Goal: Task Accomplishment & Management: Use online tool/utility

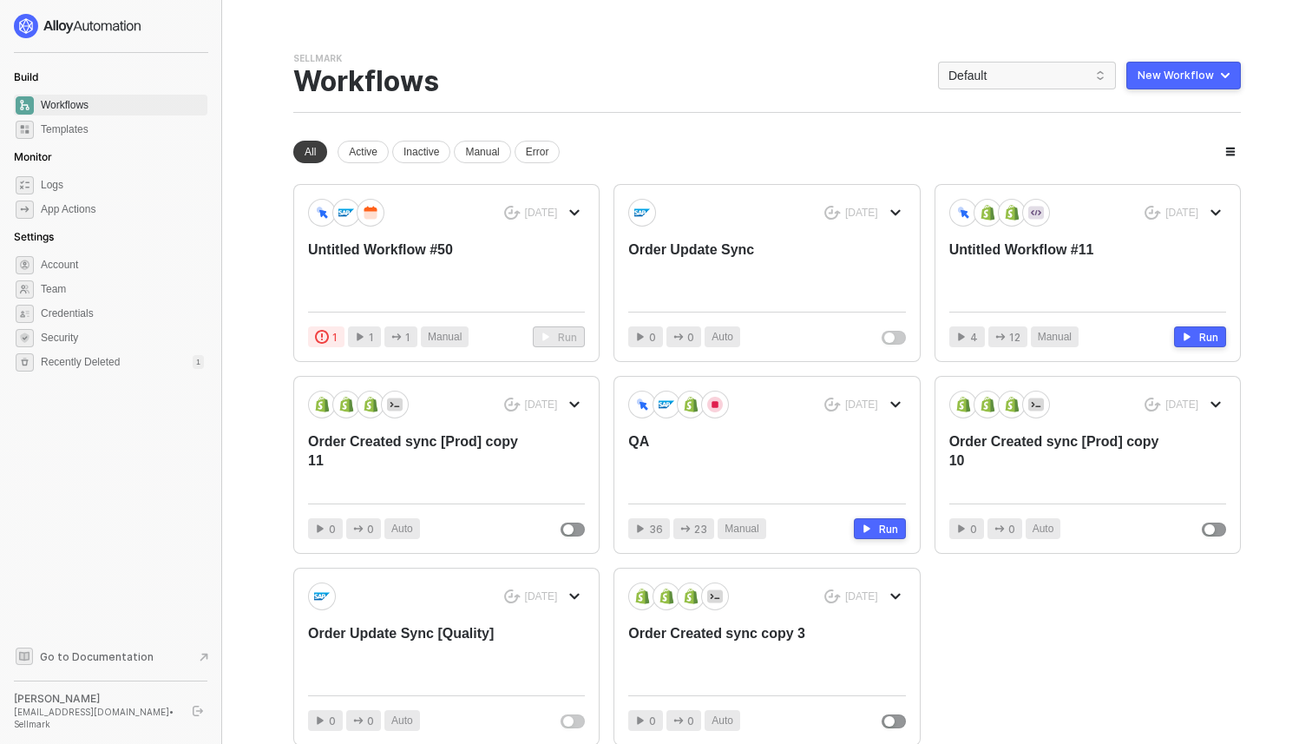
click at [993, 91] on div "Sellmark Team Settings → Workflows Default New Workflow" at bounding box center [767, 82] width 948 height 61
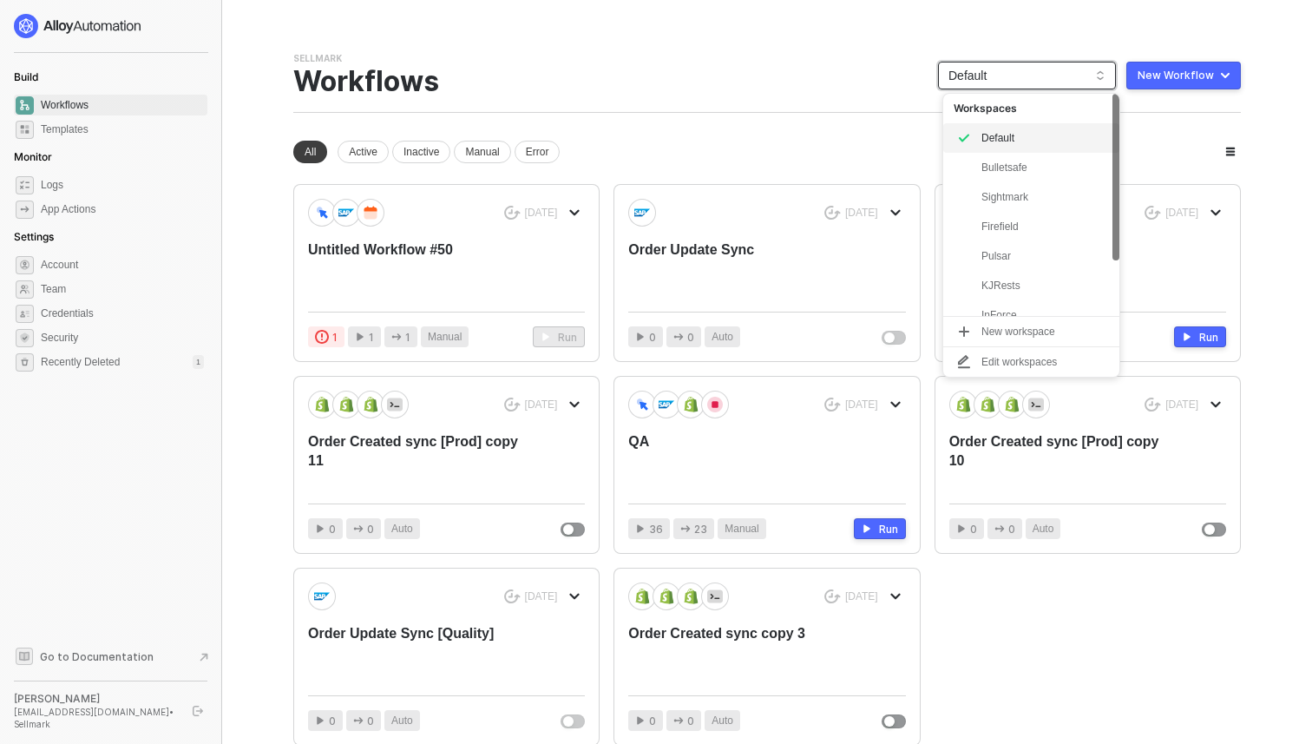
click at [993, 85] on span "Default" at bounding box center [1027, 75] width 157 height 26
click at [1003, 243] on div "KJRests" at bounding box center [1046, 238] width 128 height 21
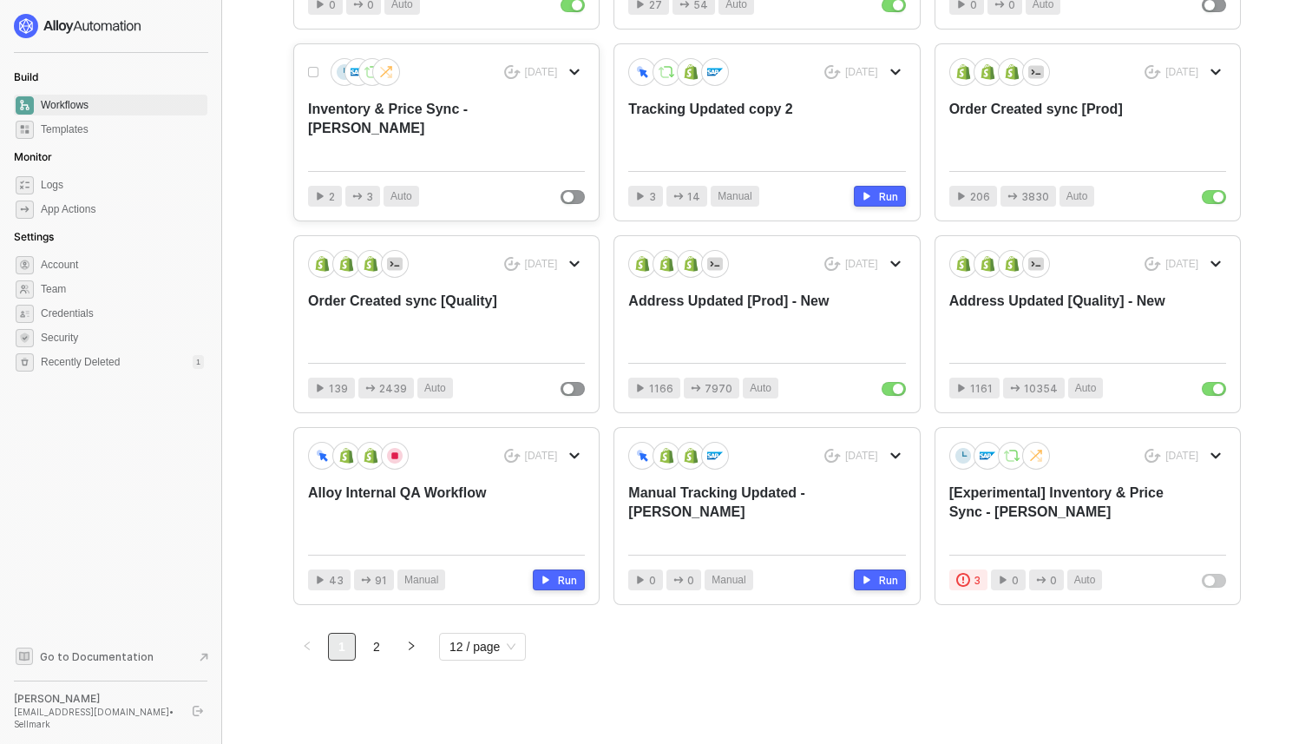
scroll to position [336, 0]
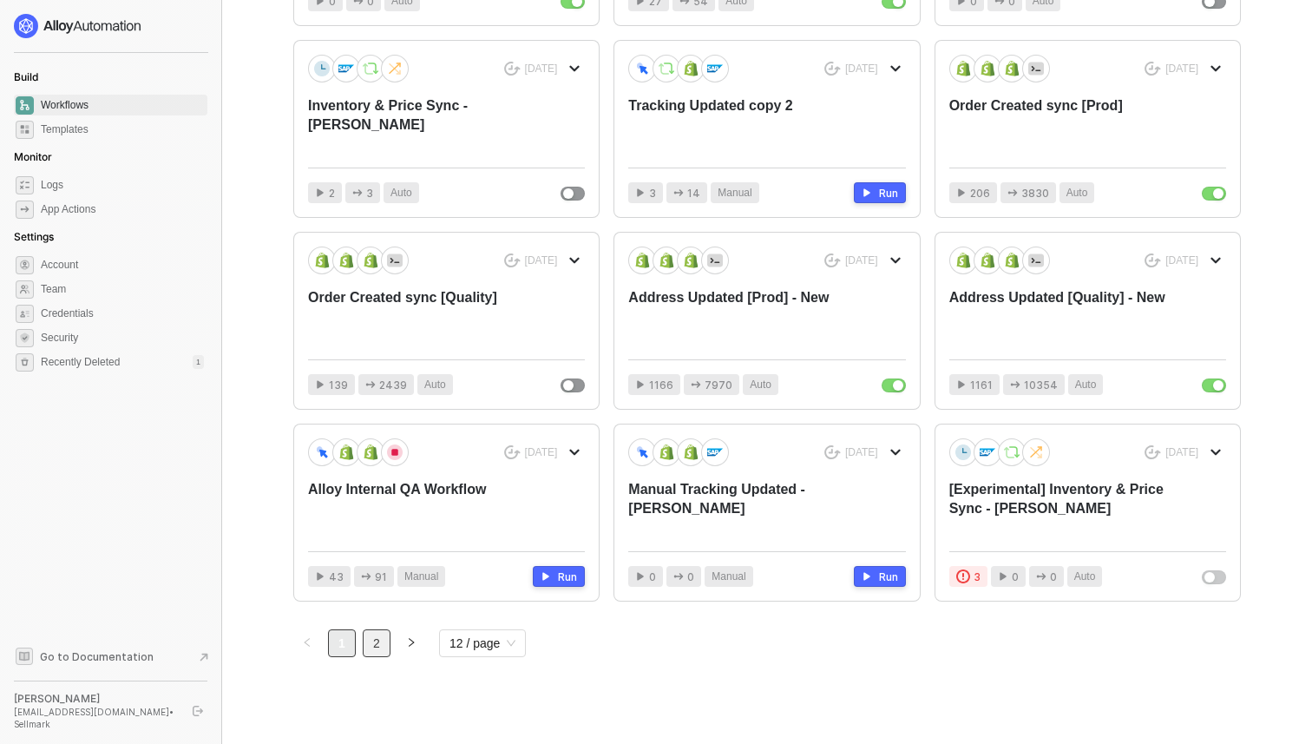
click at [365, 645] on link "2" at bounding box center [377, 643] width 26 height 26
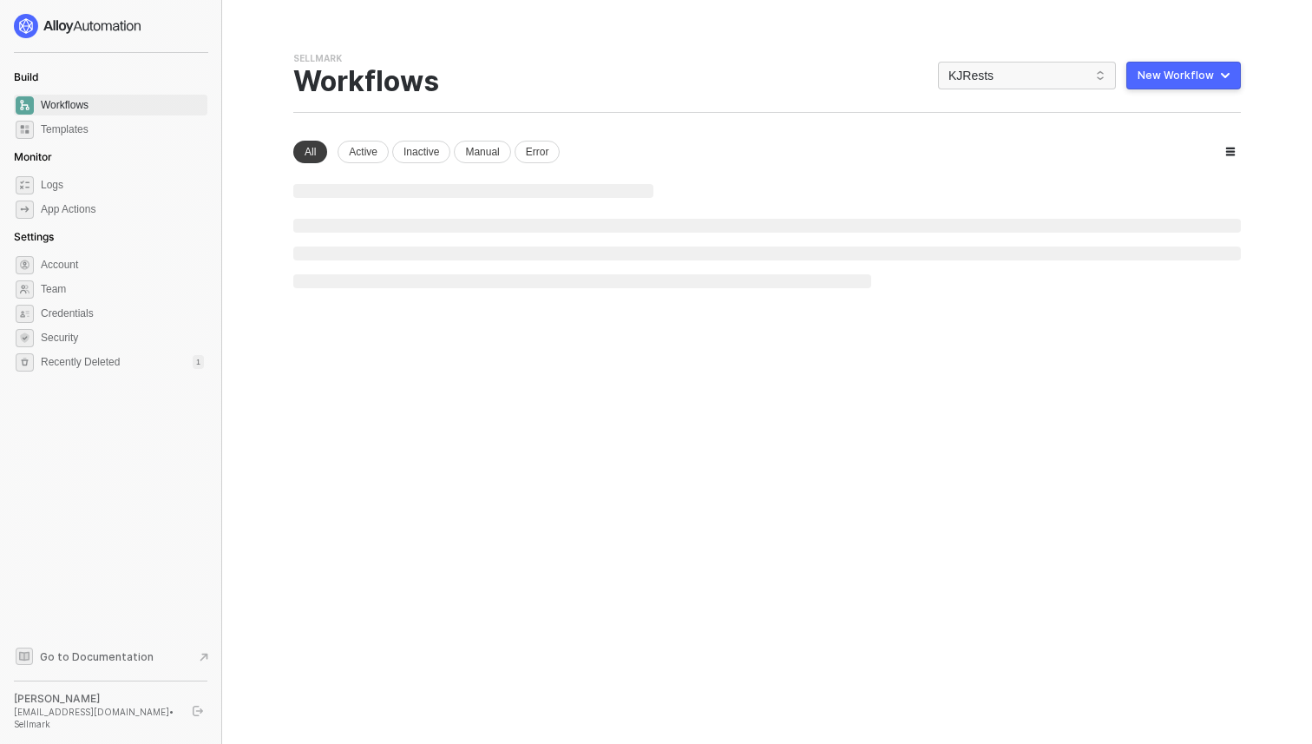
scroll to position [0, 0]
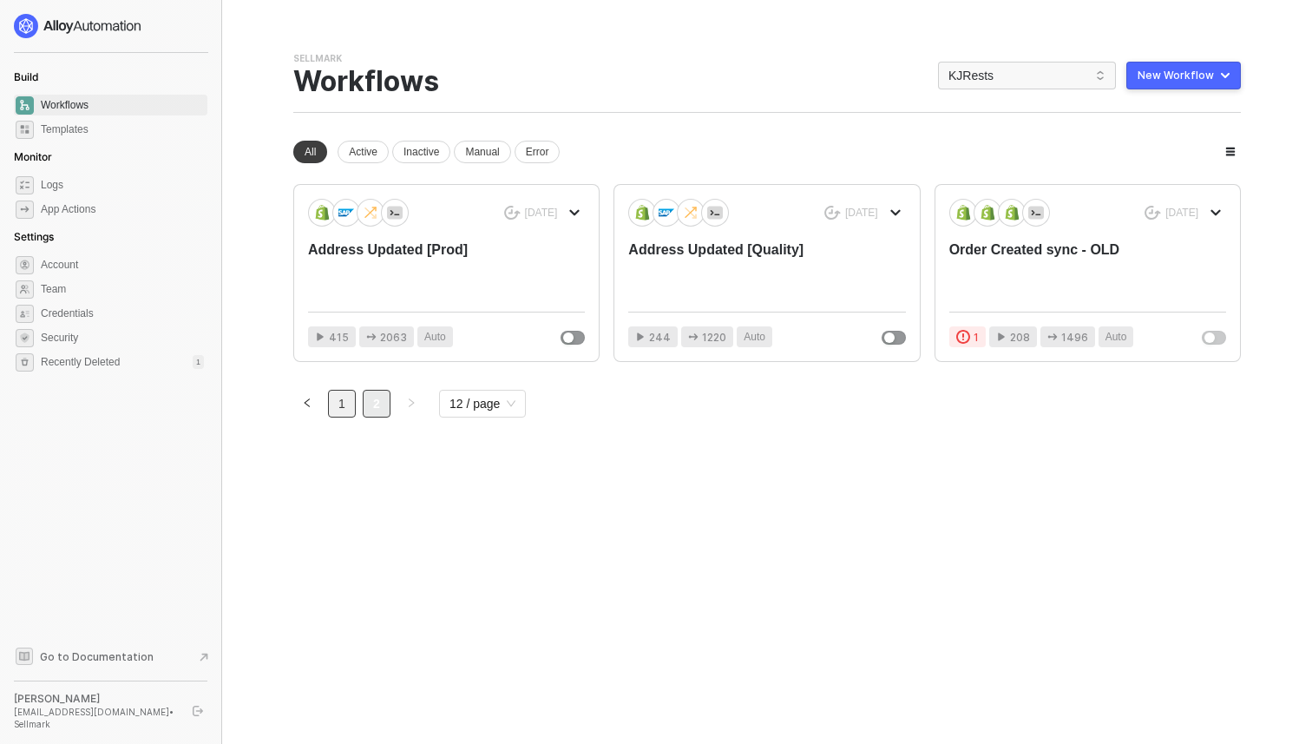
click at [343, 393] on link "1" at bounding box center [342, 404] width 26 height 26
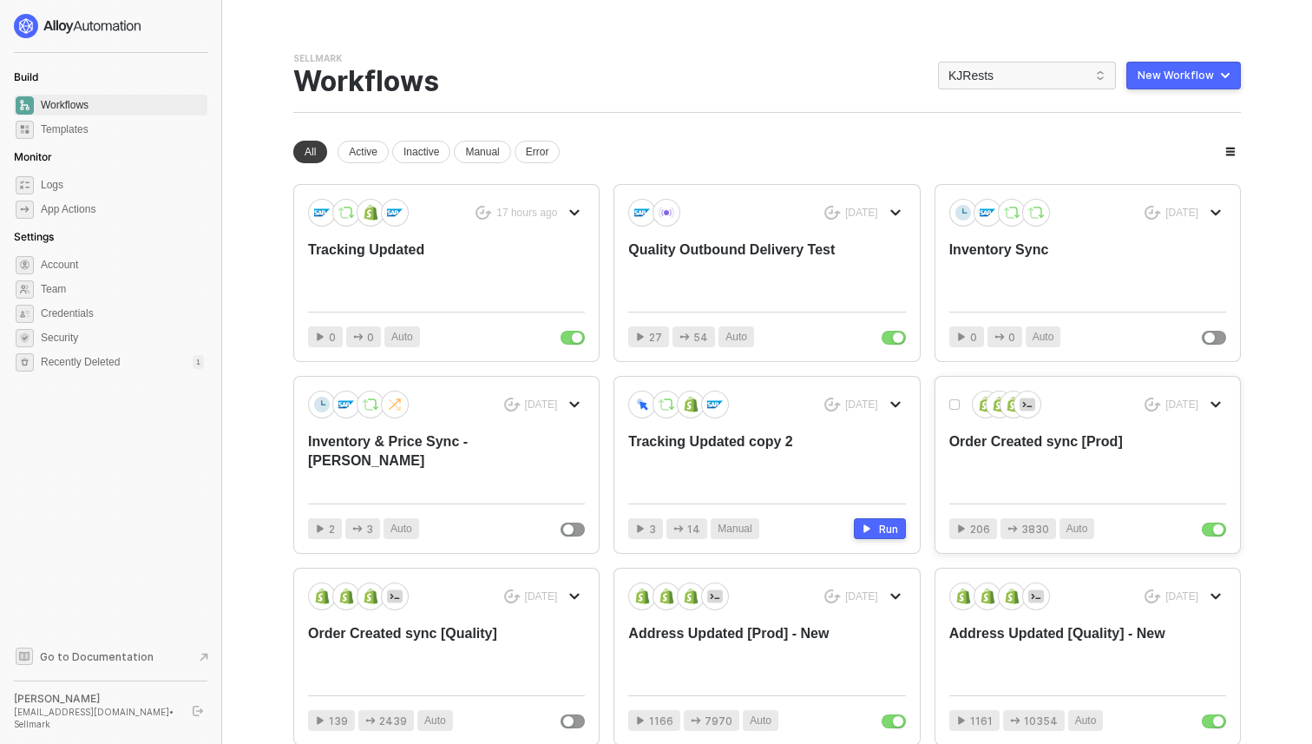
click at [1078, 458] on div "Order Created sync [Prod]" at bounding box center [1059, 460] width 221 height 57
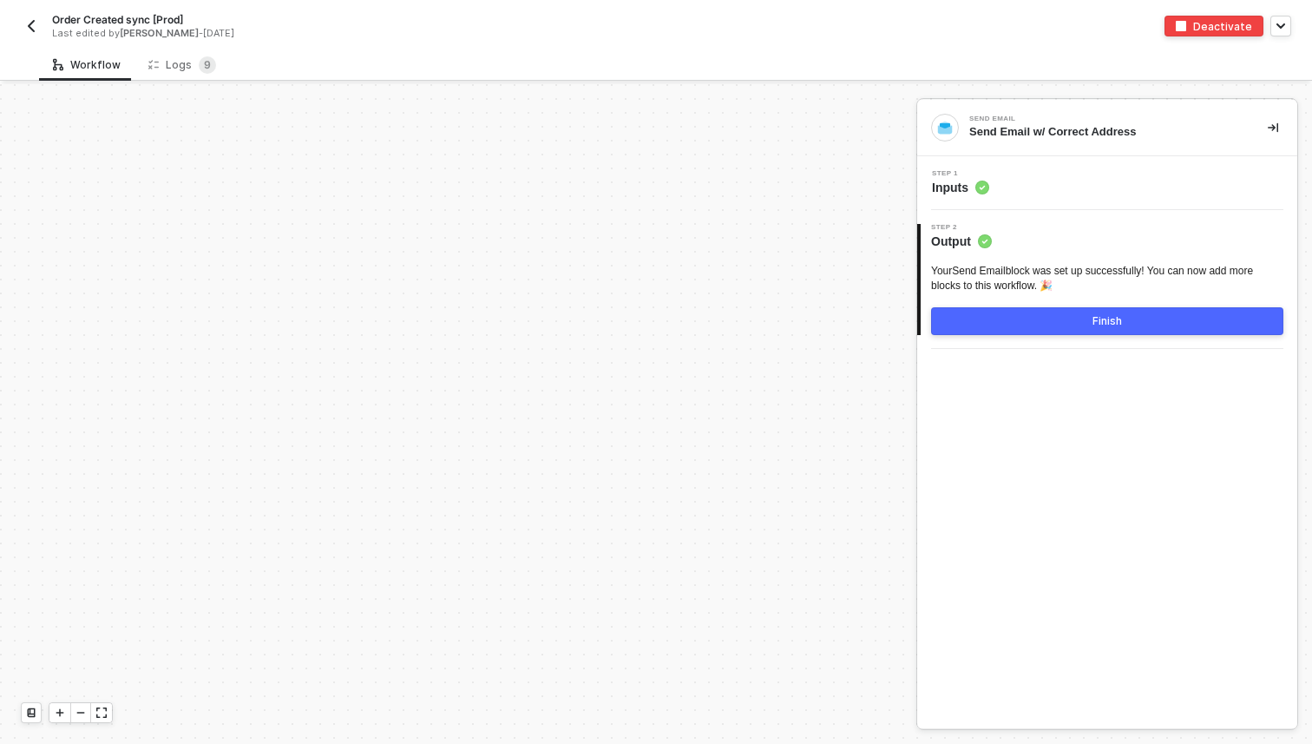
scroll to position [5852, 0]
click at [199, 66] on span "9" at bounding box center [207, 64] width 17 height 17
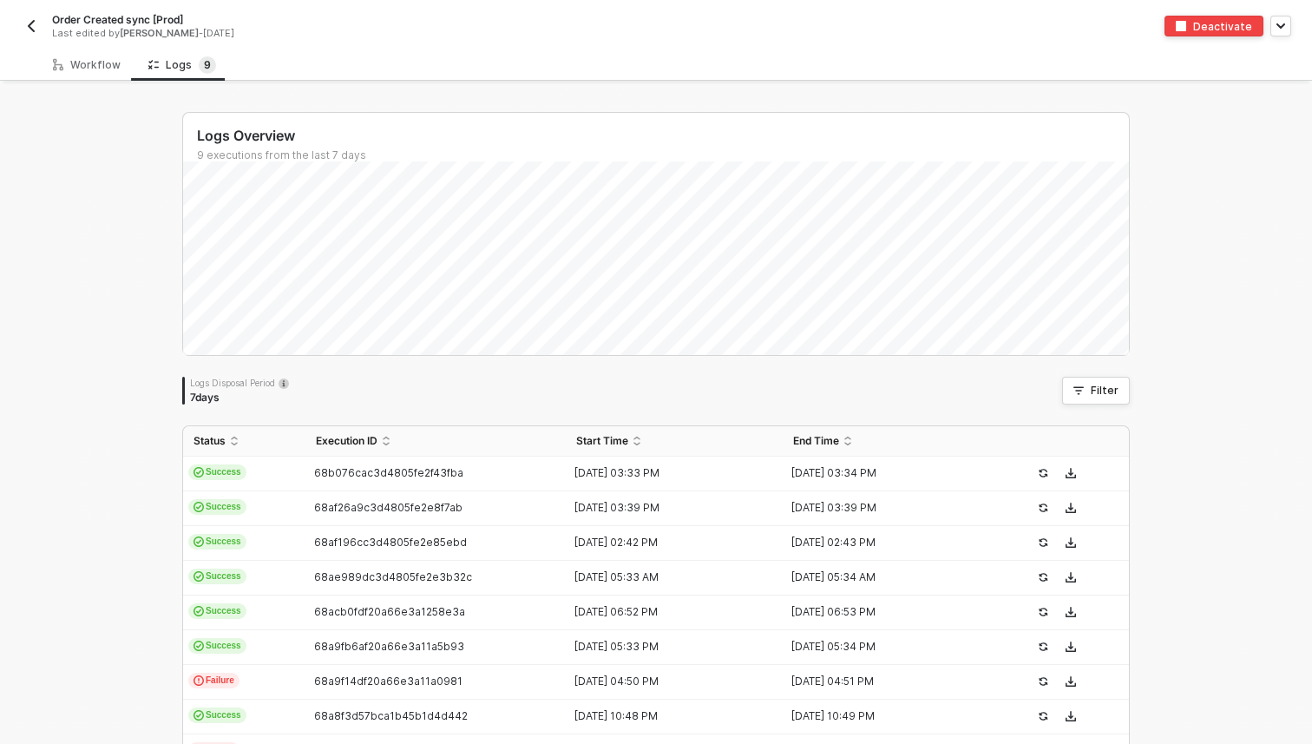
scroll to position [102, 0]
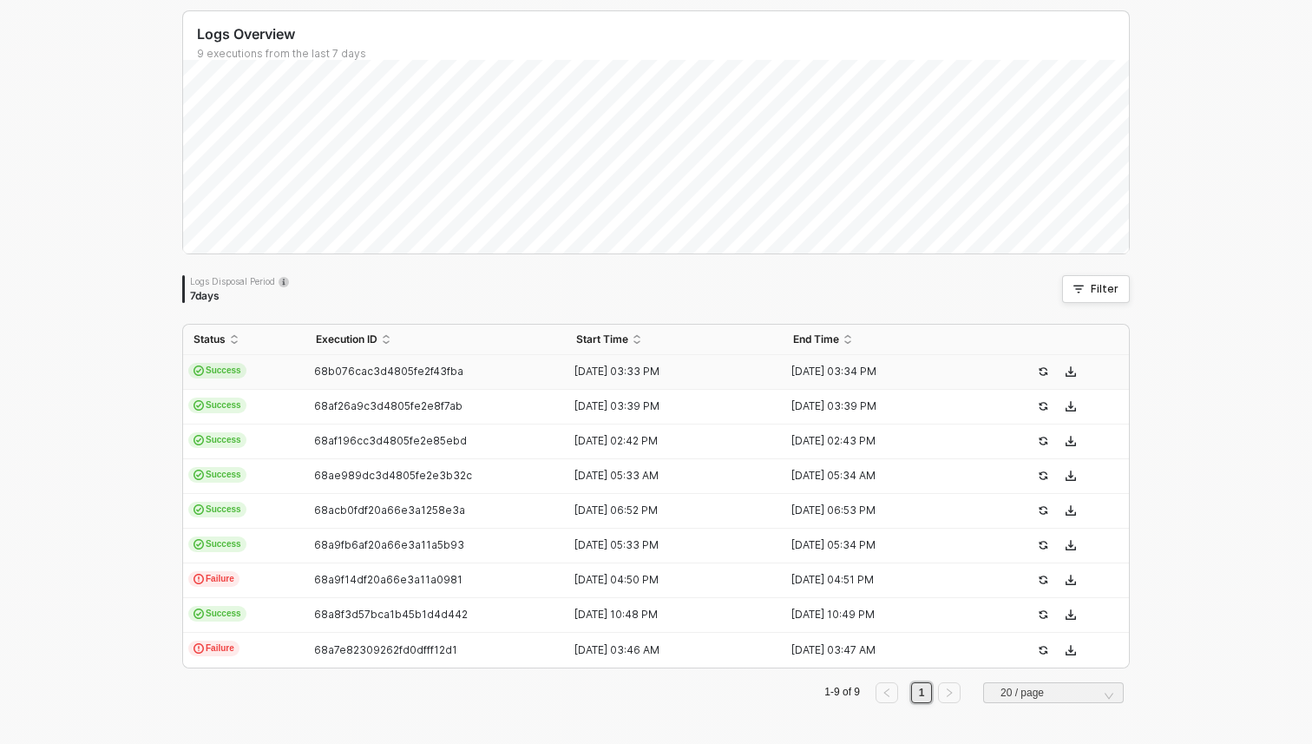
click at [536, 371] on div "68b076cac3d4805fe2f43fba" at bounding box center [428, 372] width 246 height 14
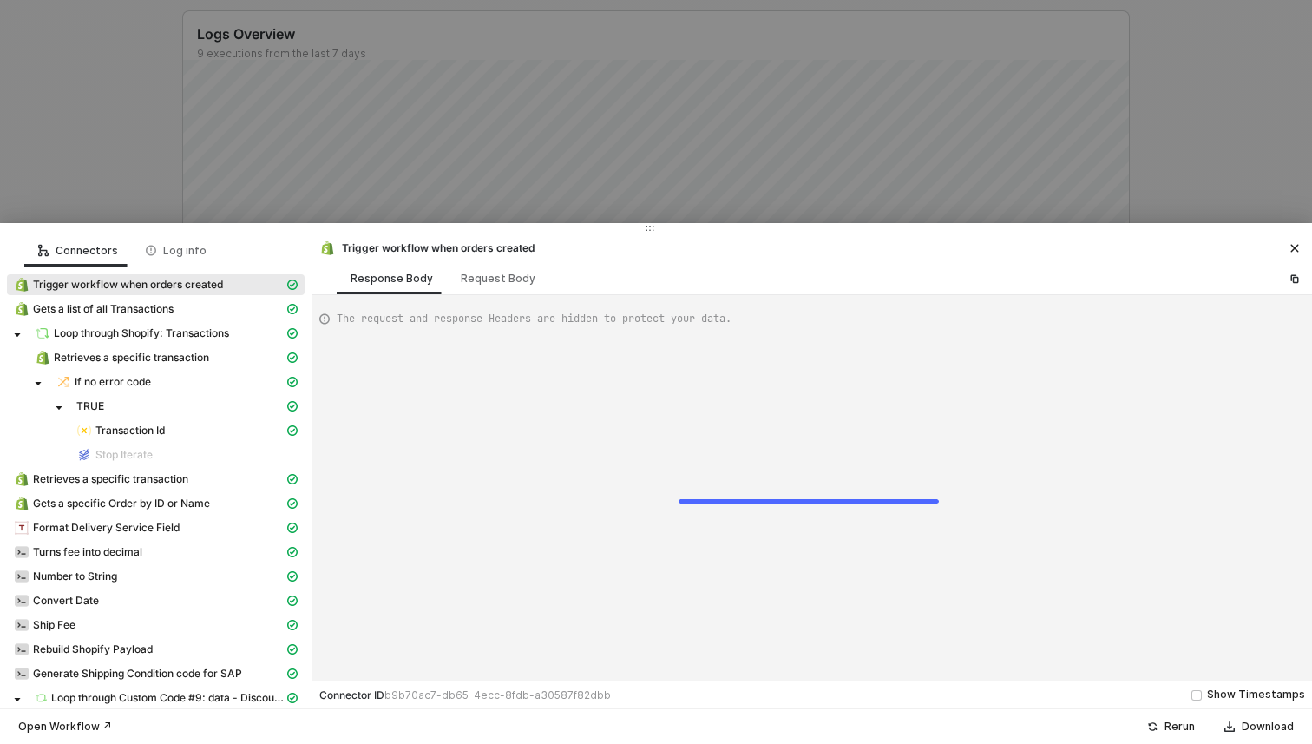
scroll to position [156, 0]
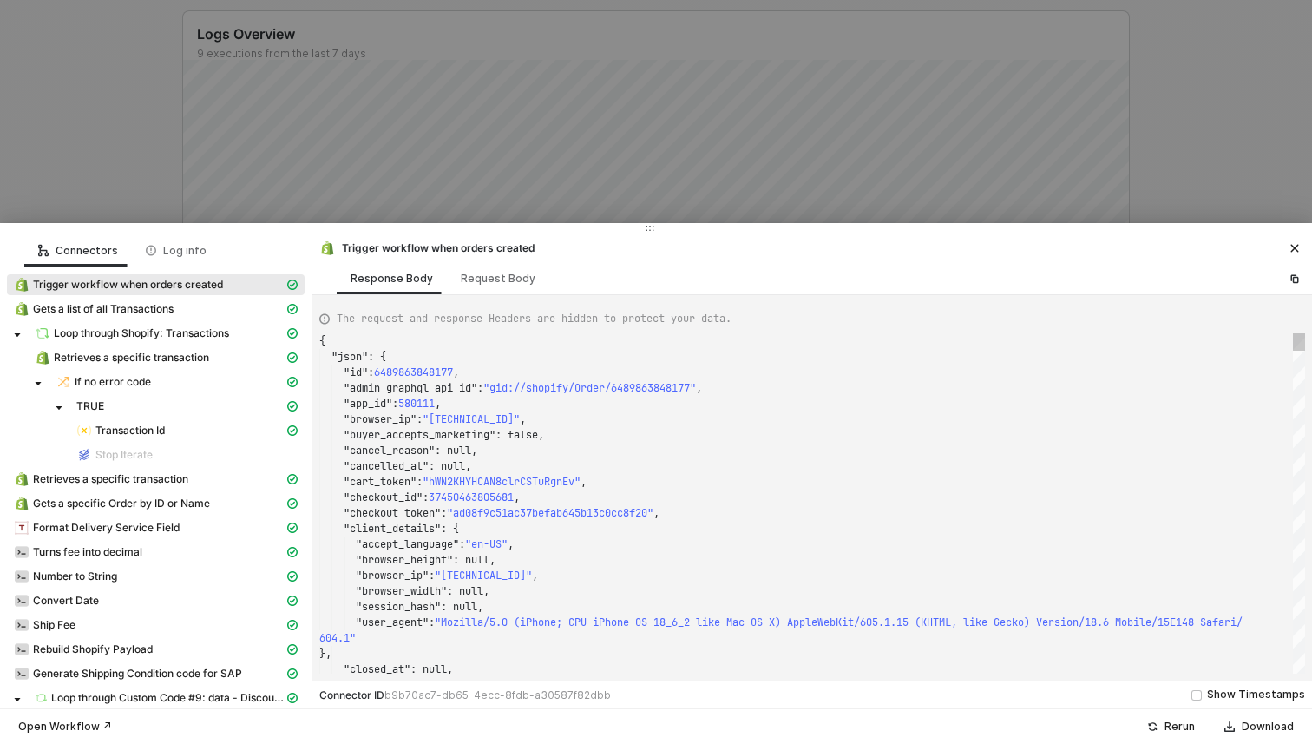
type textarea ""checkout_id": 37450463805681, "checkout_token": "ad08f9c51ac37befab645b13c0cc8…"
click at [700, 536] on div ""accept_language" : "en-US" ," at bounding box center [812, 544] width 986 height 16
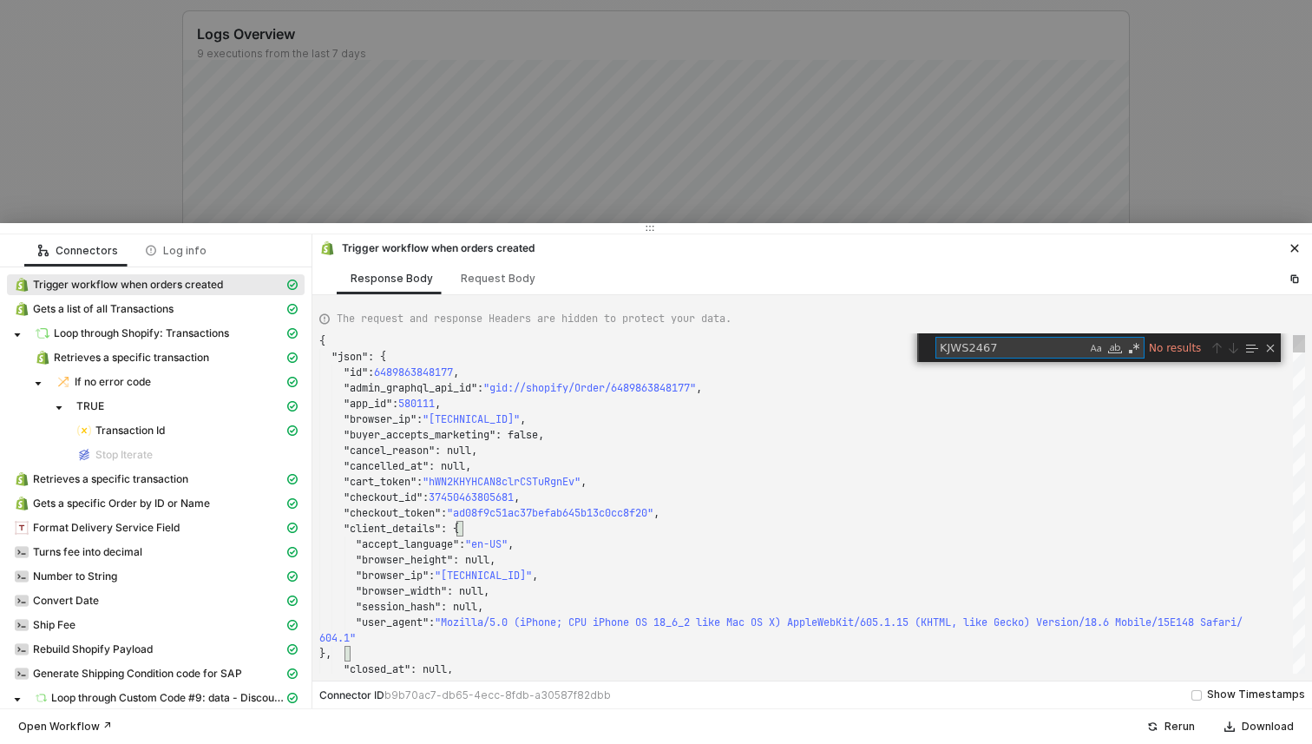
type textarea "KJWS246"
type textarea ""merchant_business_entity_id": "MTU0MzczMTg3NzU3", "merchant_of_record_app_id":…"
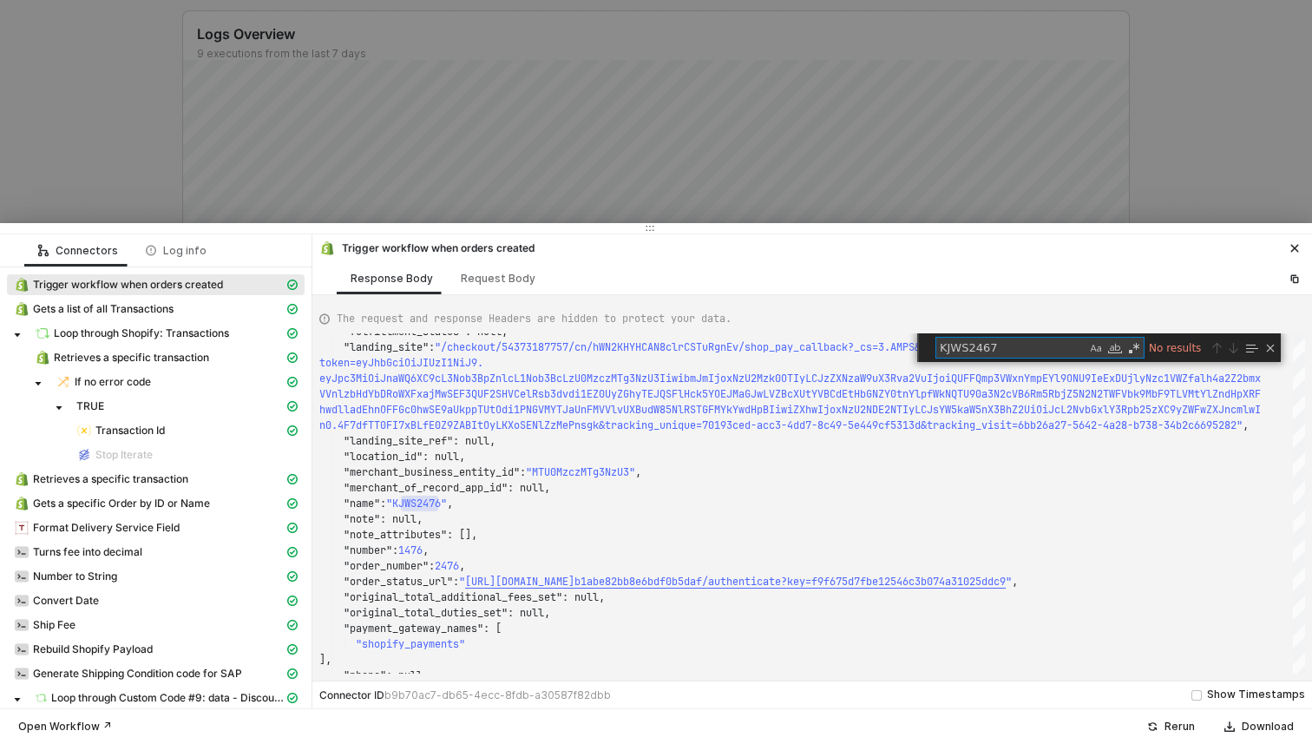
type textarea "KJWS2467"
click at [542, 314] on span "The request and response Headers are hidden to protect your data." at bounding box center [534, 319] width 395 height 16
click at [541, 201] on div at bounding box center [656, 372] width 1312 height 744
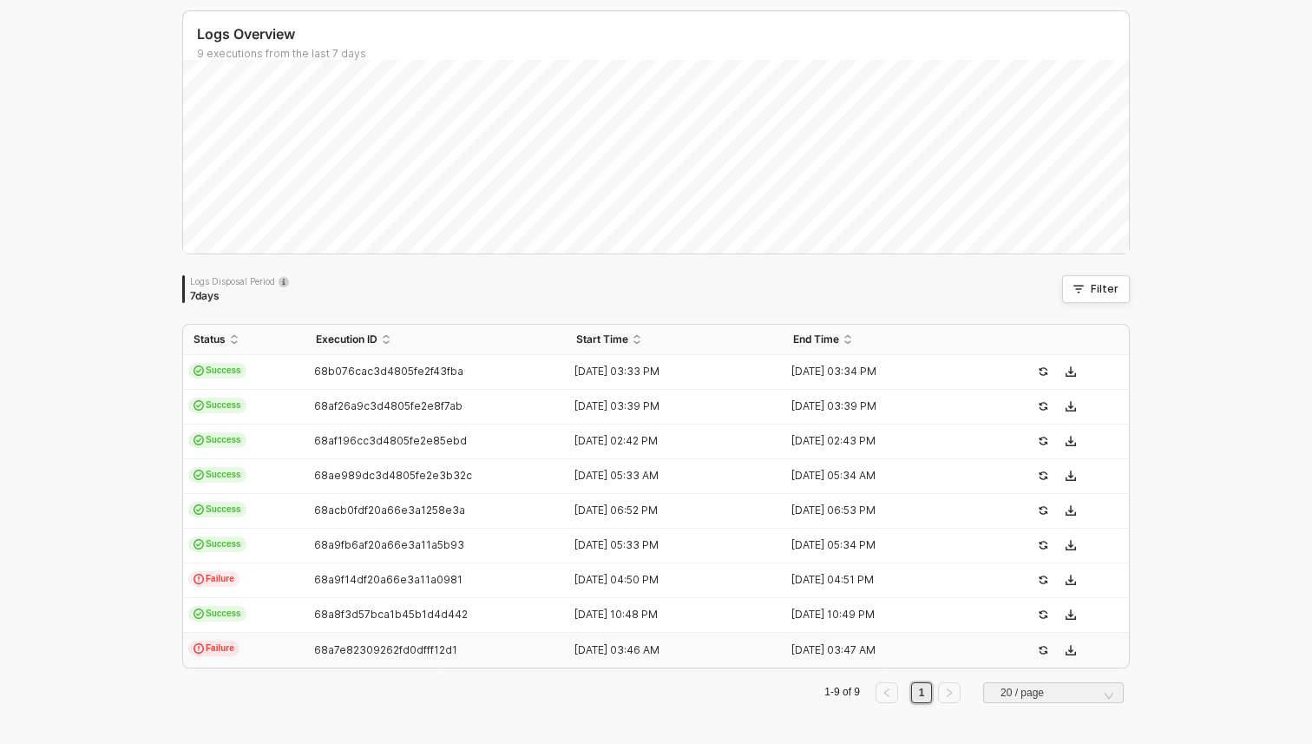
click at [512, 641] on td "68a7e82309262fd0dfff12d1" at bounding box center [435, 650] width 260 height 35
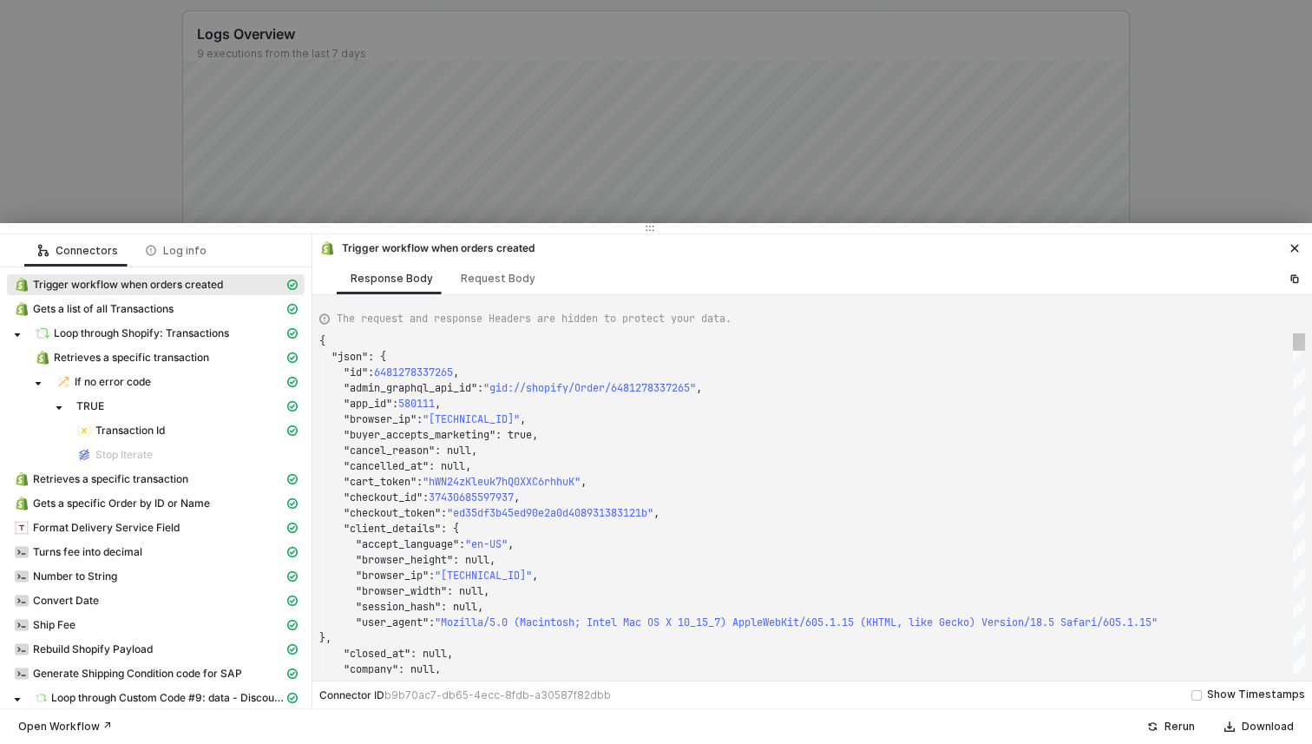
scroll to position [0, 0]
type textarea ""checkout_id": 37430685597937, "checkout_token": "ed35df3b45ed90e2a0d4089313831…"
click at [933, 559] on div ""browser_height" : null," at bounding box center [812, 560] width 986 height 16
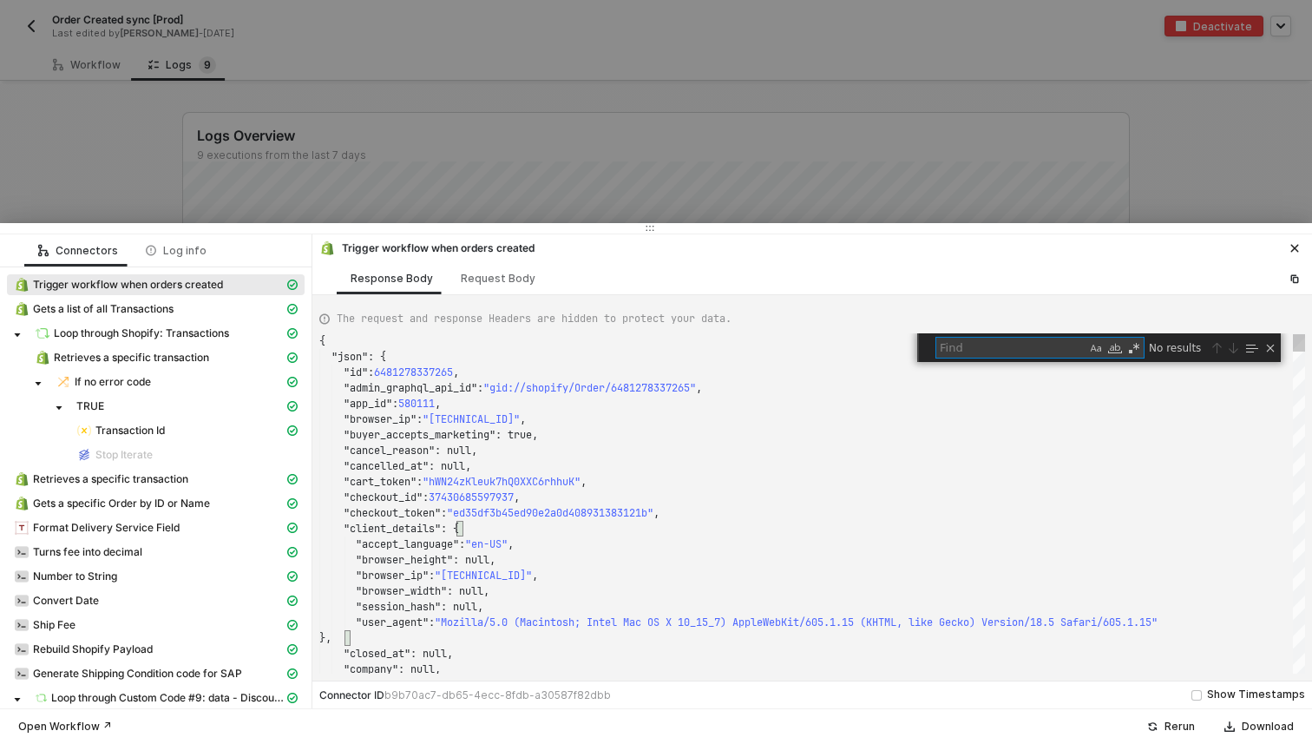
type textarea "KJWS2467"
type textarea ""merchant_of_record_app_id": null, "name": "KJWS2468", "note": null, "note_attr…"
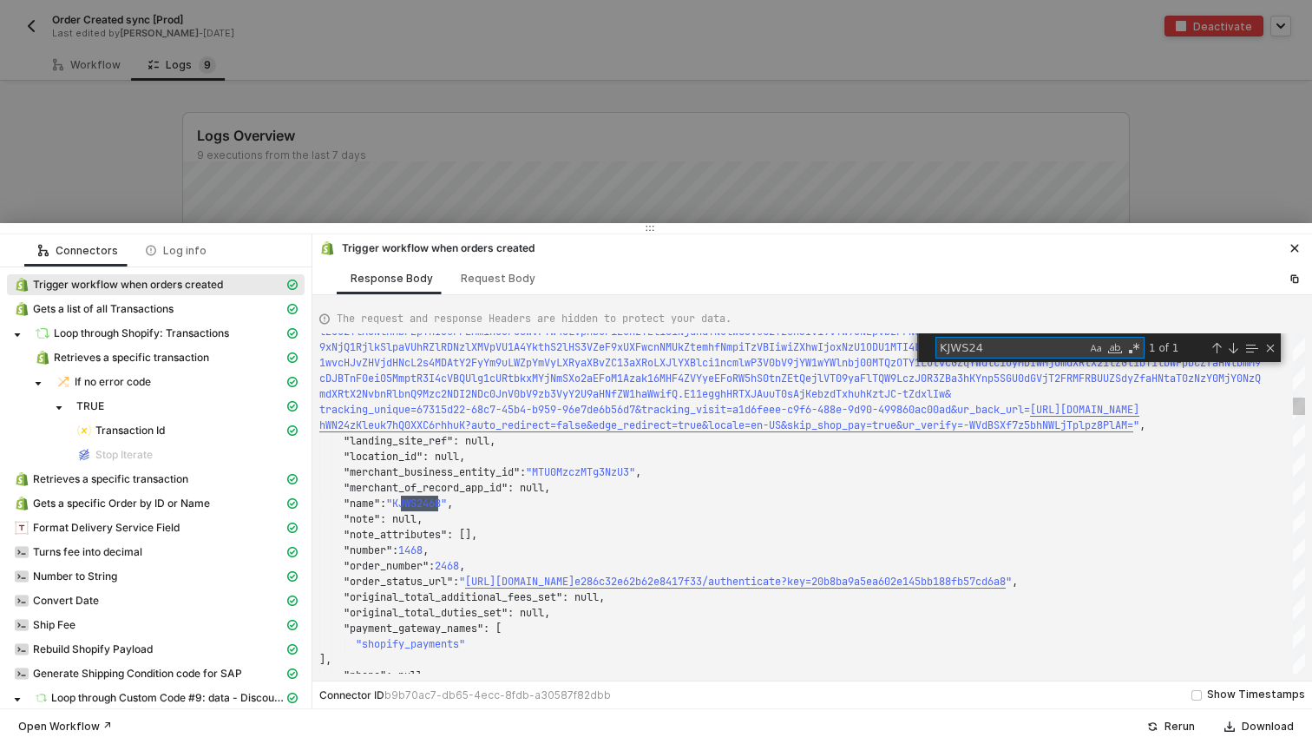
scroll to position [156, 119]
type textarea "KJWS24"
click at [844, 186] on div at bounding box center [656, 372] width 1312 height 744
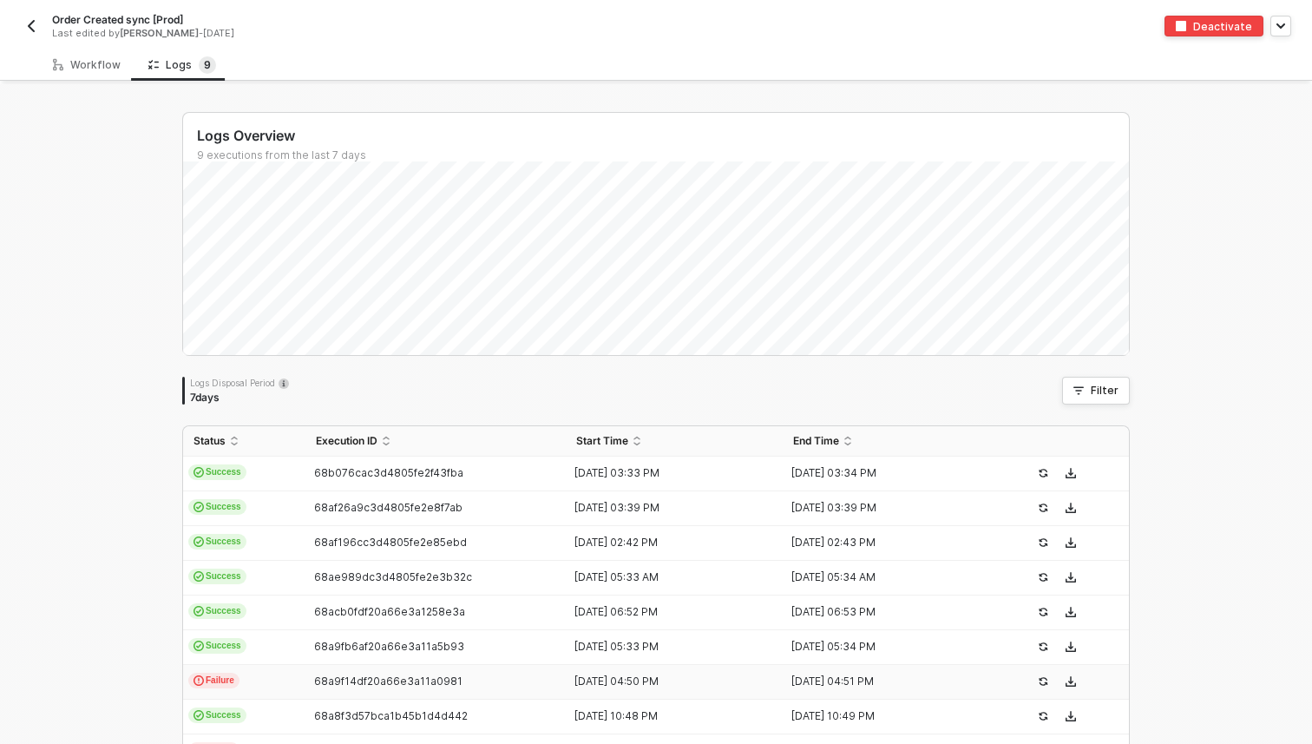
scroll to position [102, 0]
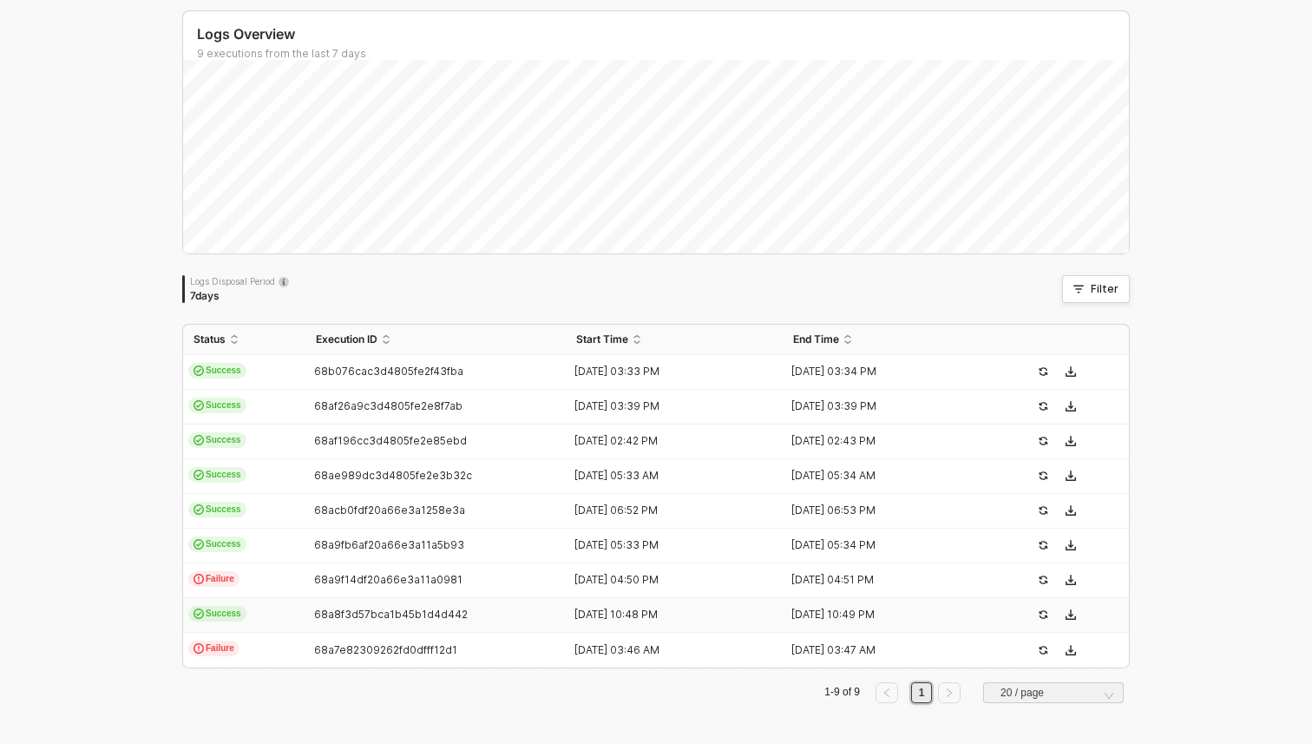
click at [504, 612] on div "68a8f3d57bca1b45b1d4d442" at bounding box center [428, 615] width 246 height 14
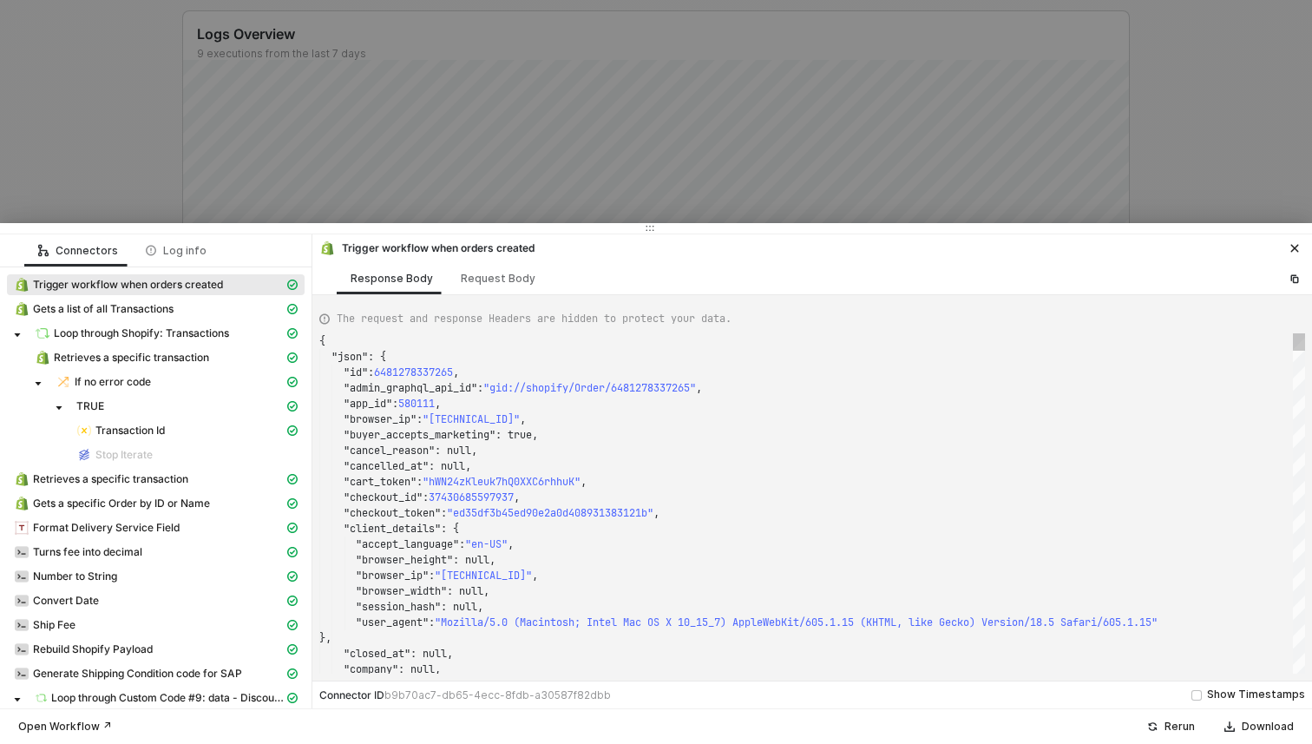
scroll to position [156, 0]
click at [860, 553] on div ""browser_height" : null," at bounding box center [812, 560] width 986 height 16
type textarea "{ "json": { "id": 6482421547249, "admin_graphql_api_id": "gid://shopify/Order/6…"
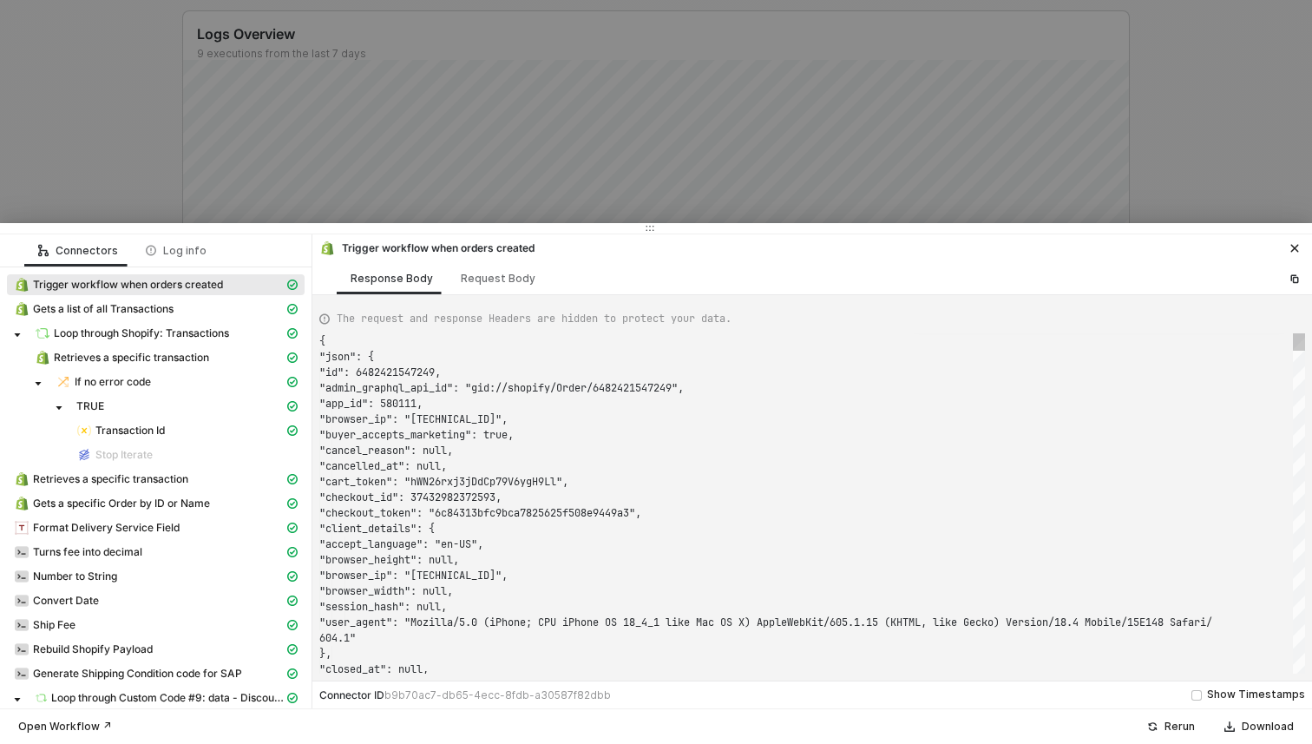
type textarea "KJWS2467"
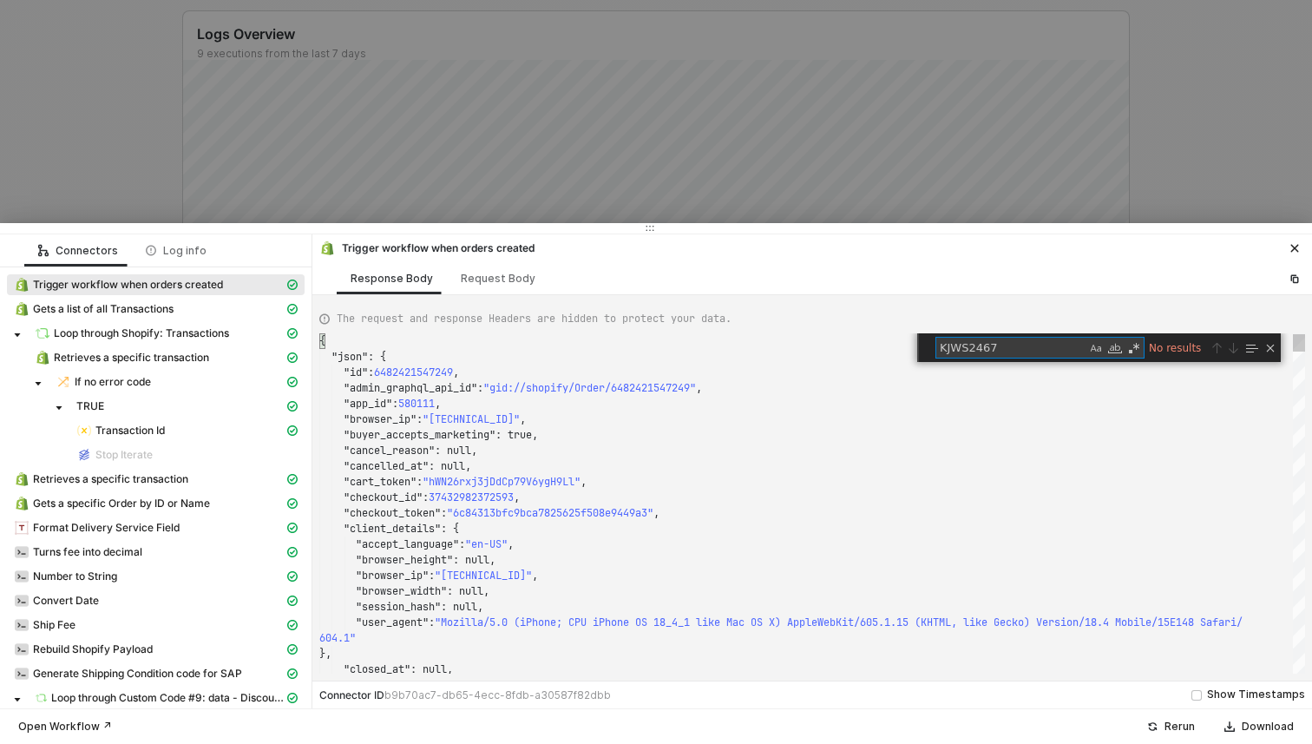
type textarea ""financial_status": "paid", "fulfillment_status": null, "landing_site": "/colle…"
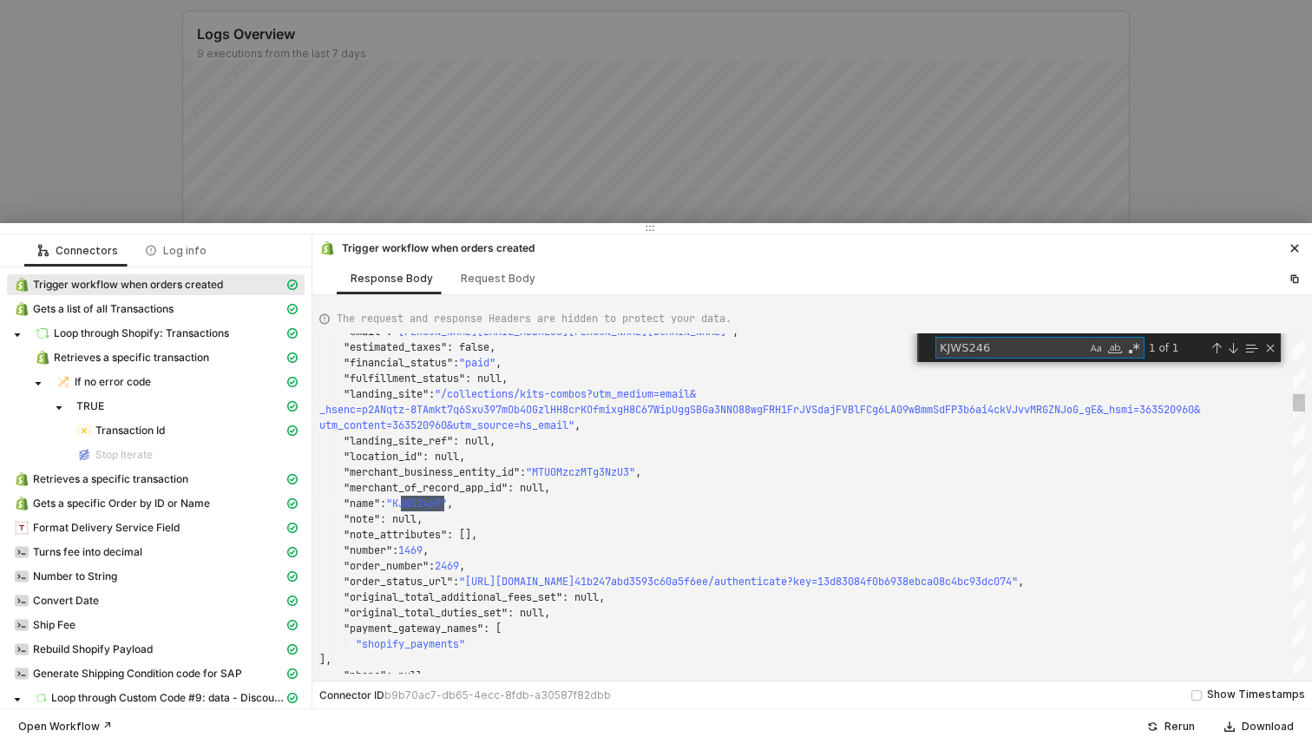
scroll to position [125, 125]
type textarea "KJWS246"
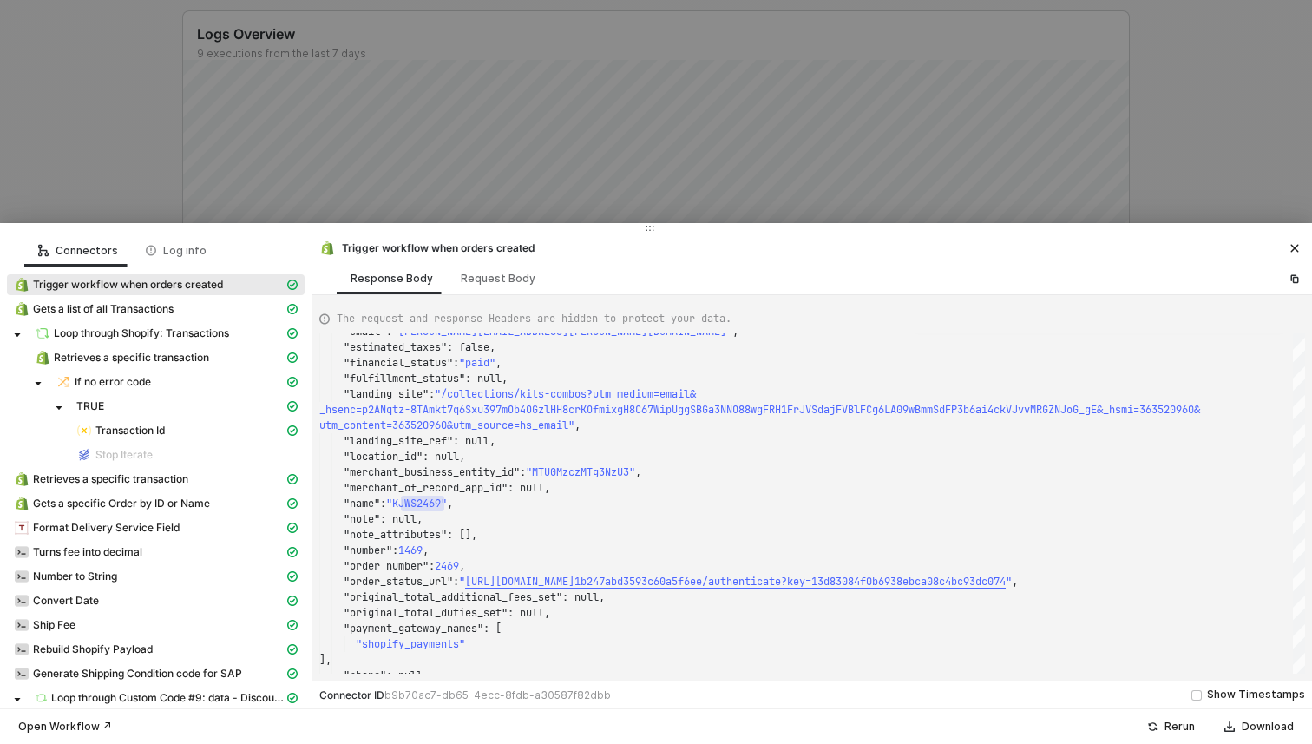
click at [693, 159] on div at bounding box center [656, 372] width 1312 height 744
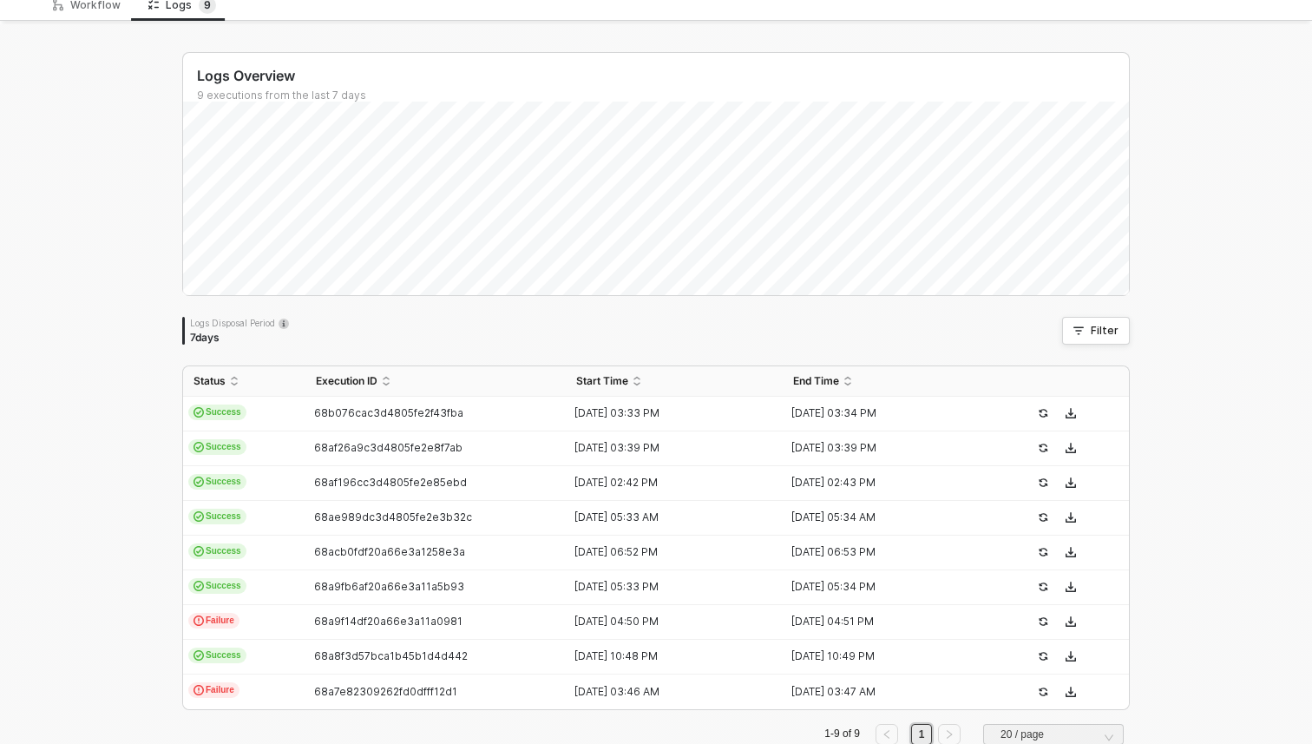
scroll to position [102, 0]
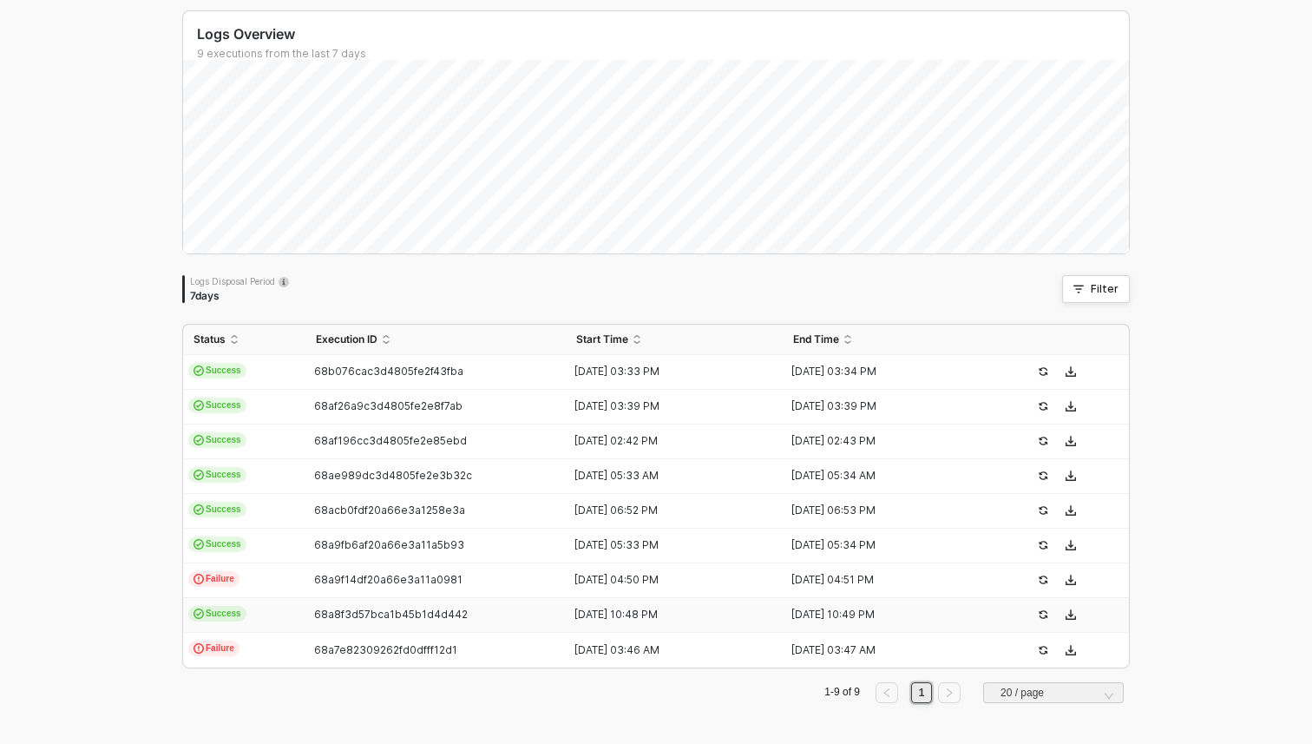
click at [391, 603] on td "68a8f3d57bca1b45b1d4d442" at bounding box center [435, 615] width 260 height 35
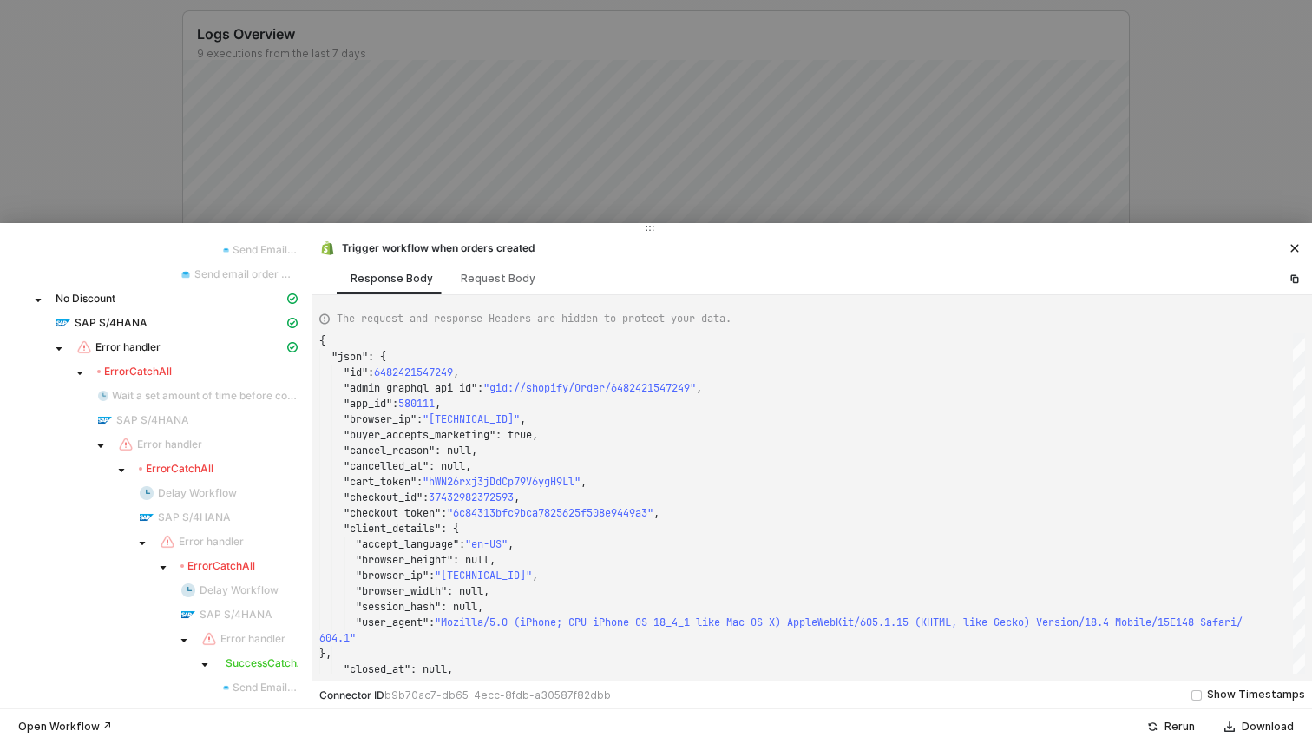
scroll to position [1449, 0]
click at [197, 319] on div "SAP S/4HANA" at bounding box center [170, 318] width 228 height 16
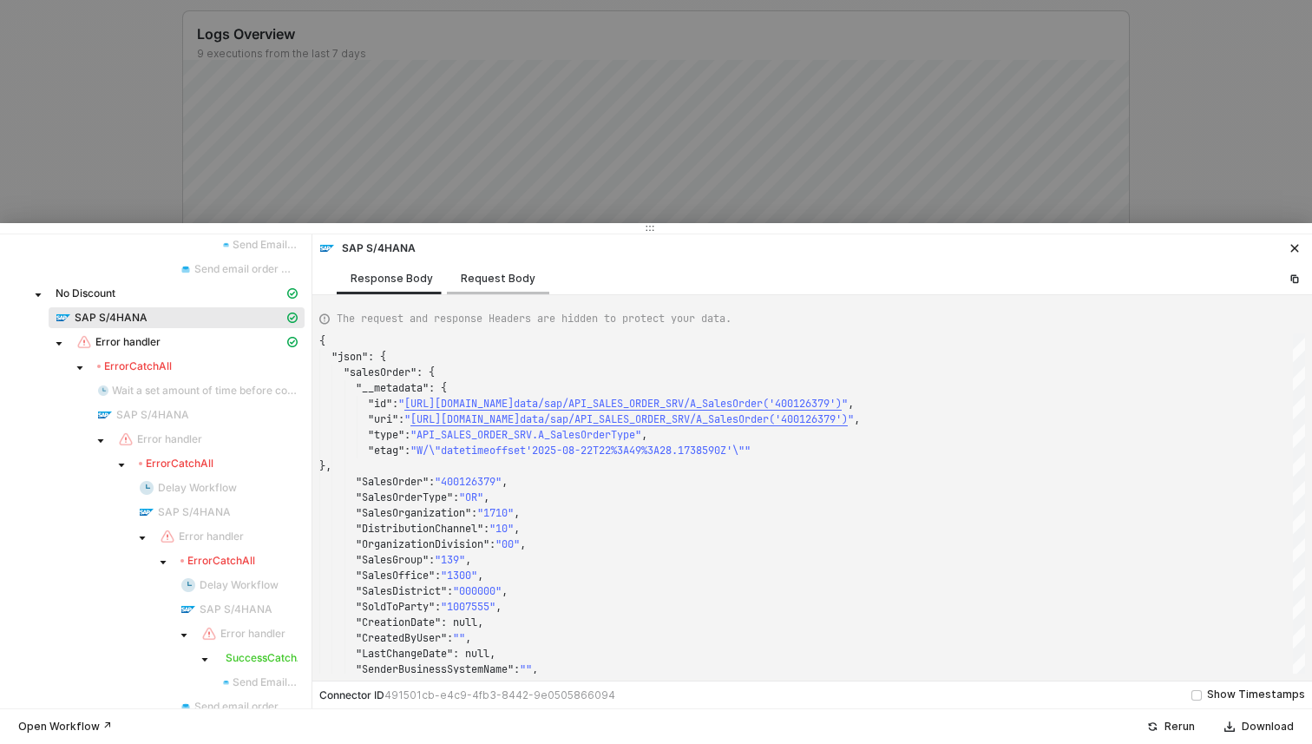
click at [500, 290] on div "Request Body" at bounding box center [498, 278] width 102 height 32
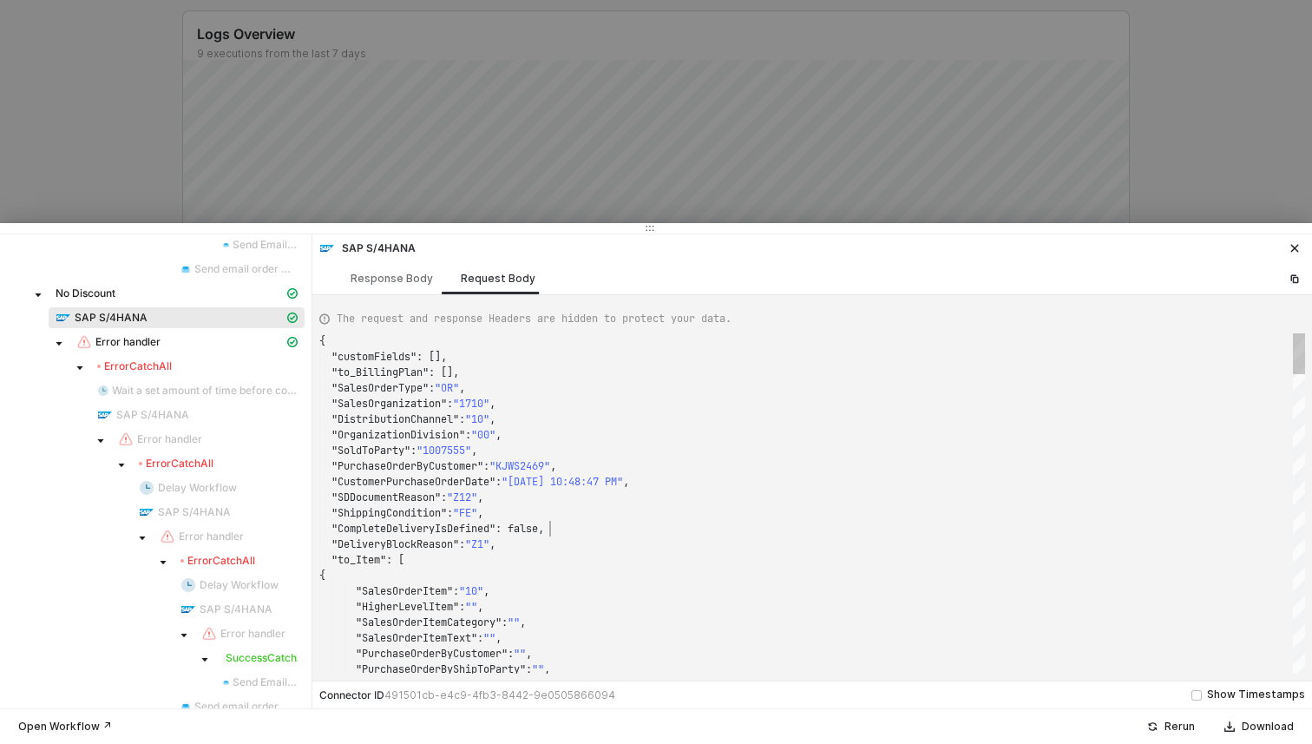
scroll to position [31, 230]
click at [627, 523] on div ""CompleteDeliveryIsDefined" : false," at bounding box center [812, 529] width 986 height 16
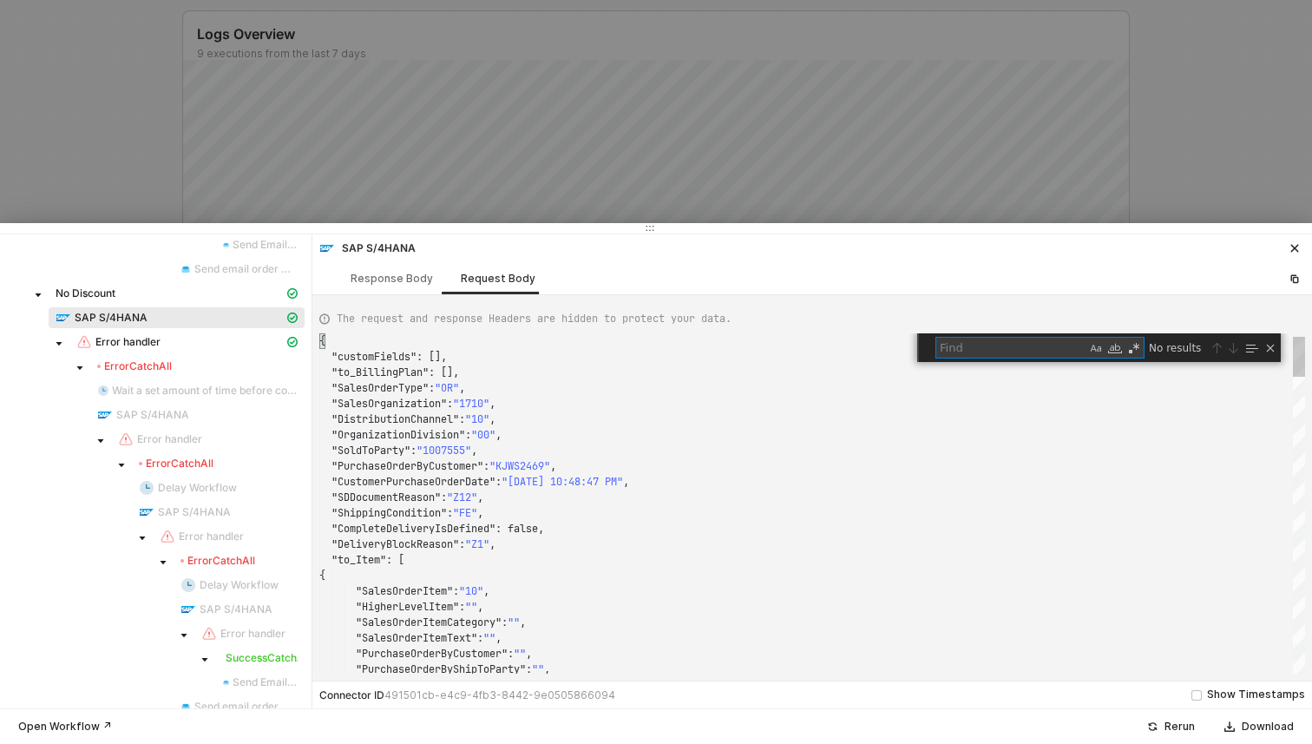
type textarea ""PurchaseOrderByCustomer": "", "PurchaseOrderByShipToParty": "", "UnderlyingPur…"
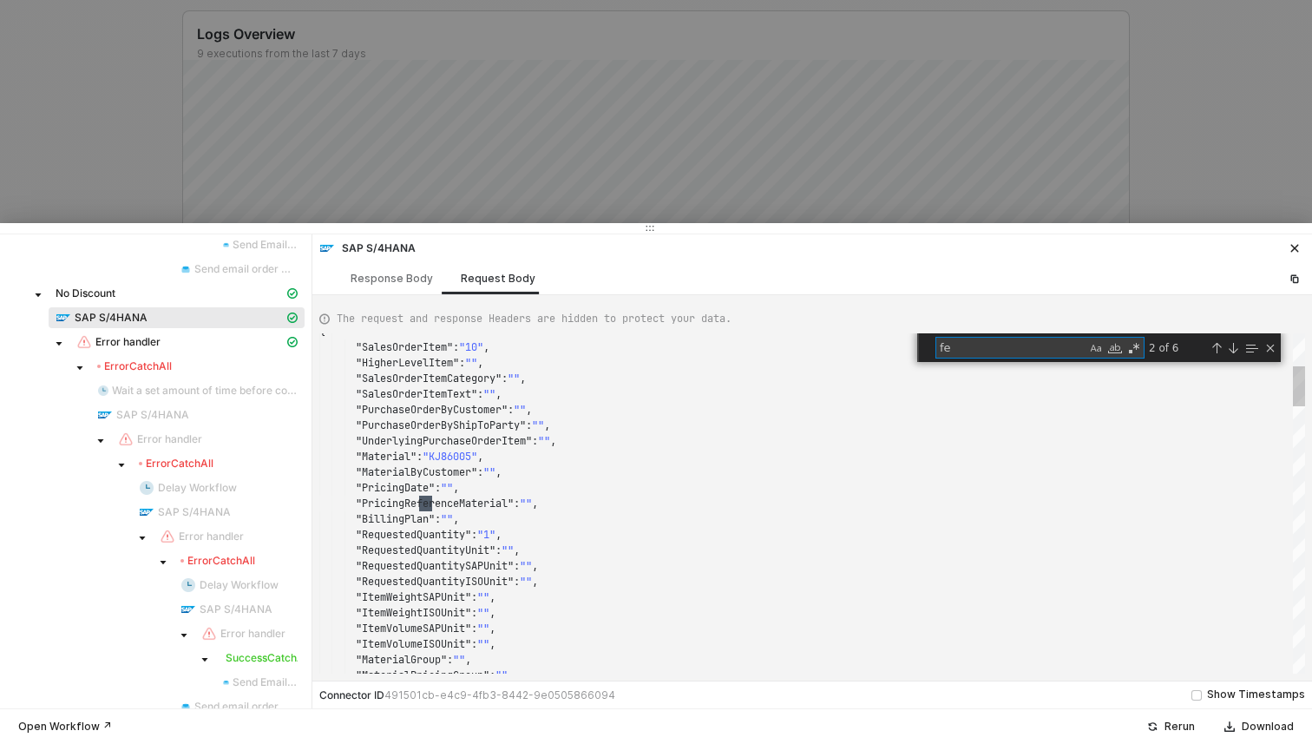
scroll to position [156, 113]
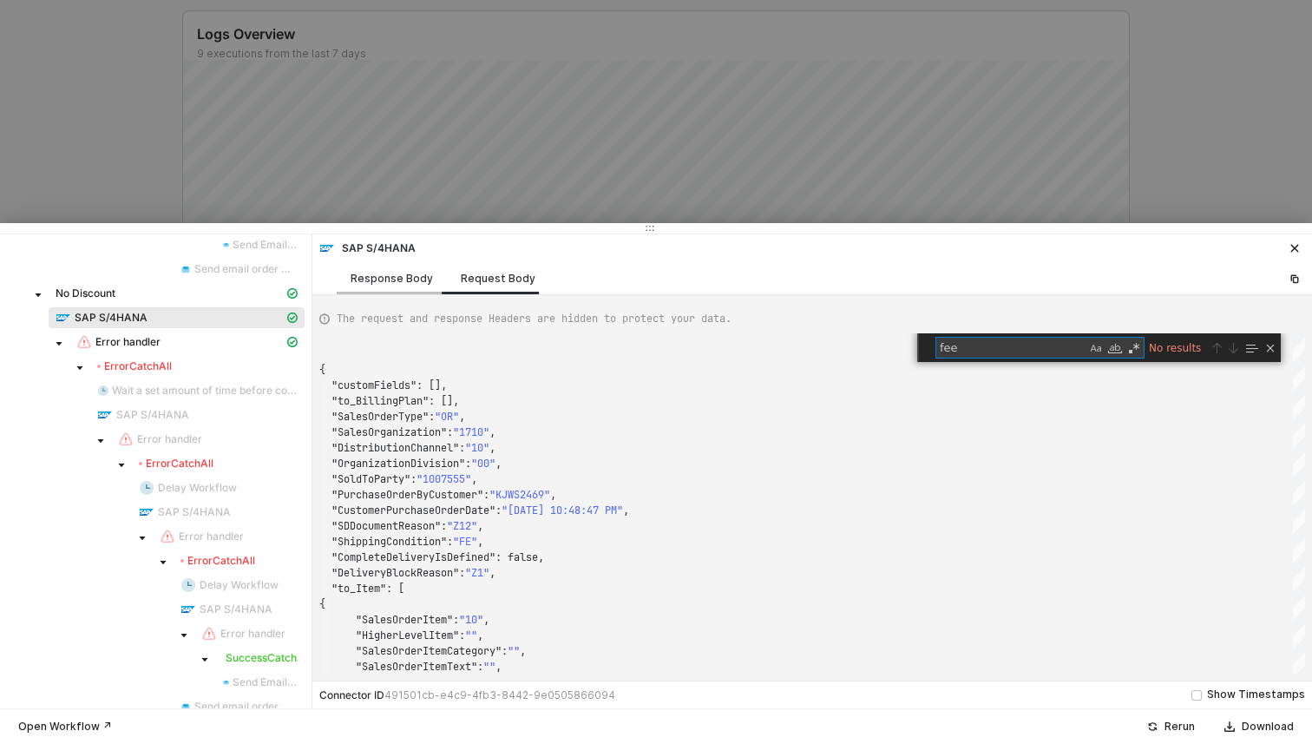
type textarea "fee"
click at [371, 282] on div "Response Body" at bounding box center [392, 279] width 82 height 14
type textarea "{ "json": { "salesOrder": { "__metadata": { "id": "https://sellmarksap.sc1.hec.…"
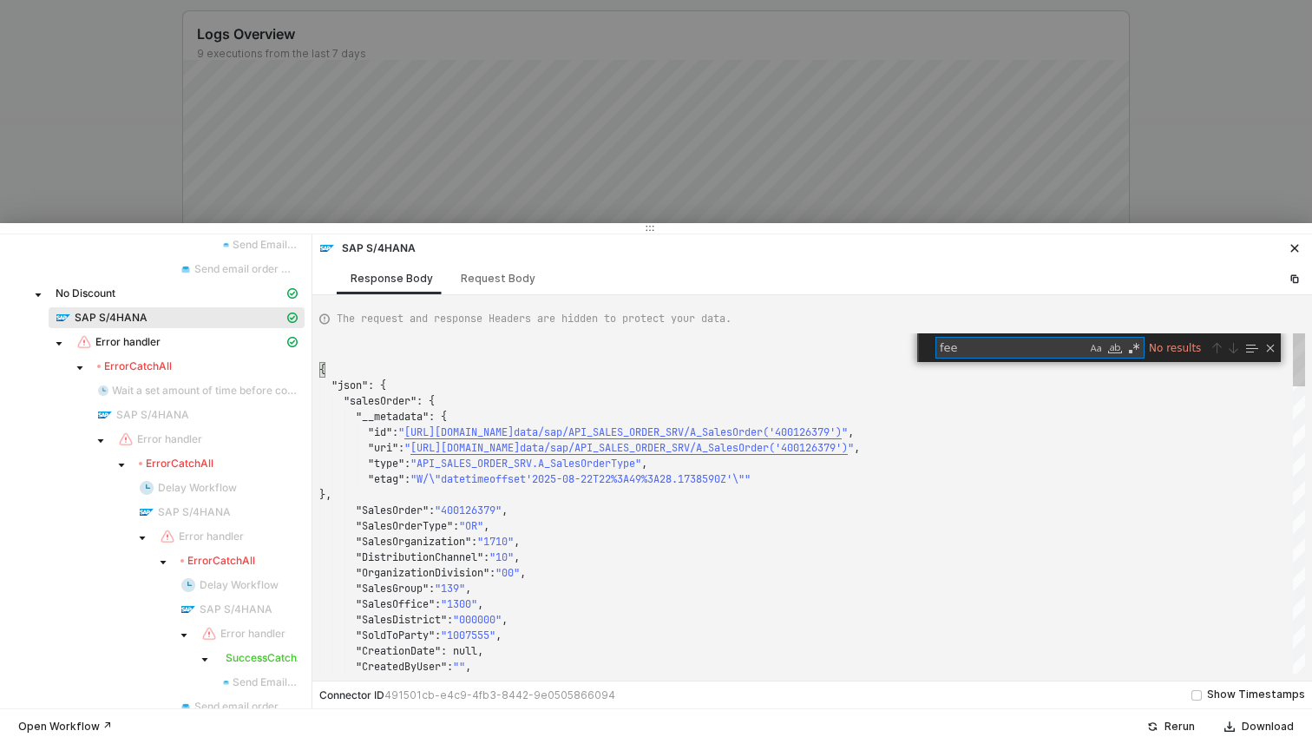
click at [1016, 356] on textarea "fee" at bounding box center [1011, 348] width 150 height 20
click at [1014, 362] on div "{" at bounding box center [812, 370] width 986 height 16
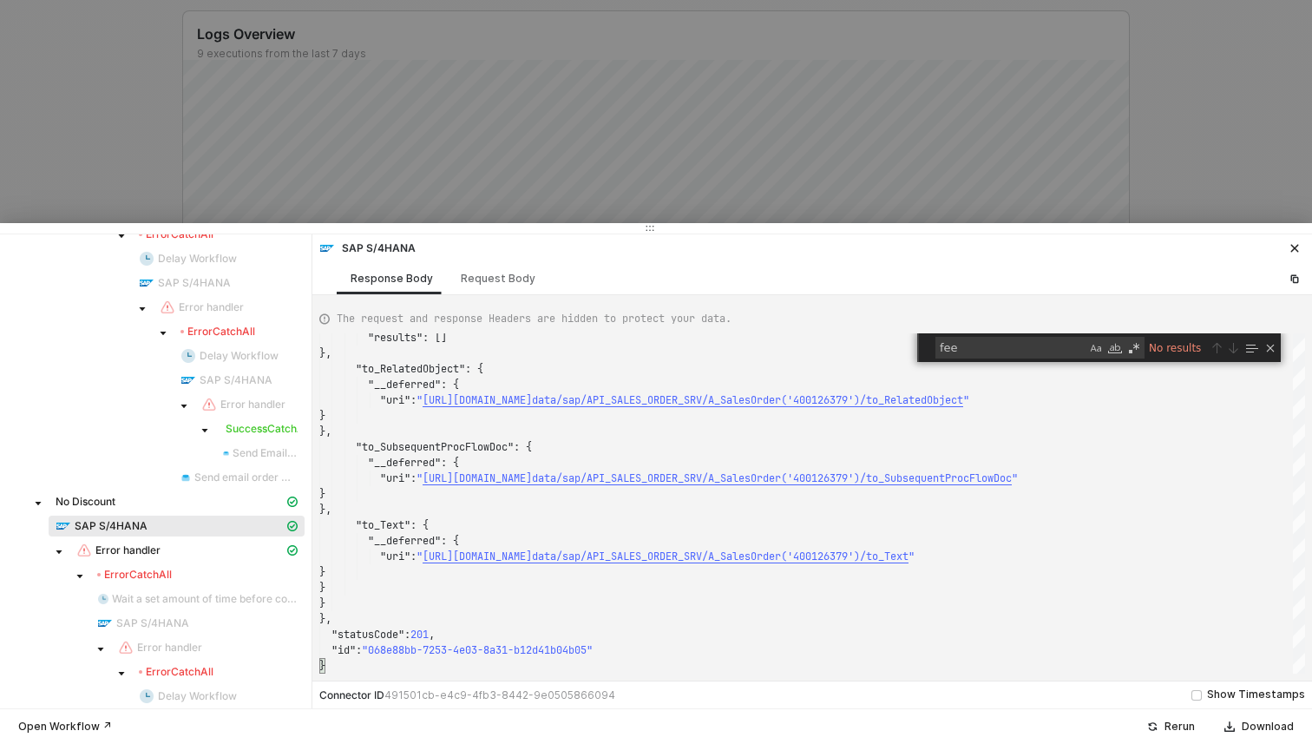
scroll to position [1231, 0]
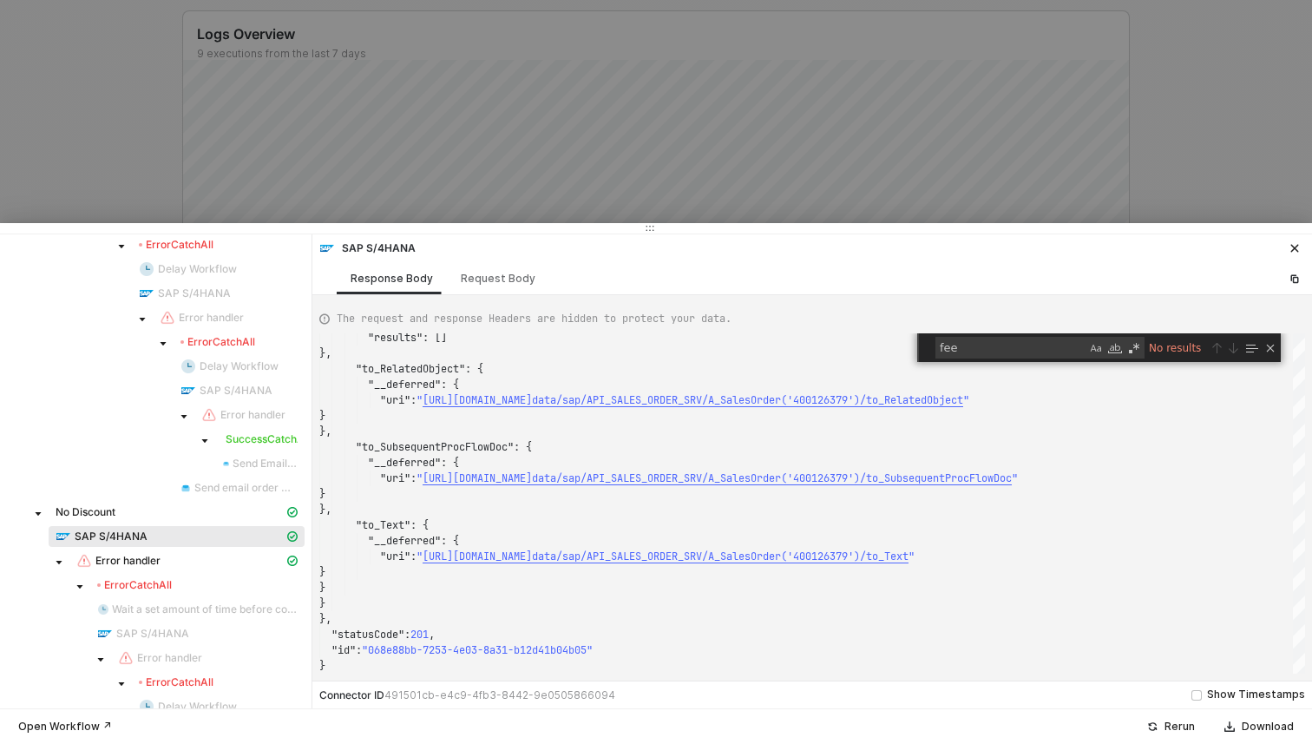
click at [431, 141] on div at bounding box center [656, 372] width 1312 height 744
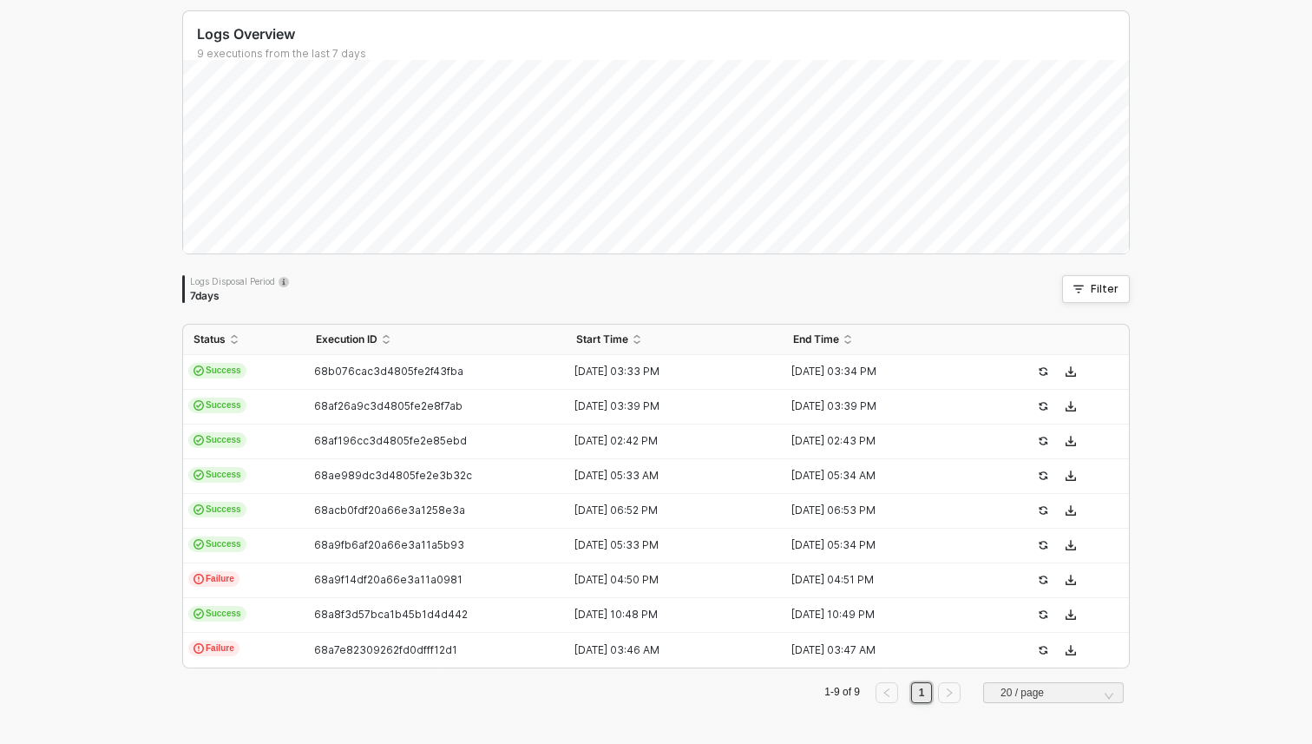
scroll to position [0, 0]
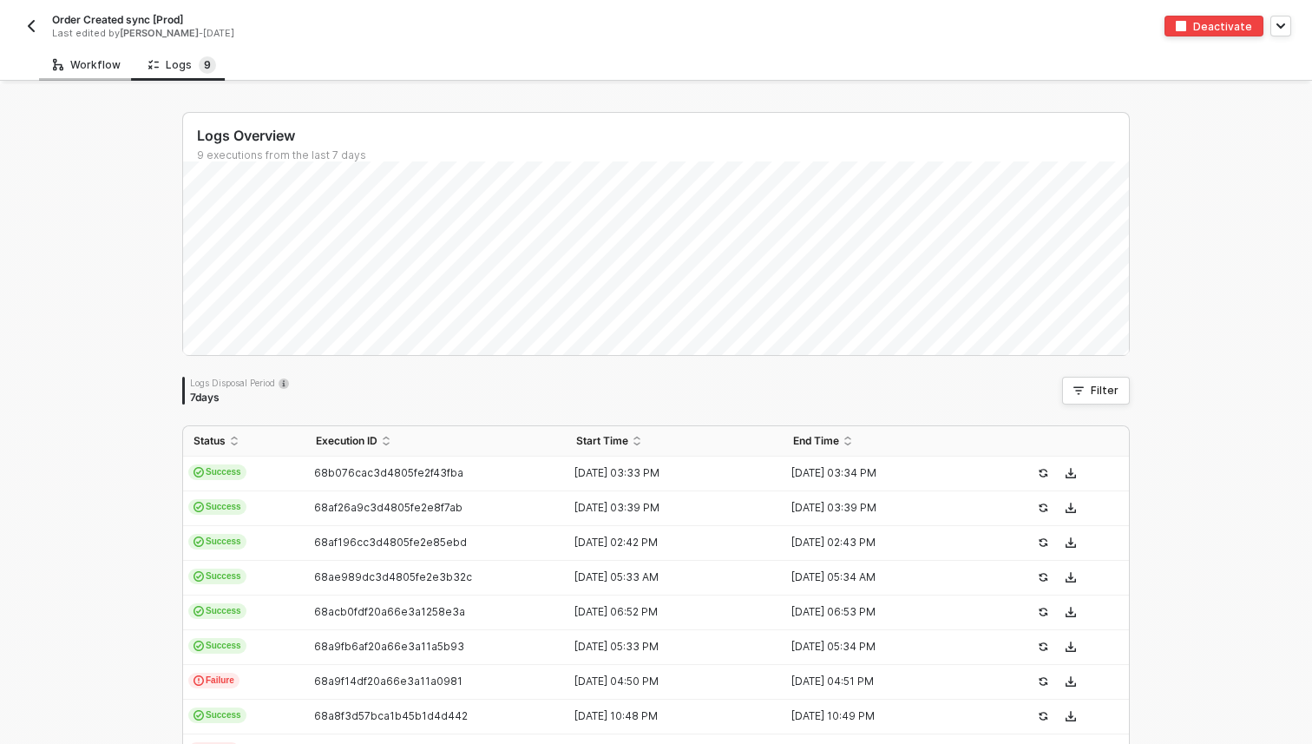
click at [95, 76] on div "Workflow" at bounding box center [86, 65] width 95 height 32
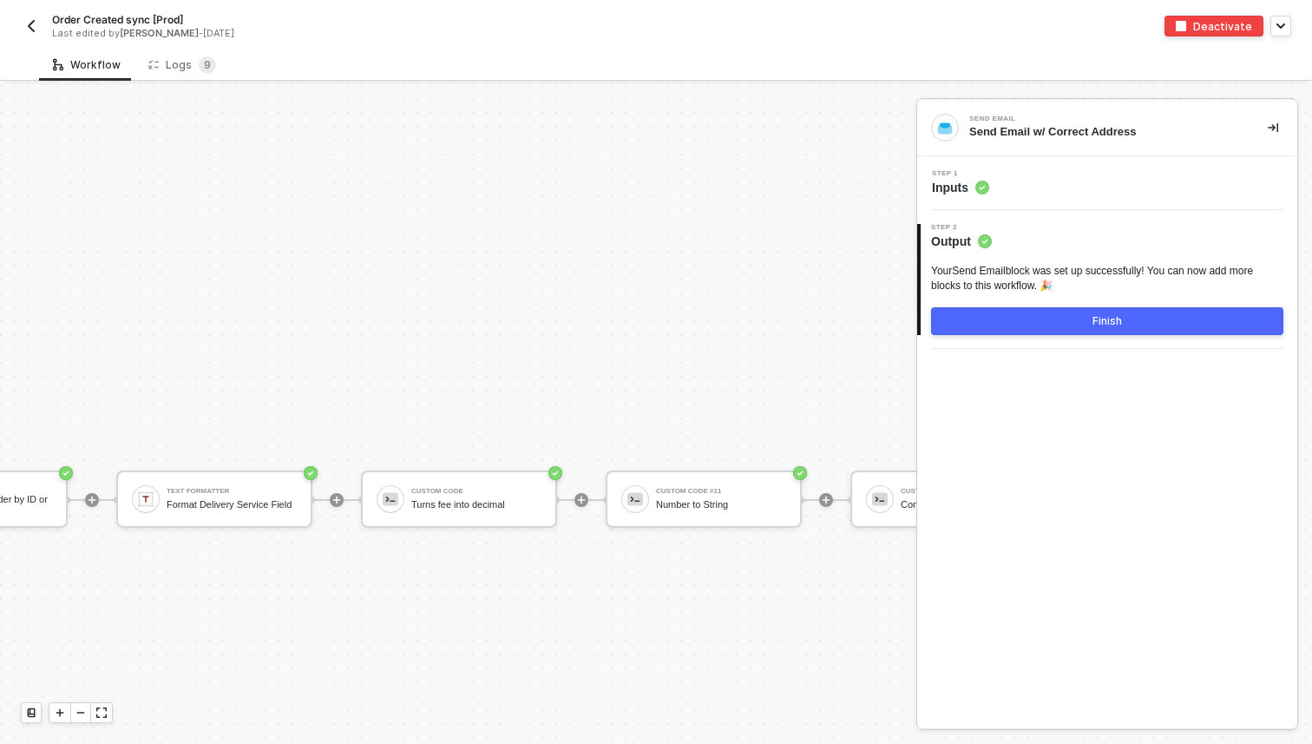
scroll to position [6900, 2543]
click at [437, 489] on div "Custom Code" at bounding box center [471, 491] width 130 height 7
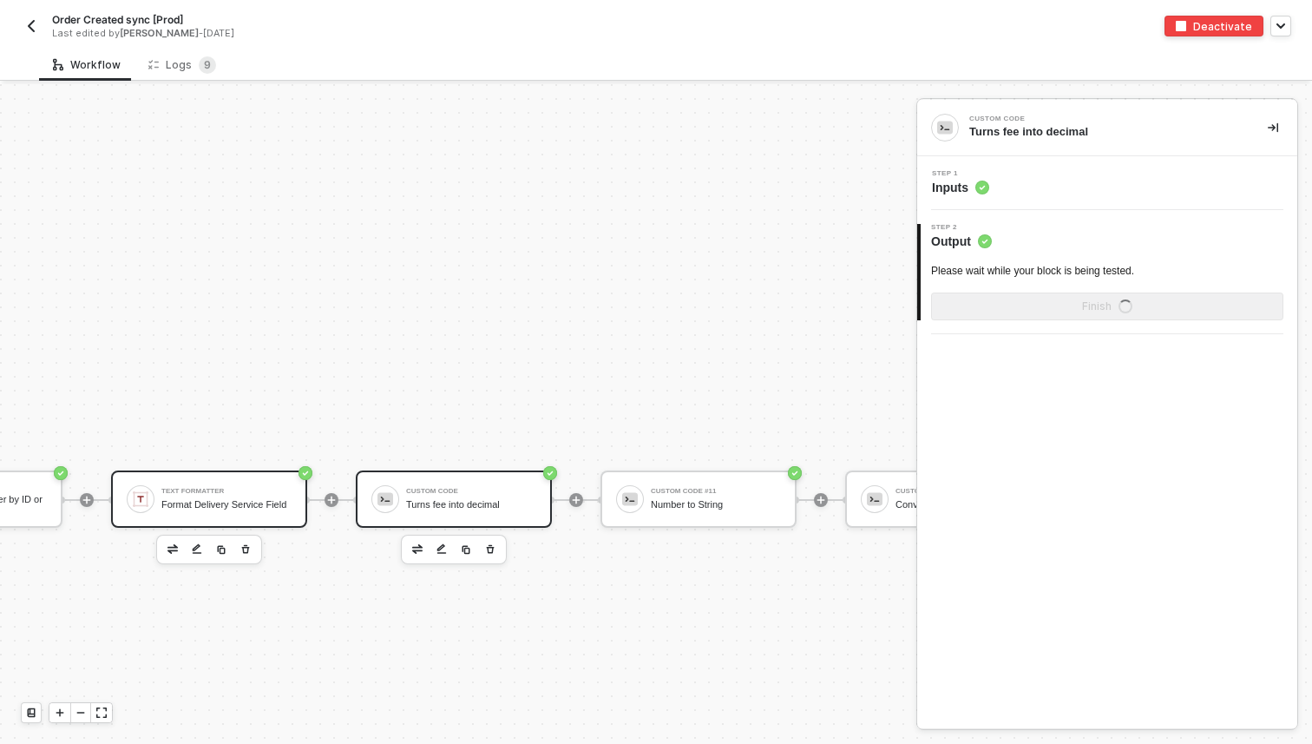
click at [256, 503] on div "Format Delivery Service Field" at bounding box center [226, 504] width 130 height 11
click at [517, 480] on div "Custom Code Turns fee into decimal" at bounding box center [454, 498] width 196 height 57
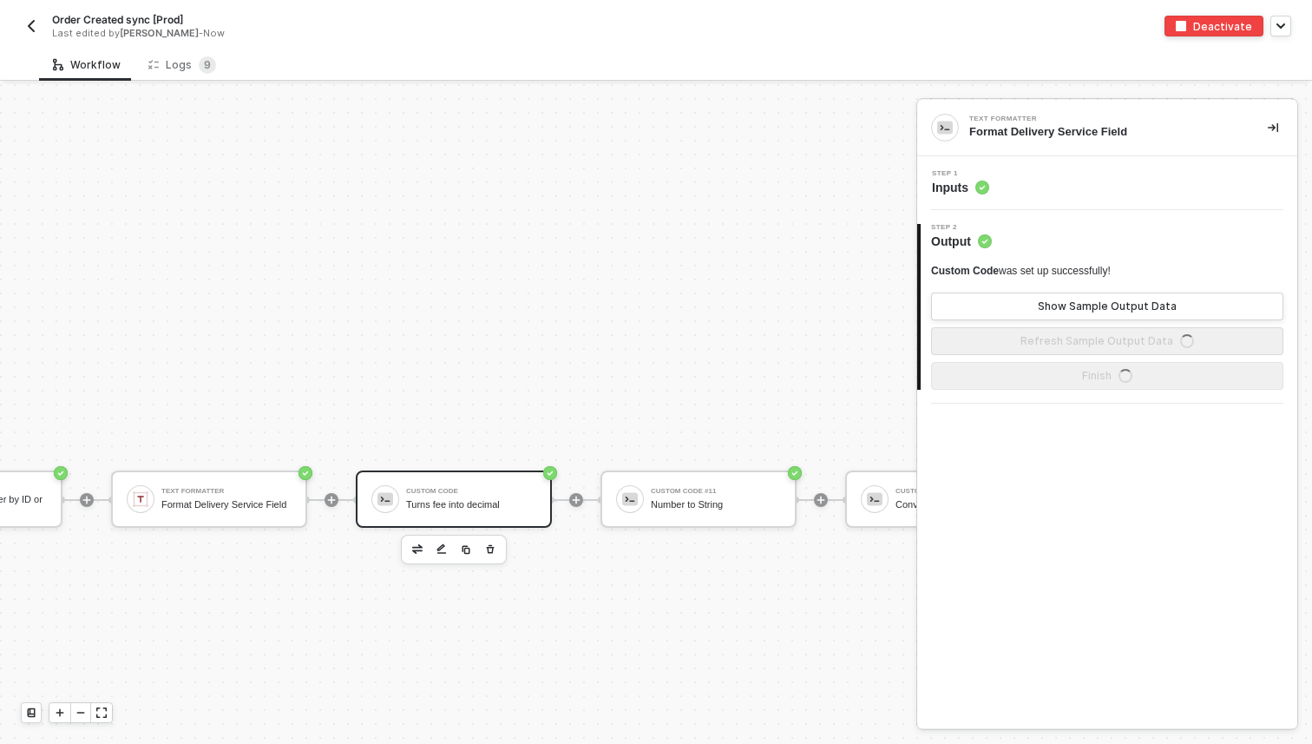
click at [1067, 184] on div "Step 1 Inputs" at bounding box center [1110, 183] width 376 height 26
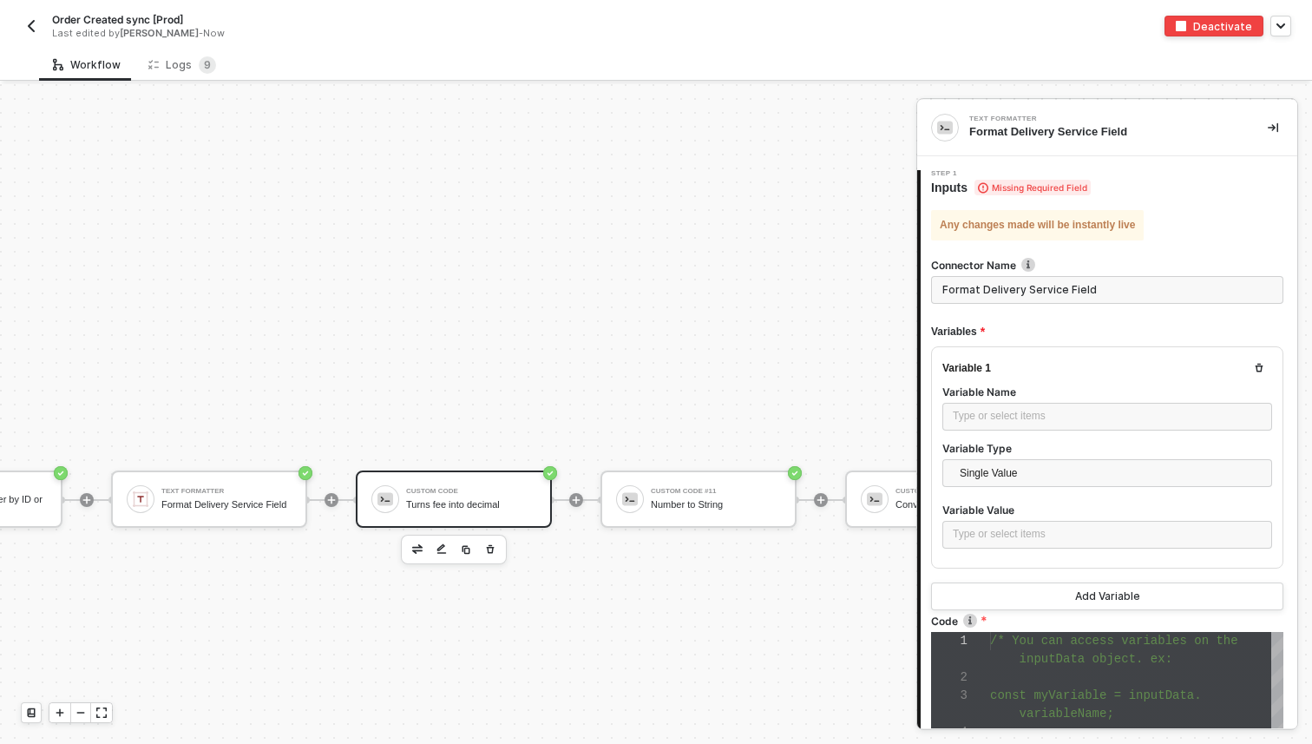
scroll to position [109, 0]
type input "Turns fee into decimal"
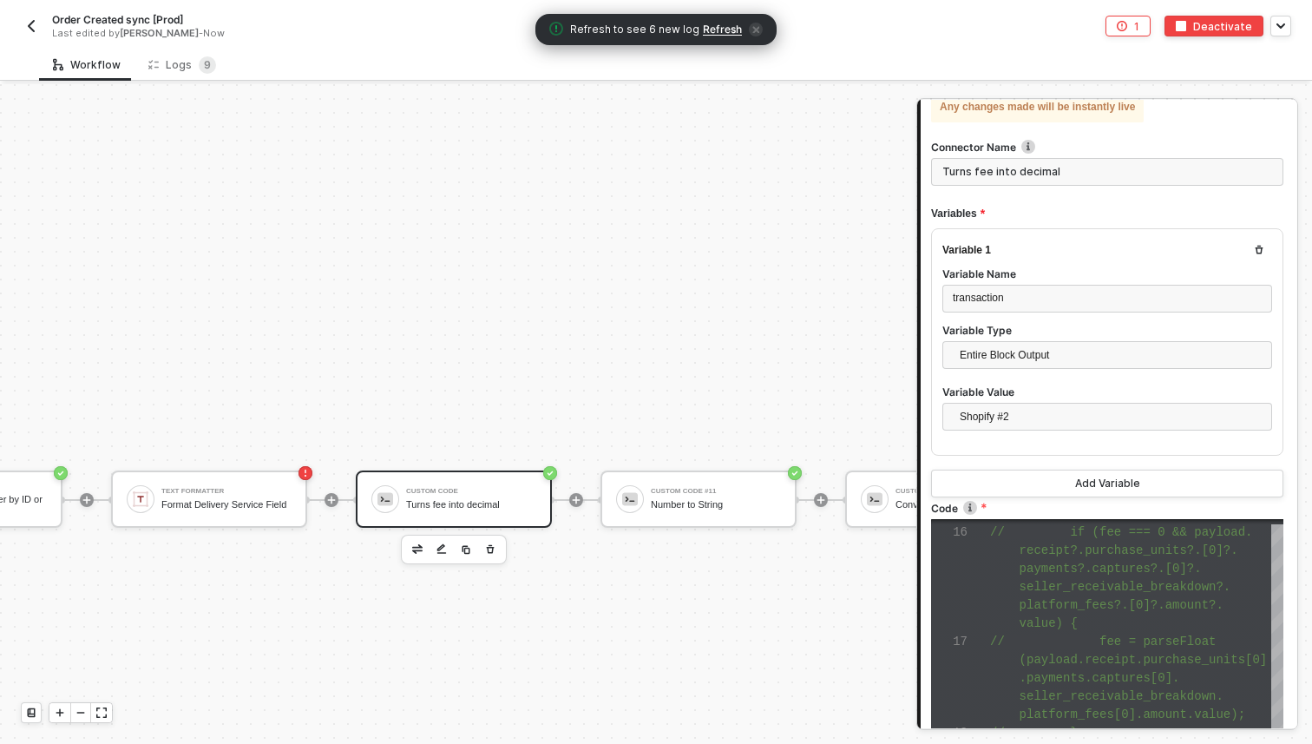
scroll to position [0, 0]
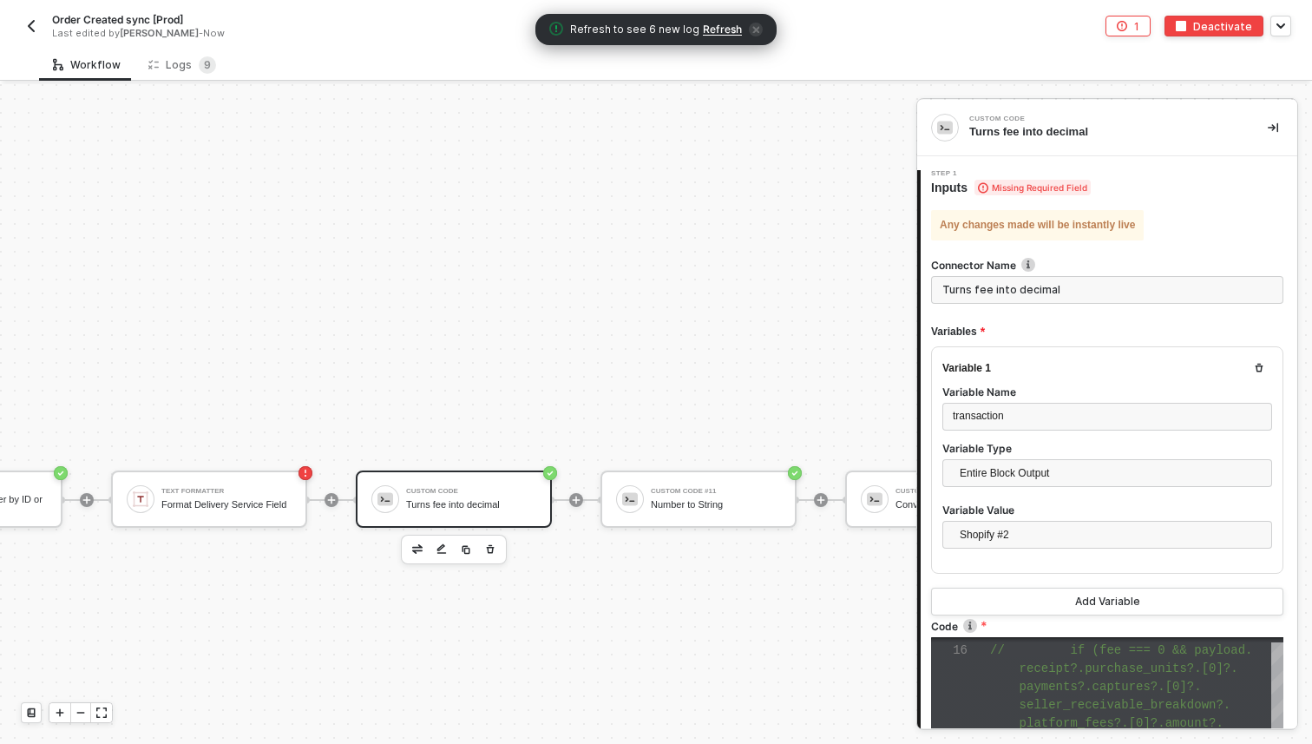
click at [1117, 354] on div "Variable 1 Variable Name transaction Variable Type Entire Block Output Variable…" at bounding box center [1107, 459] width 352 height 227
click at [1090, 398] on div "Variable Name" at bounding box center [1108, 393] width 330 height 18
click at [1090, 412] on div "transaction" at bounding box center [1107, 416] width 309 height 16
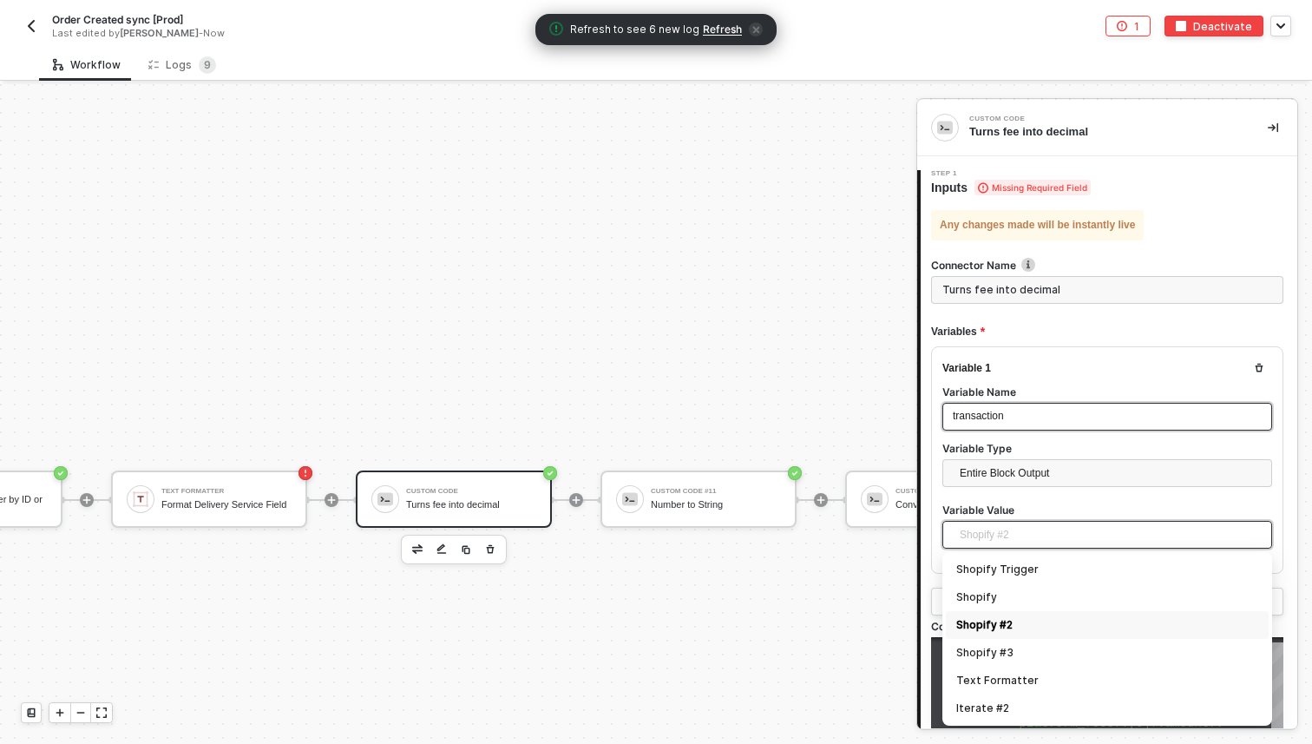
click at [1075, 540] on span "Shopify #2" at bounding box center [1111, 535] width 302 height 26
click at [1061, 621] on div "Shopify #2" at bounding box center [1107, 624] width 302 height 19
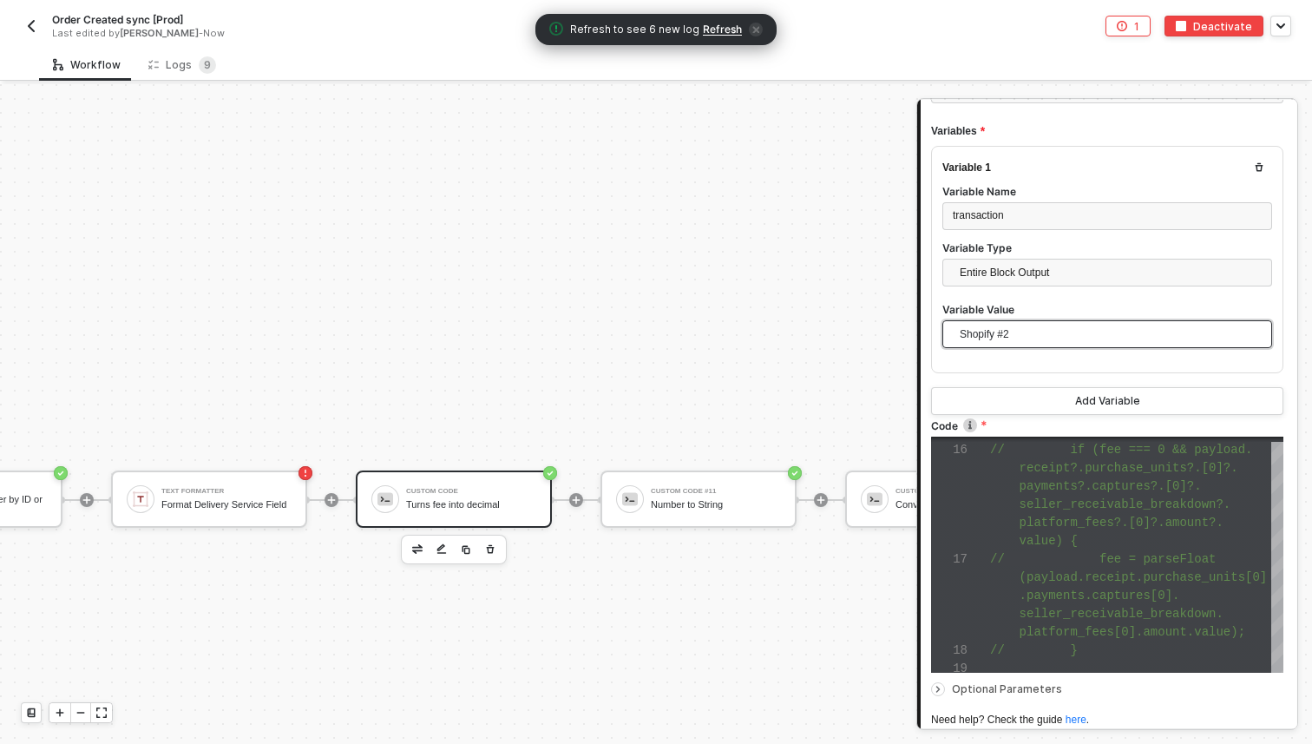
scroll to position [348, 0]
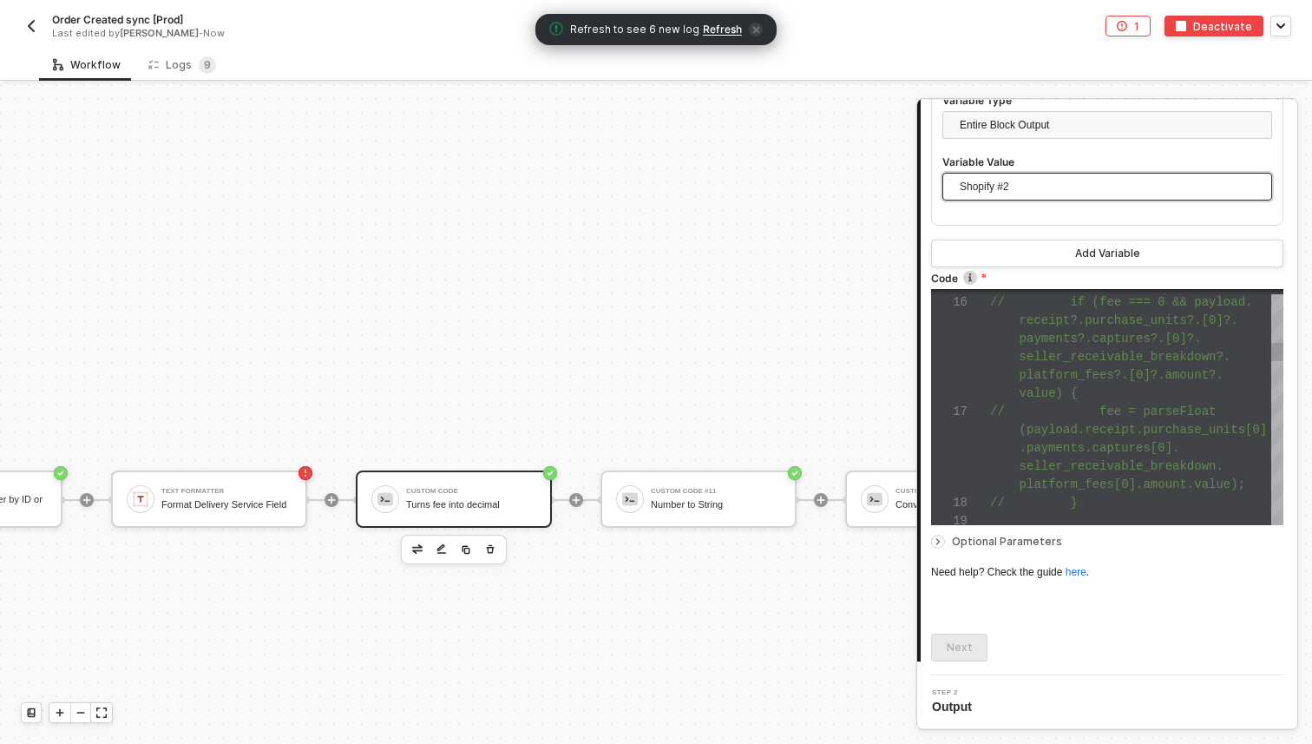
type textarea "payments?.captures?.[0]?.seller_receivable_breakdown?.platform_fees?.[0]?.amoun…"
click at [1044, 423] on span "(payload.receipt.purchase_units[0]" at bounding box center [1144, 430] width 248 height 14
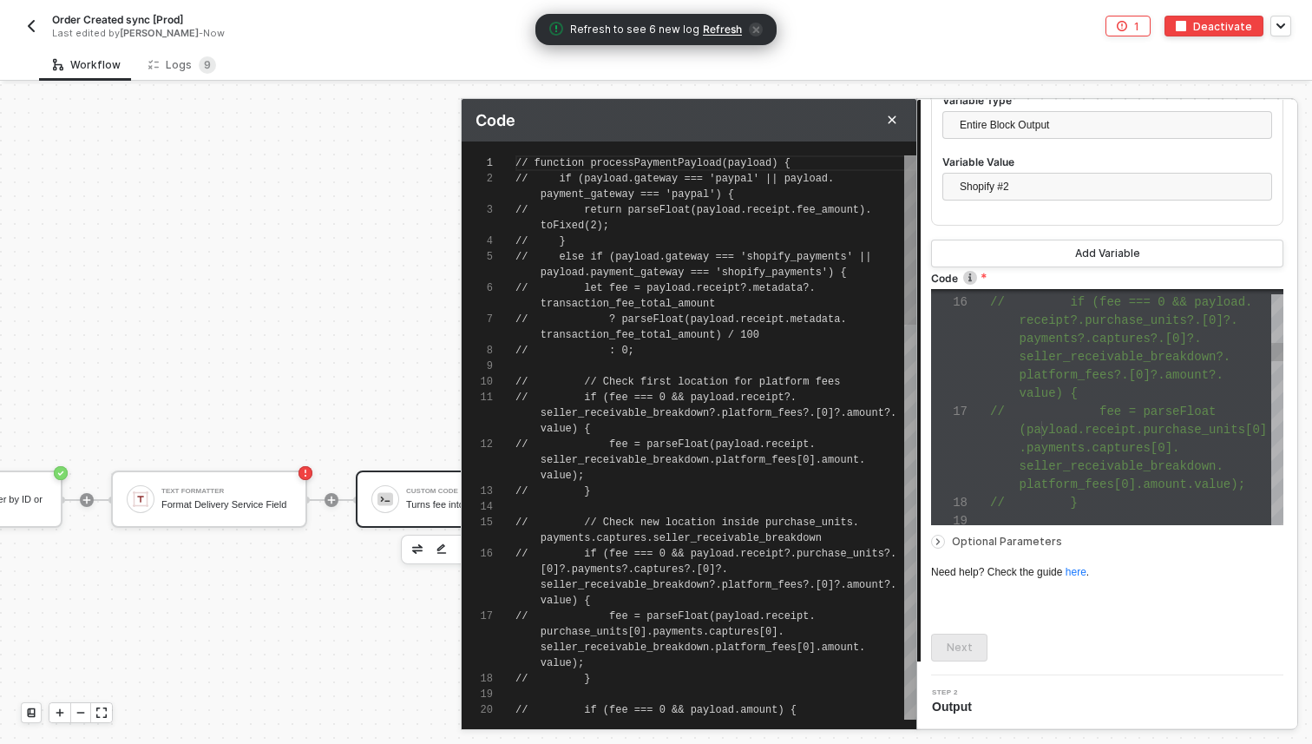
scroll to position [94, 0]
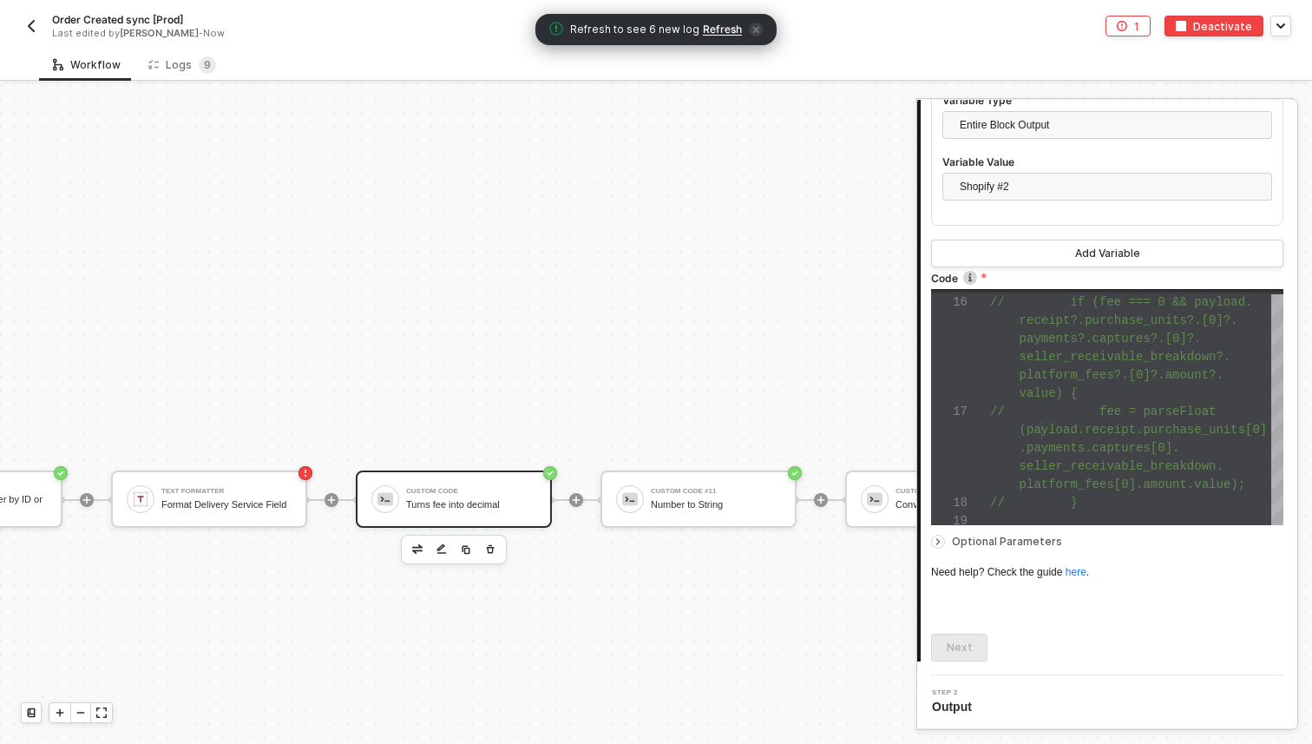
click at [755, 30] on icon "icon-close" at bounding box center [755, 29] width 7 height 7
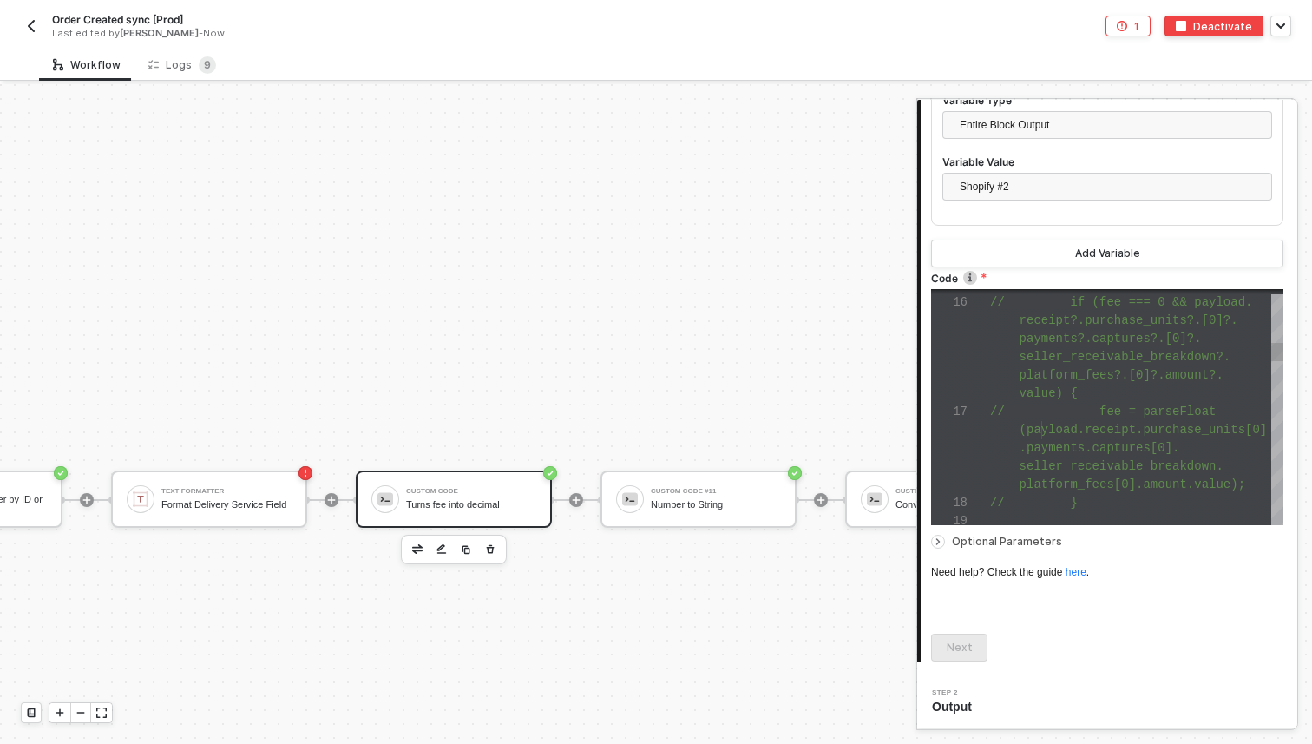
scroll to position [18, 88]
click at [1081, 403] on div "// fee = parseFloat" at bounding box center [1136, 412] width 293 height 18
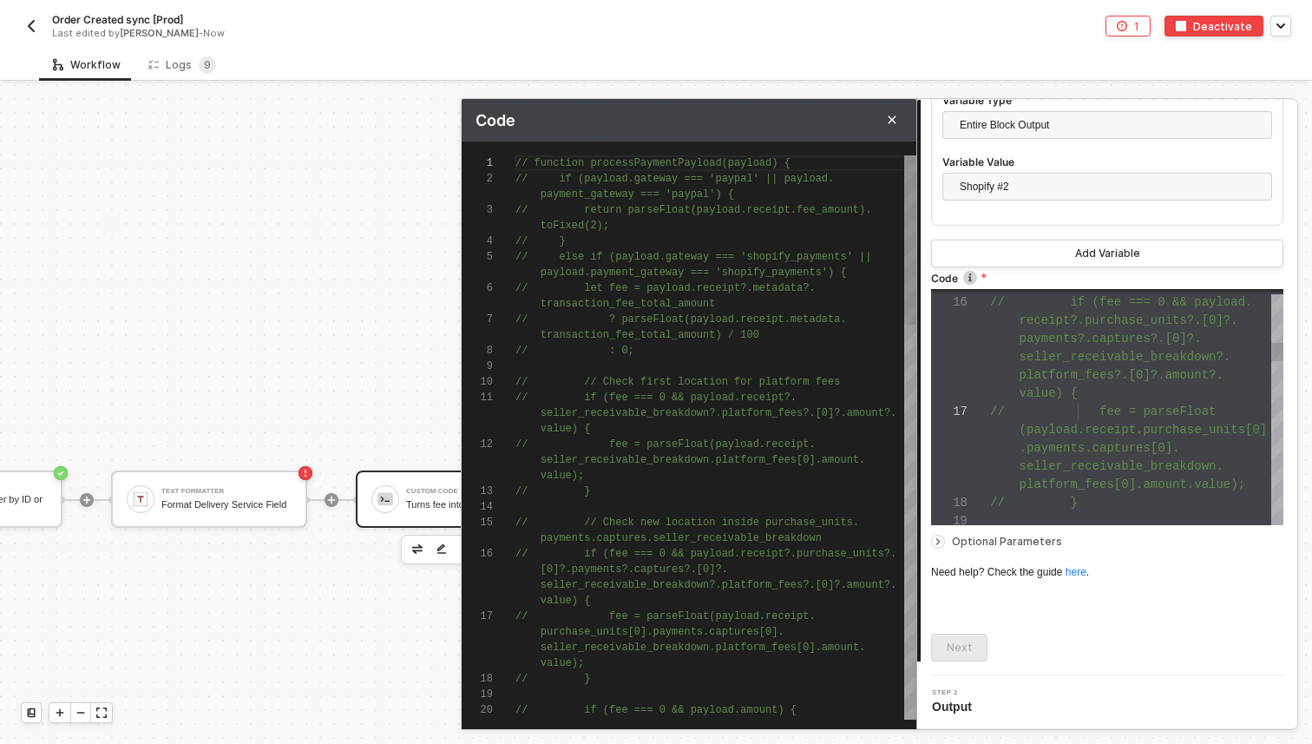
scroll to position [94, 0]
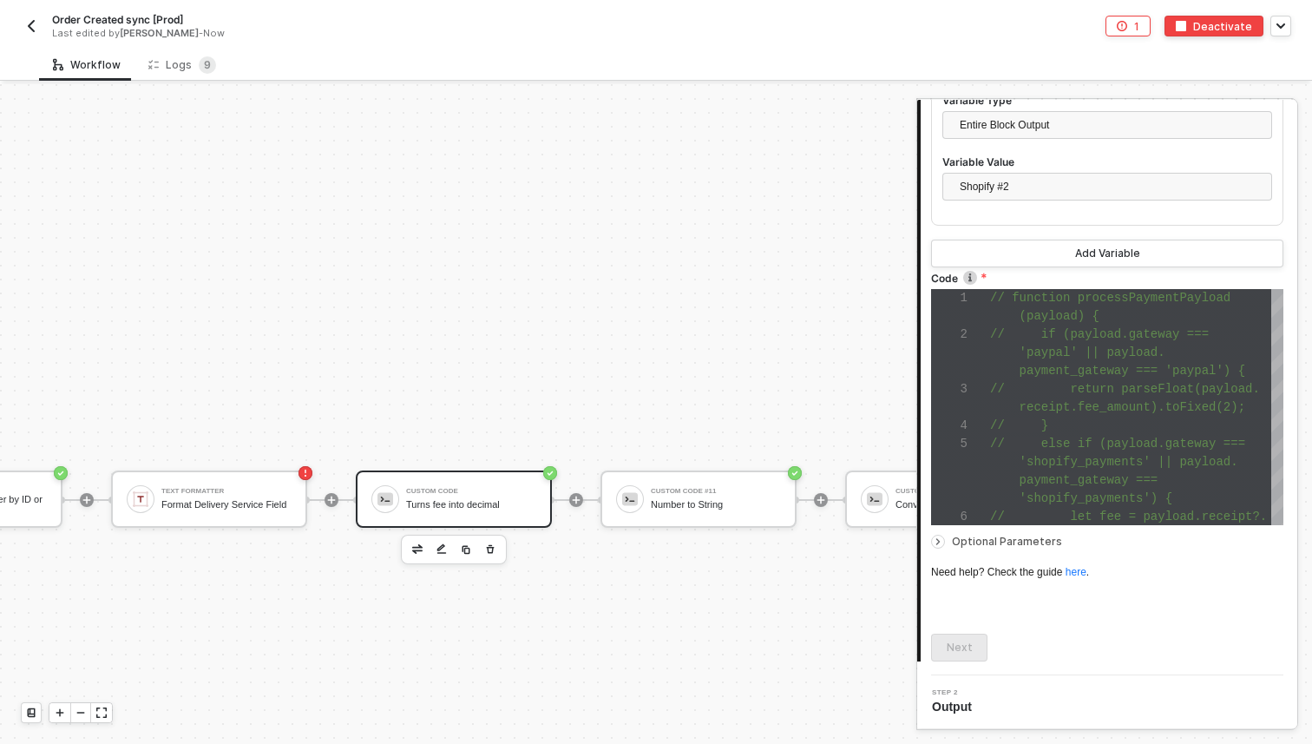
click at [935, 537] on icon "icon-arrow-right-small" at bounding box center [938, 541] width 10 height 10
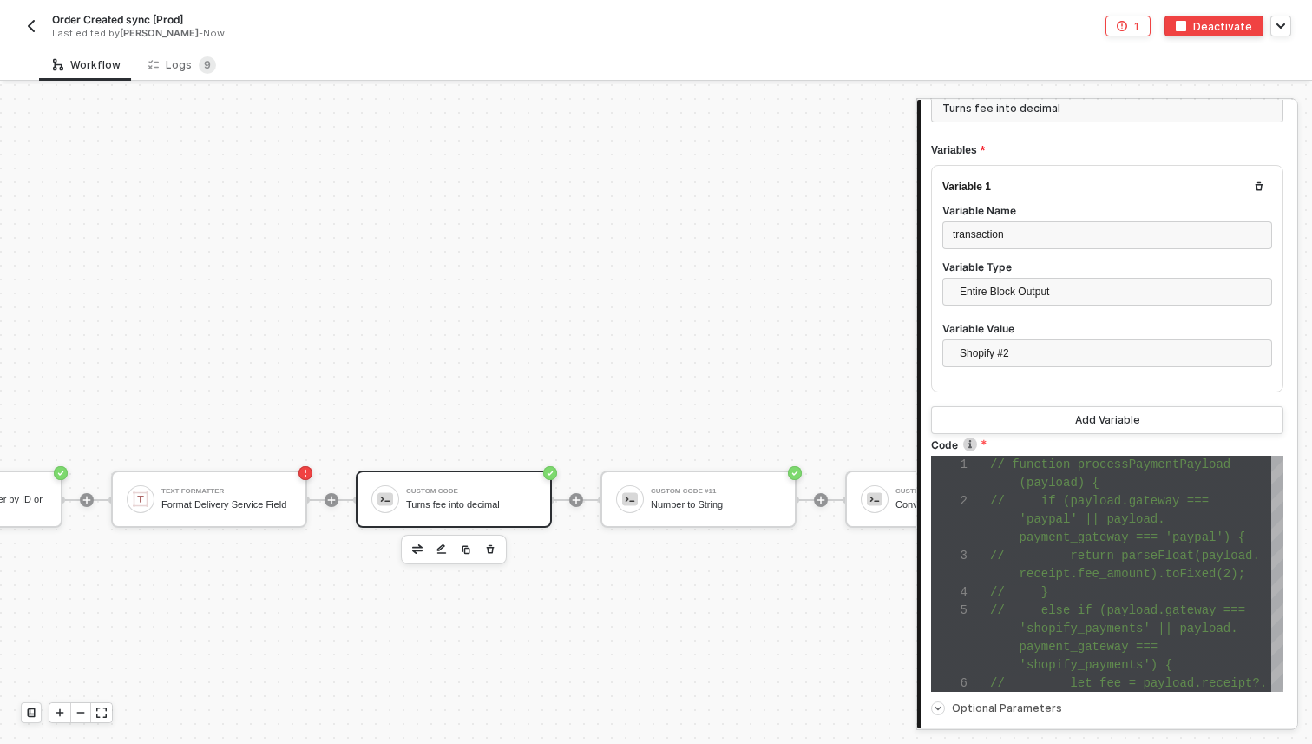
scroll to position [0, 0]
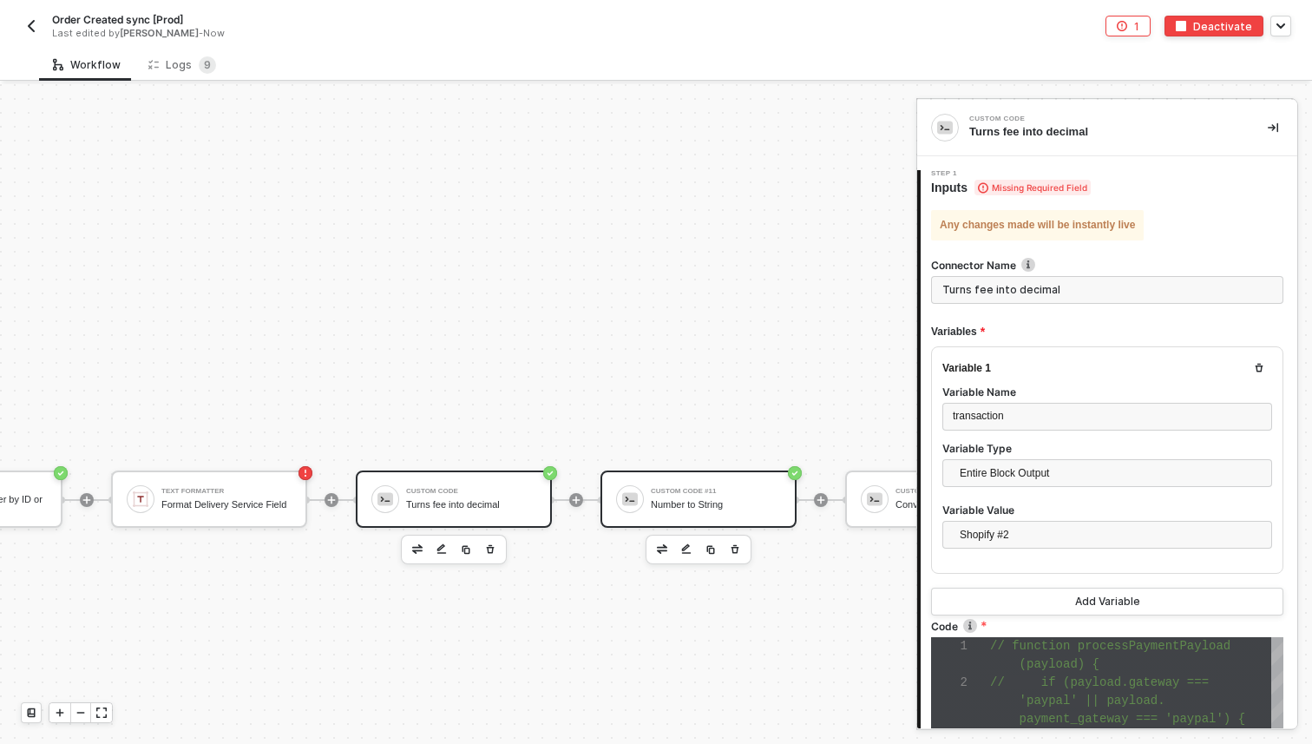
click at [757, 488] on div "Custom Code #11" at bounding box center [716, 491] width 130 height 7
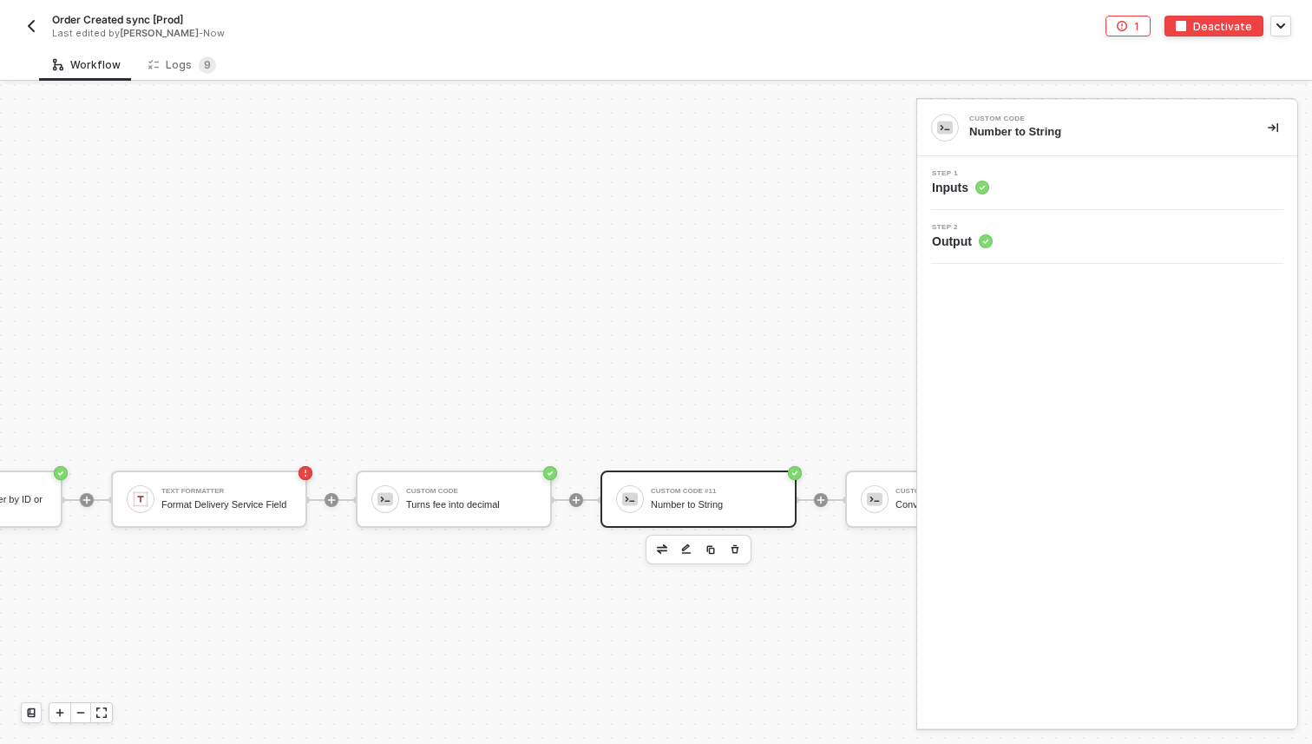
click at [1069, 177] on div "Step 1 Inputs" at bounding box center [1110, 183] width 376 height 26
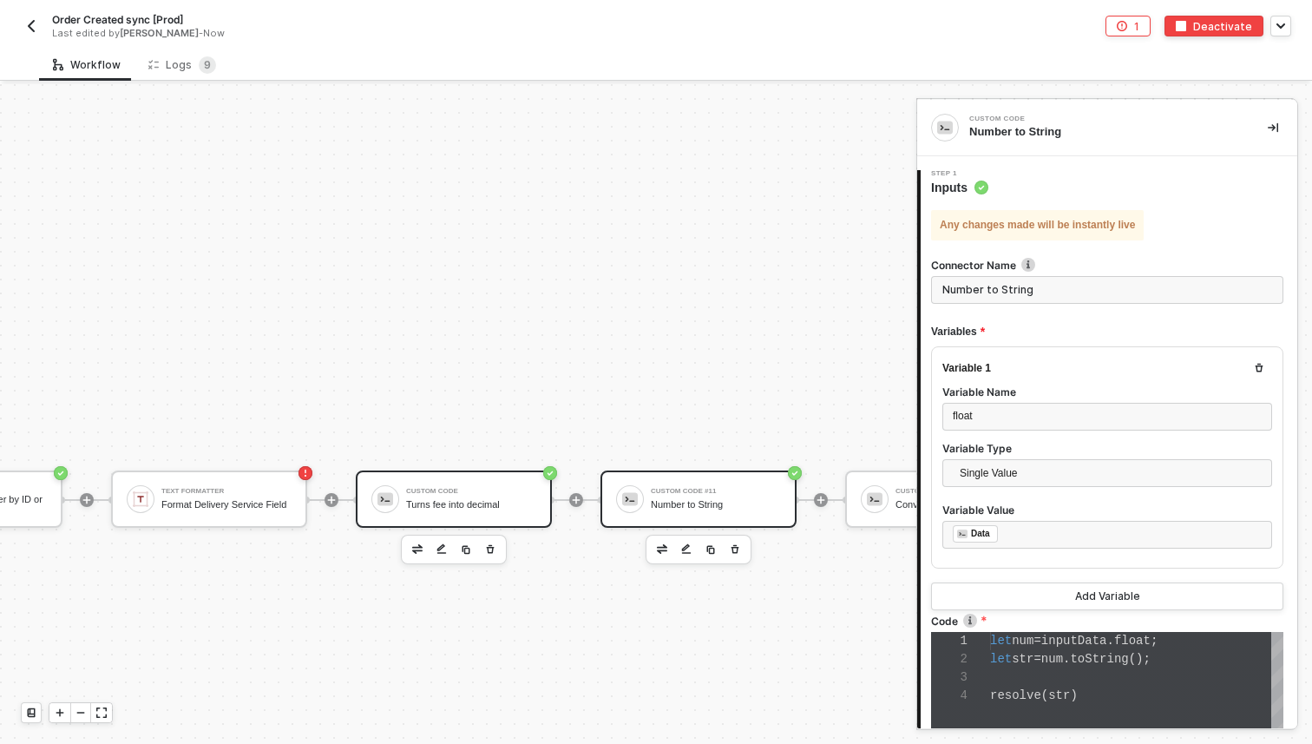
click at [500, 499] on div "Turns fee into decimal" at bounding box center [471, 504] width 130 height 11
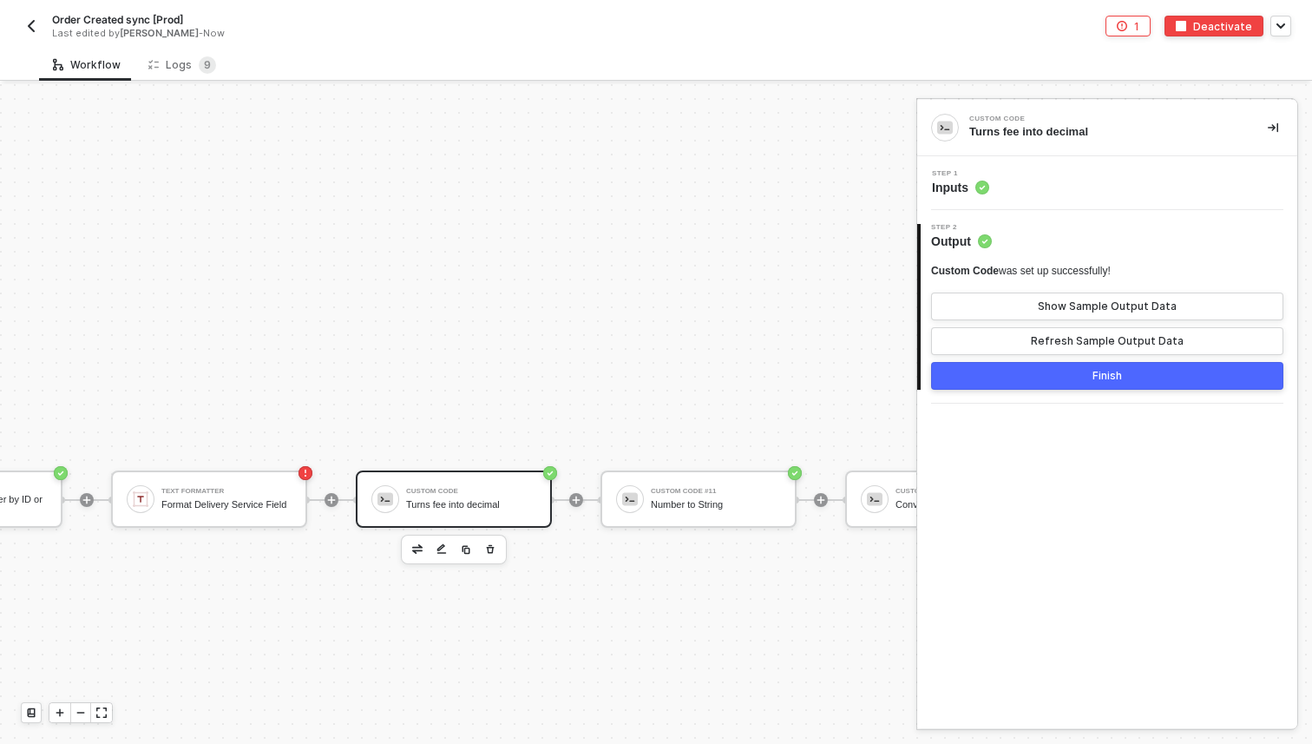
click at [998, 189] on div "Step 1 Inputs" at bounding box center [1110, 183] width 376 height 26
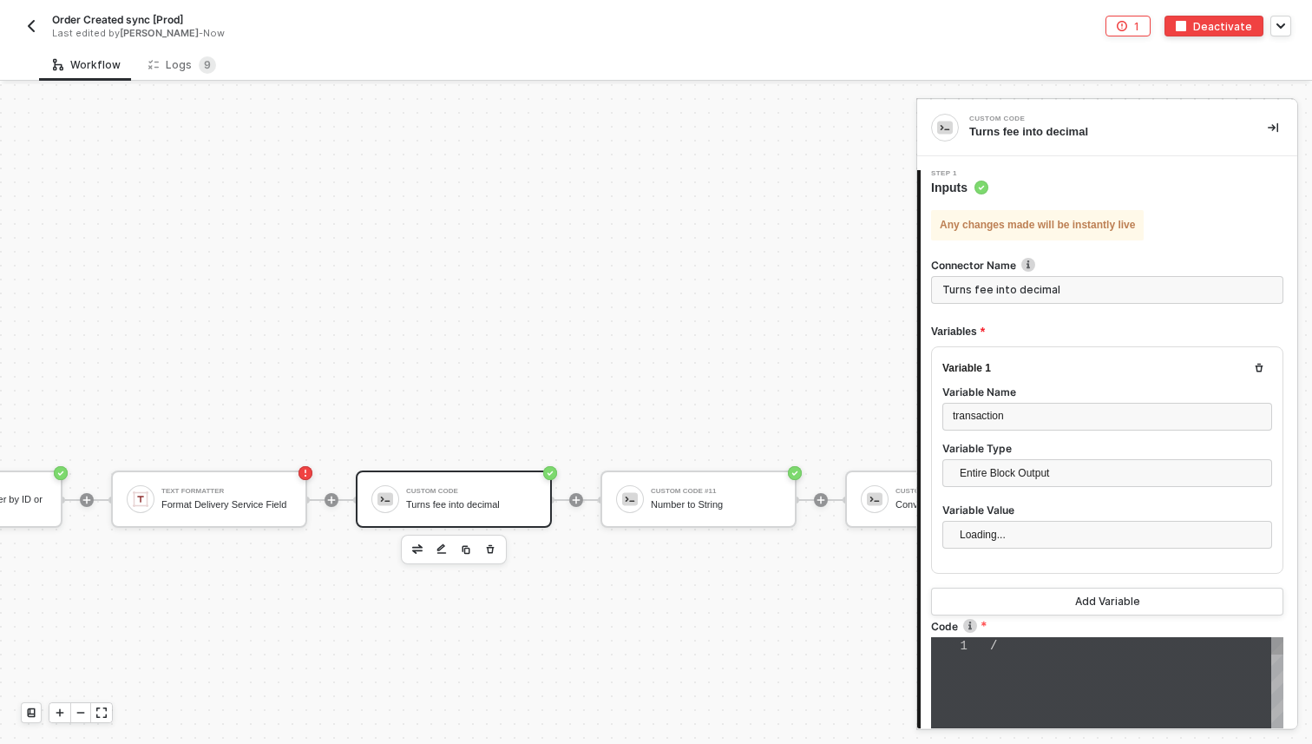
type textarea "// function processPaymentPayload(payload) { // if (payload.gateway === 'paypal…"
click at [263, 490] on div "Text Formatter Format Delivery Service Field" at bounding box center [226, 499] width 130 height 33
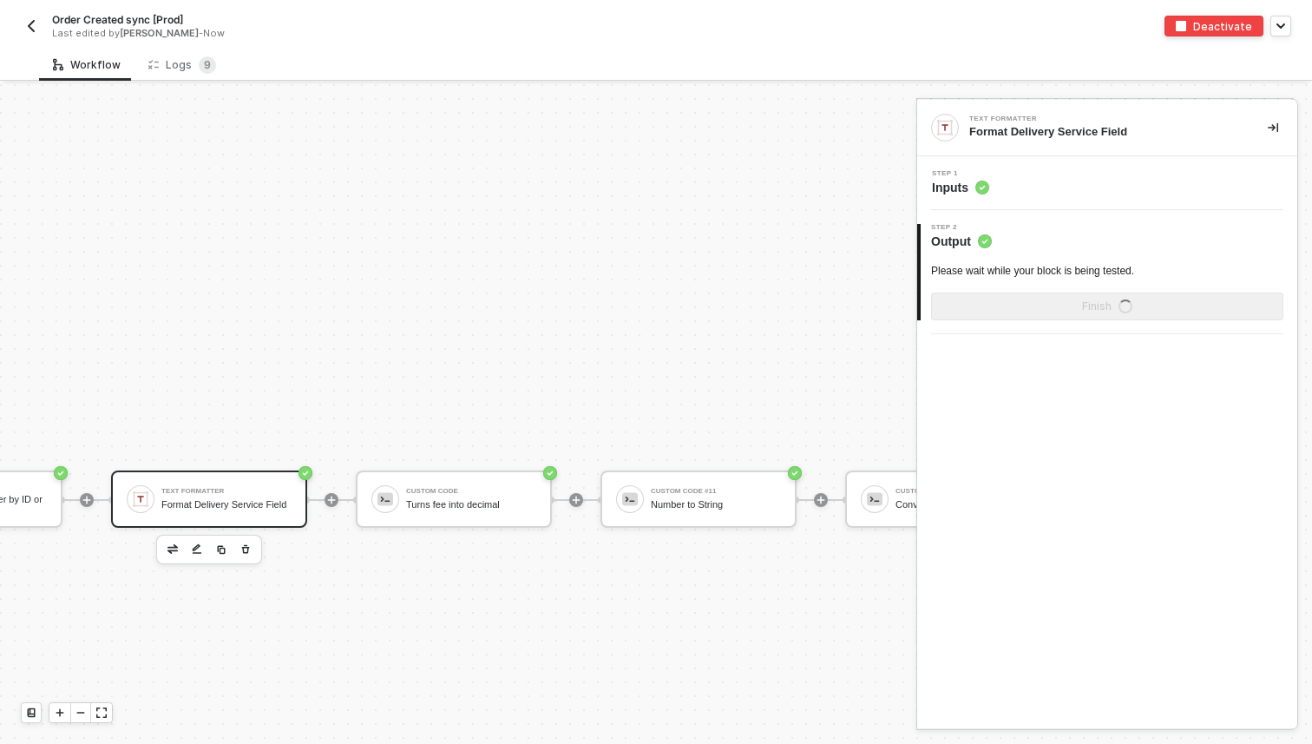
click at [1140, 184] on div "Step 1 Inputs" at bounding box center [1110, 183] width 376 height 26
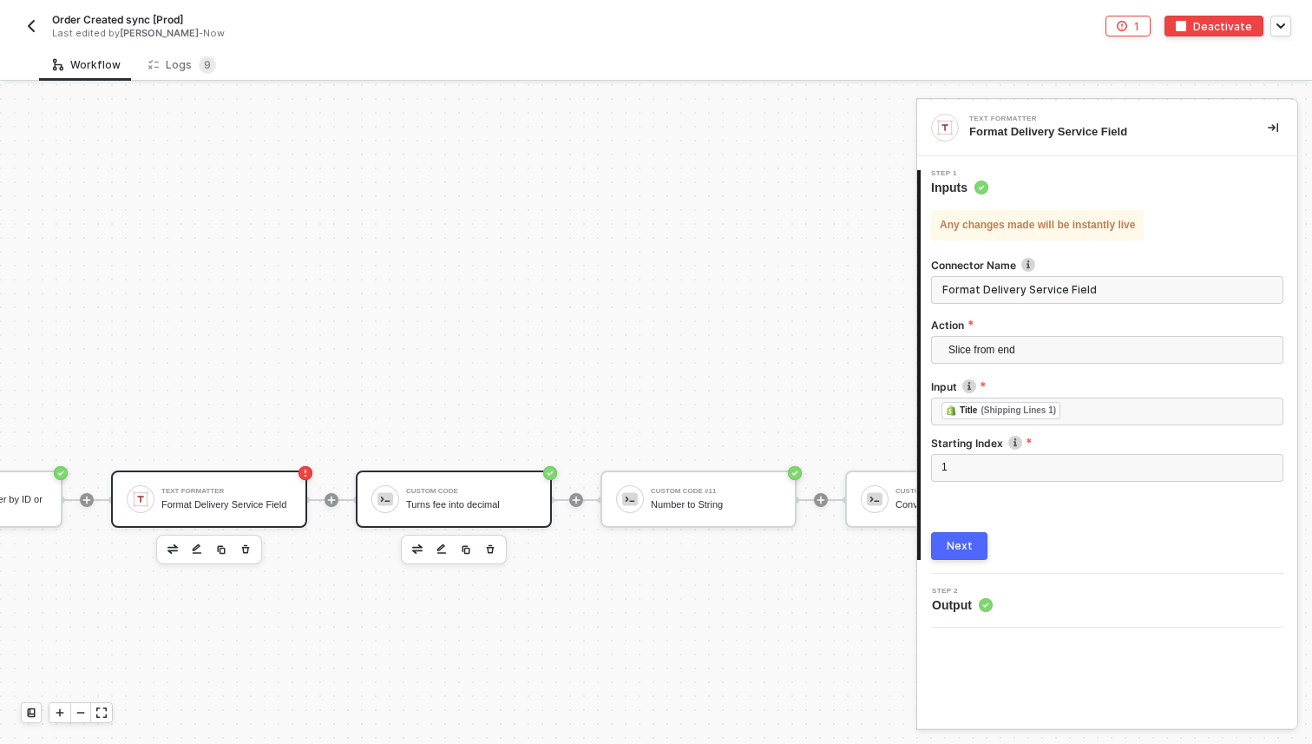
click at [443, 509] on div "Custom Code Turns fee into decimal" at bounding box center [471, 499] width 130 height 33
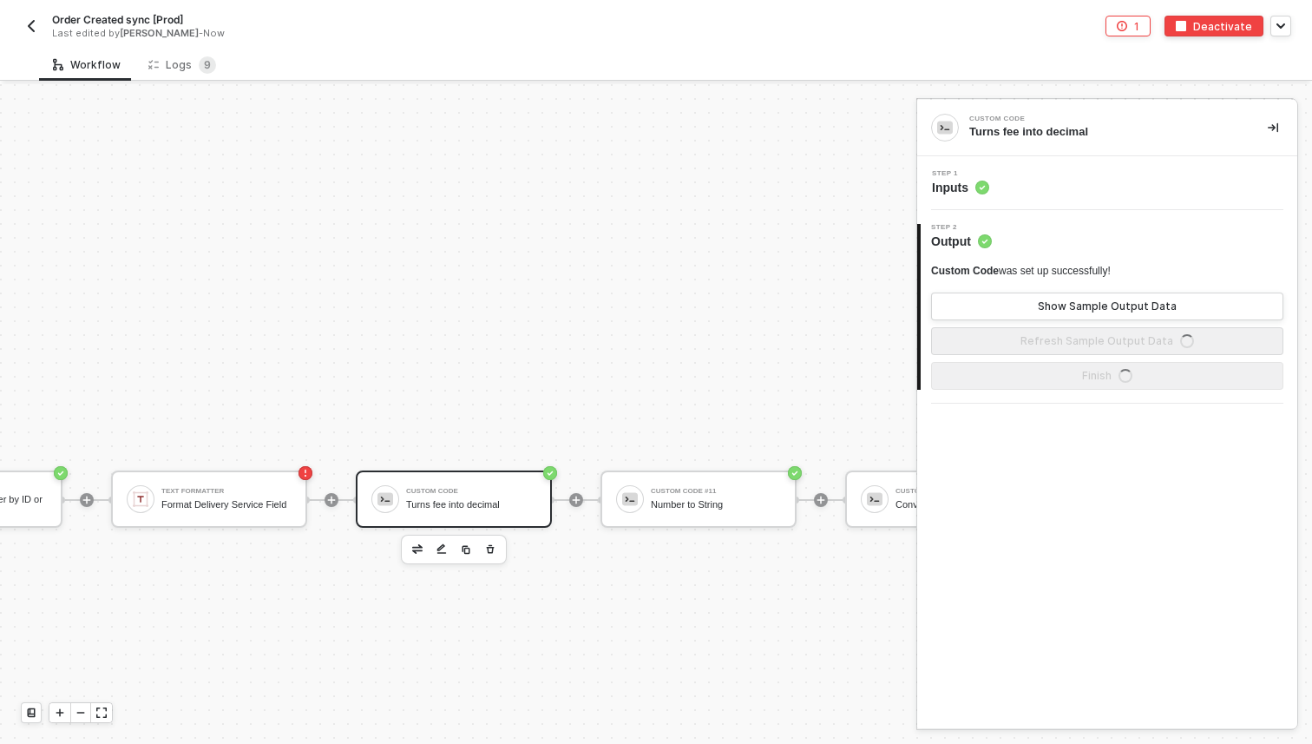
click at [1010, 200] on div "Step 1 Inputs" at bounding box center [1107, 183] width 380 height 54
click at [1010, 183] on div "Step 1 Inputs" at bounding box center [1110, 183] width 376 height 26
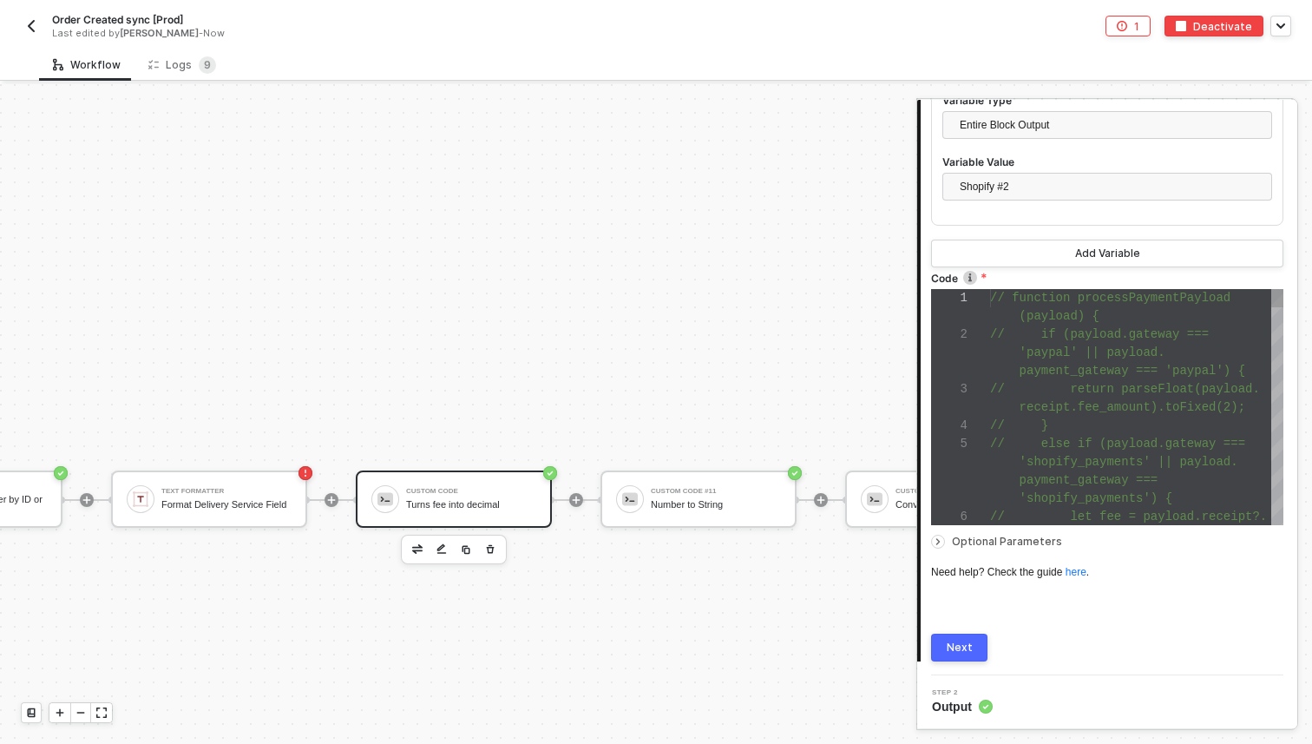
scroll to position [36, 66]
click at [1054, 401] on span "receipt.fee_amount).toFixed(2);" at bounding box center [1133, 407] width 226 height 14
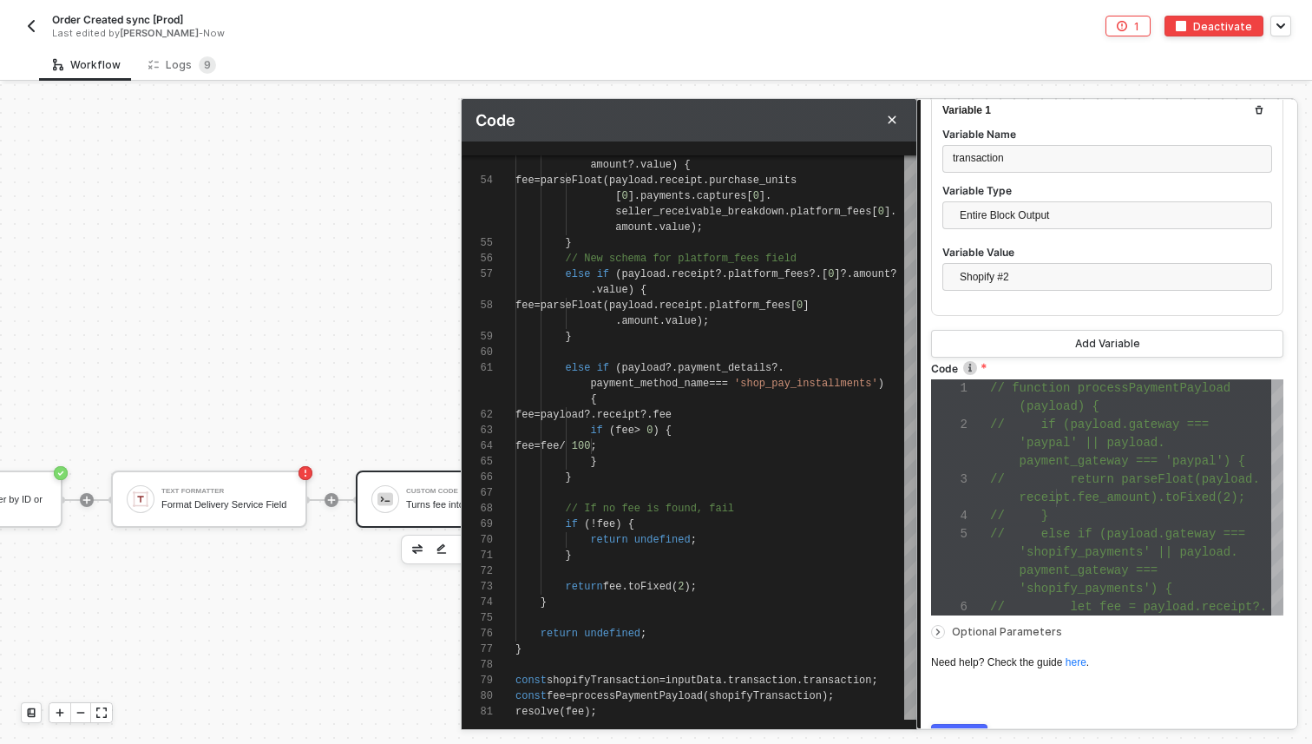
scroll to position [188, 0]
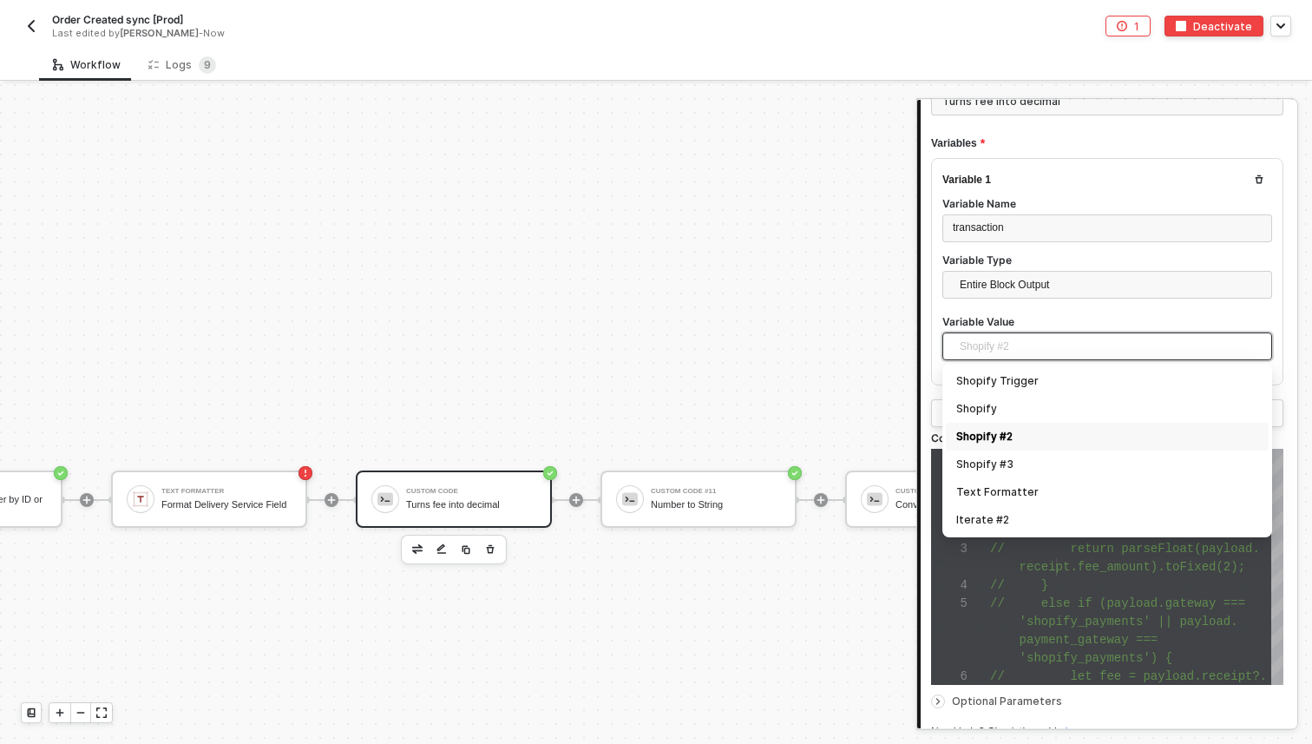
click at [1014, 338] on span "Shopify #2" at bounding box center [1111, 346] width 302 height 26
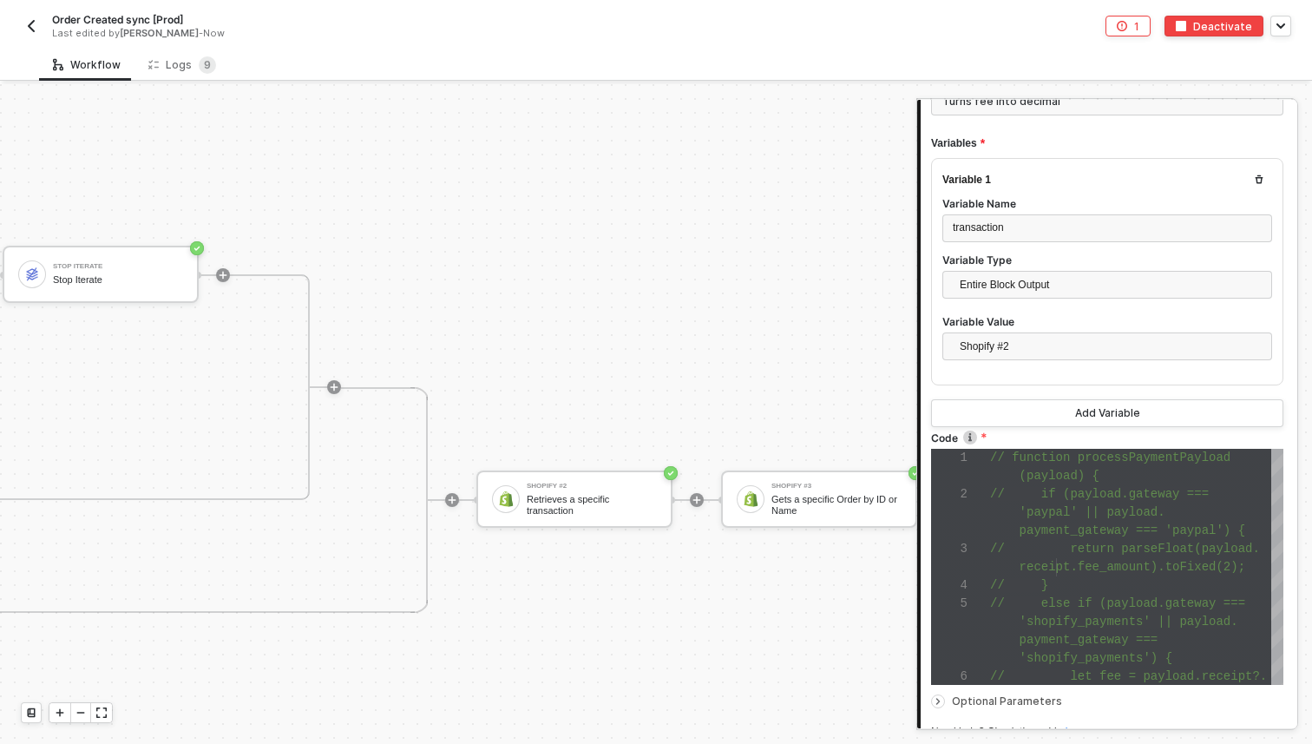
scroll to position [6900, 1685]
click at [570, 506] on div "Retrieves a specific transaction" at bounding box center [594, 505] width 130 height 22
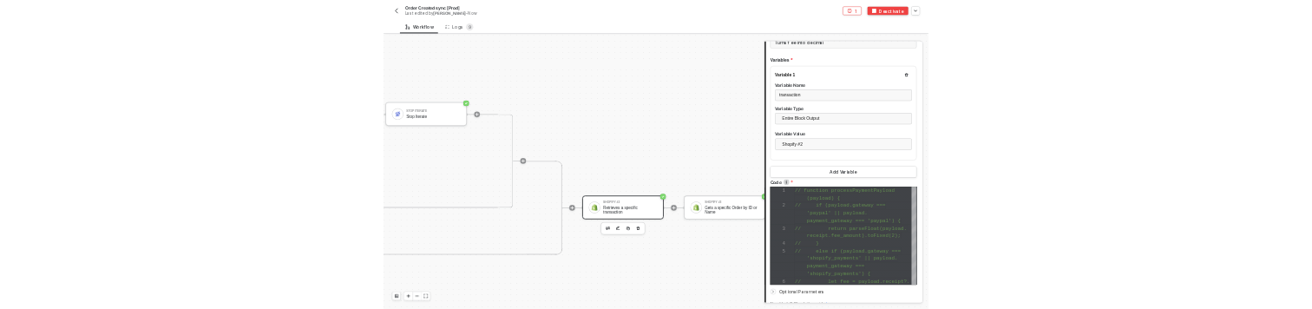
scroll to position [0, 0]
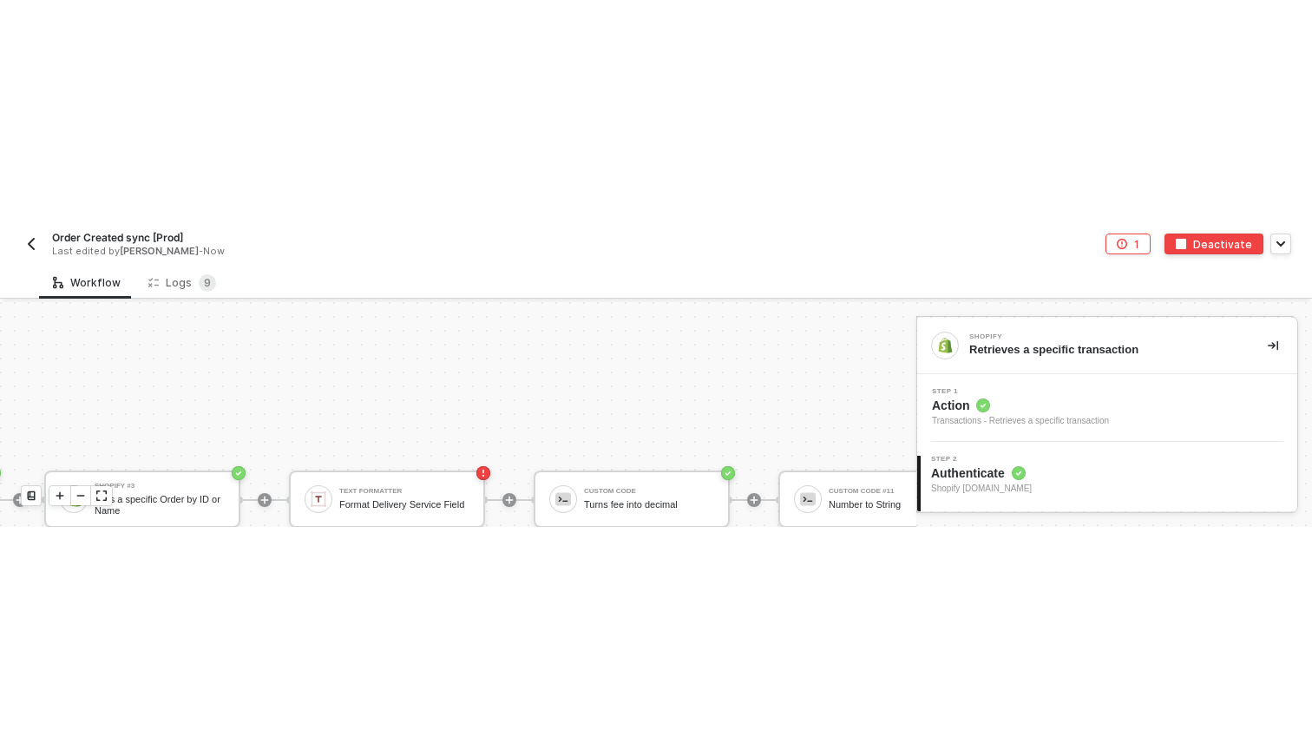
scroll to position [6900, 2404]
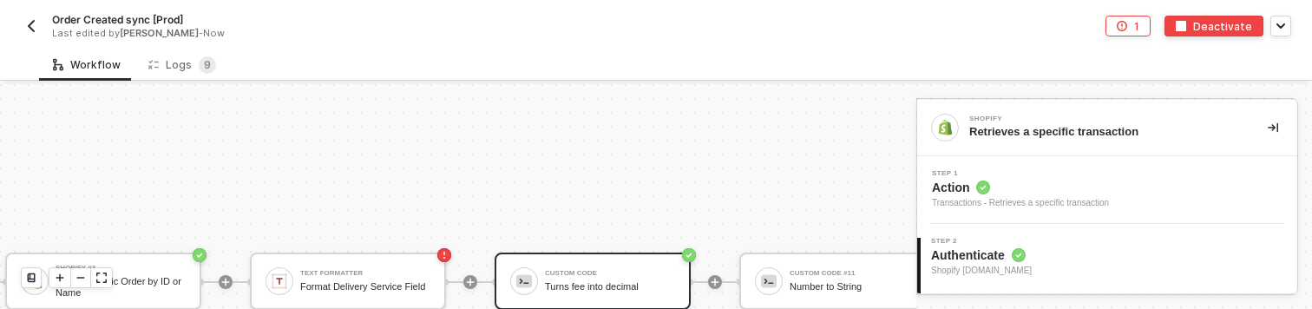
click at [589, 268] on div "Custom Code Turns fee into decimal" at bounding box center [610, 281] width 130 height 33
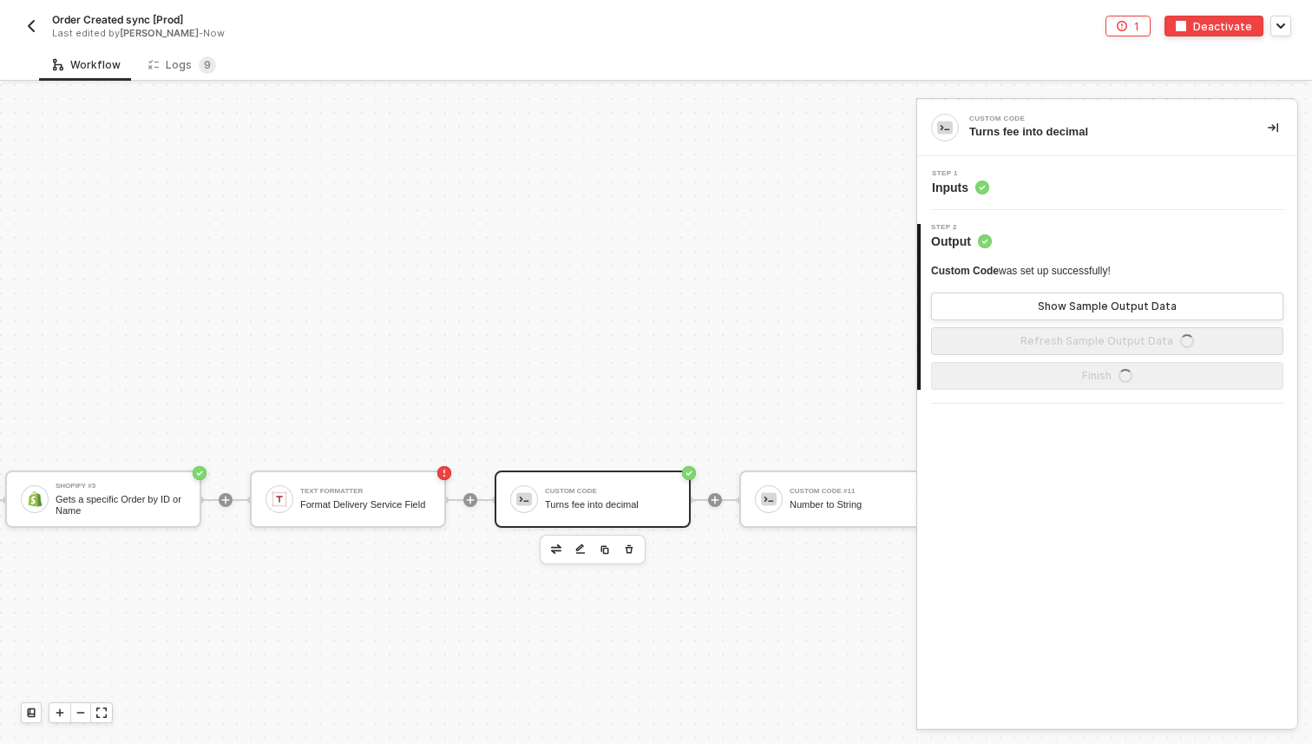
click at [1033, 183] on div "Step 1 Inputs" at bounding box center [1110, 183] width 376 height 26
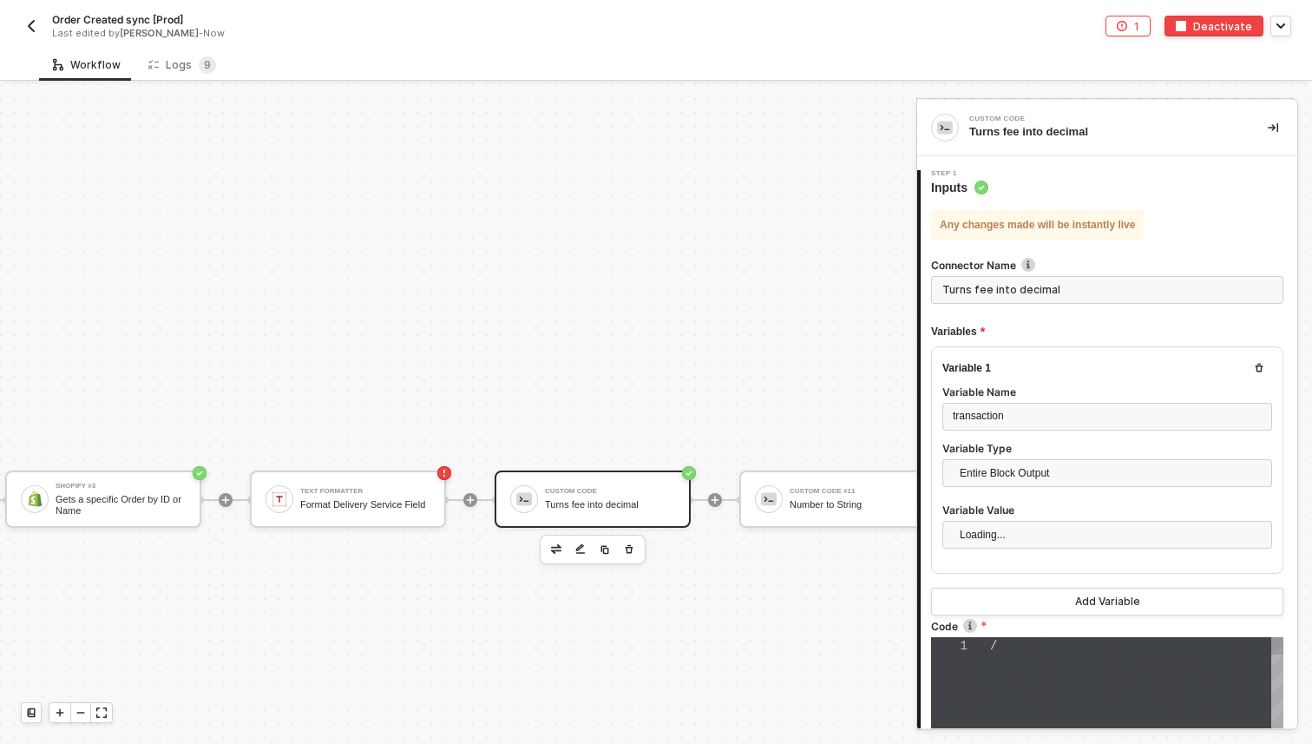
type textarea "// function processPaymentPayload(payload) { // if (payload.gateway === 'paypal…"
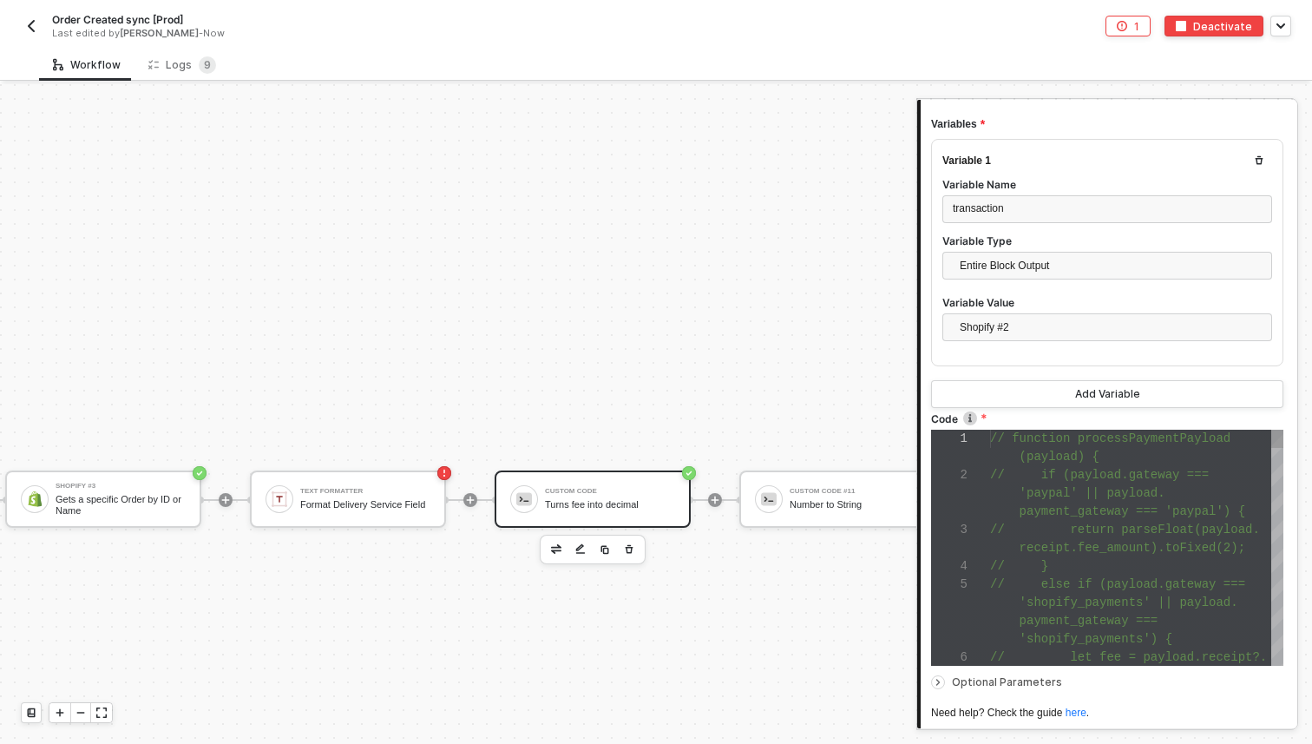
scroll to position [18, 51]
click at [1043, 517] on span "payment_gateway === 'paypal') {" at bounding box center [1133, 511] width 226 height 14
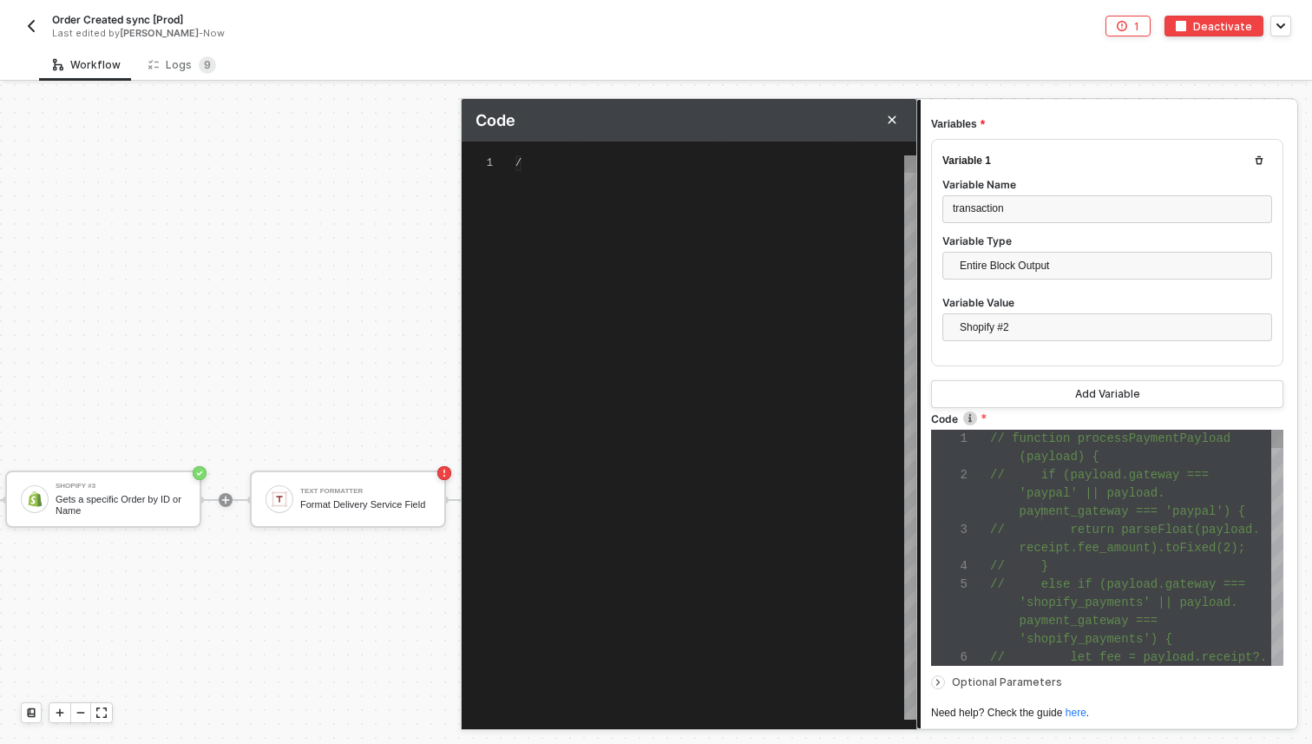
scroll to position [94, 0]
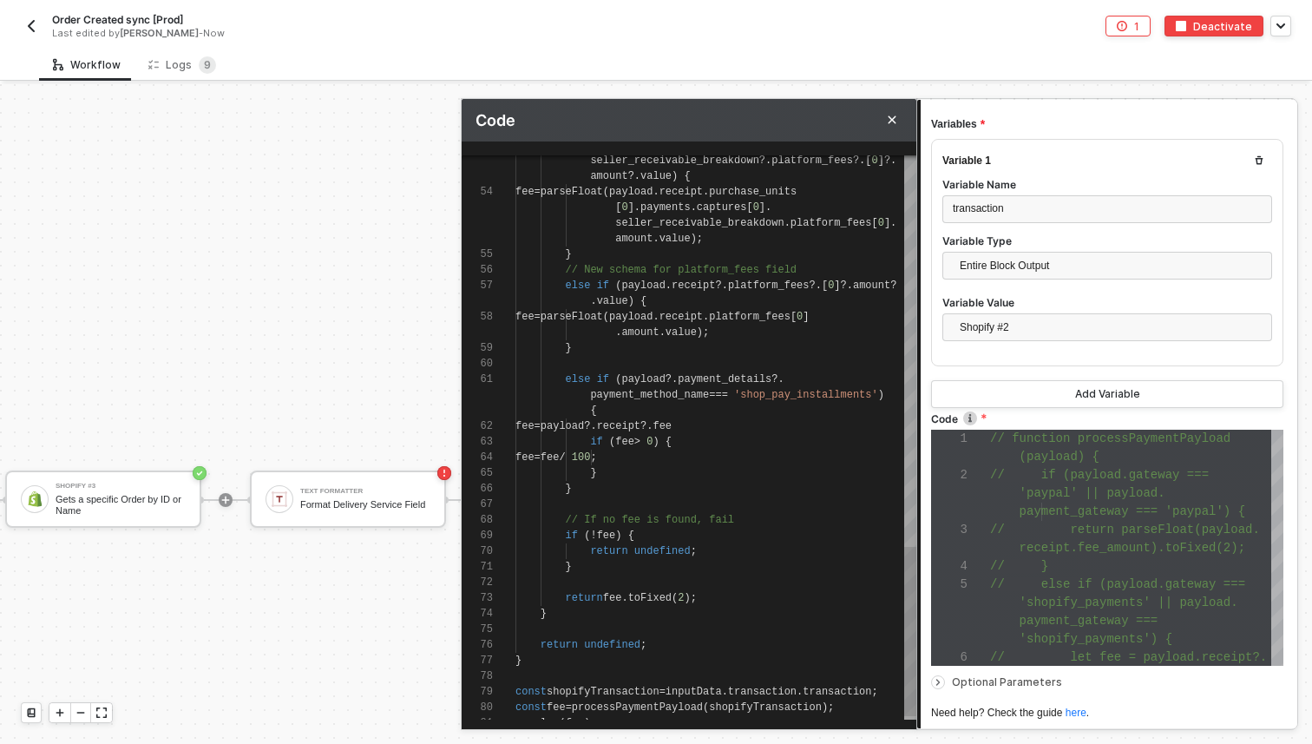
type textarea "fee = payload?.receipt?.fee if (fee > 0) { fee = fee / 100; } } // If no fee is…"
drag, startPoint x: 588, startPoint y: 424, endPoint x: 765, endPoint y: 429, distance: 177.1
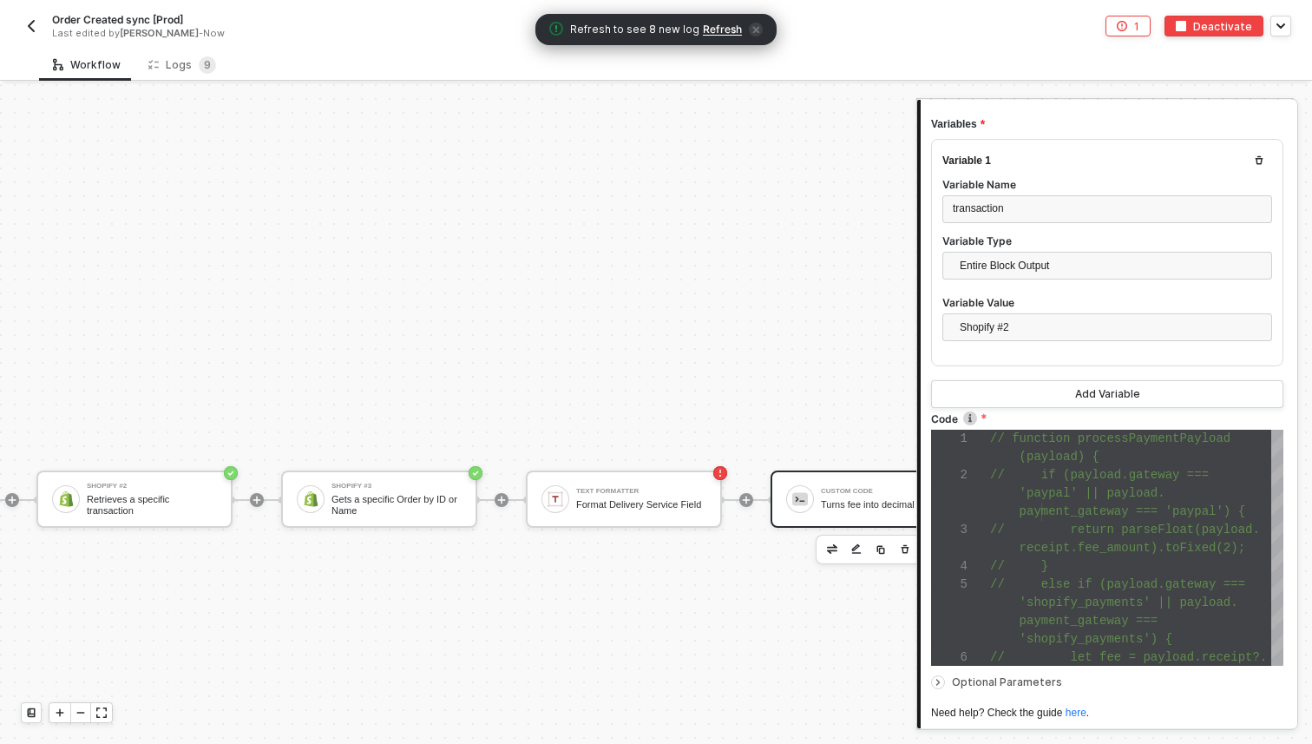
scroll to position [6900, 1991]
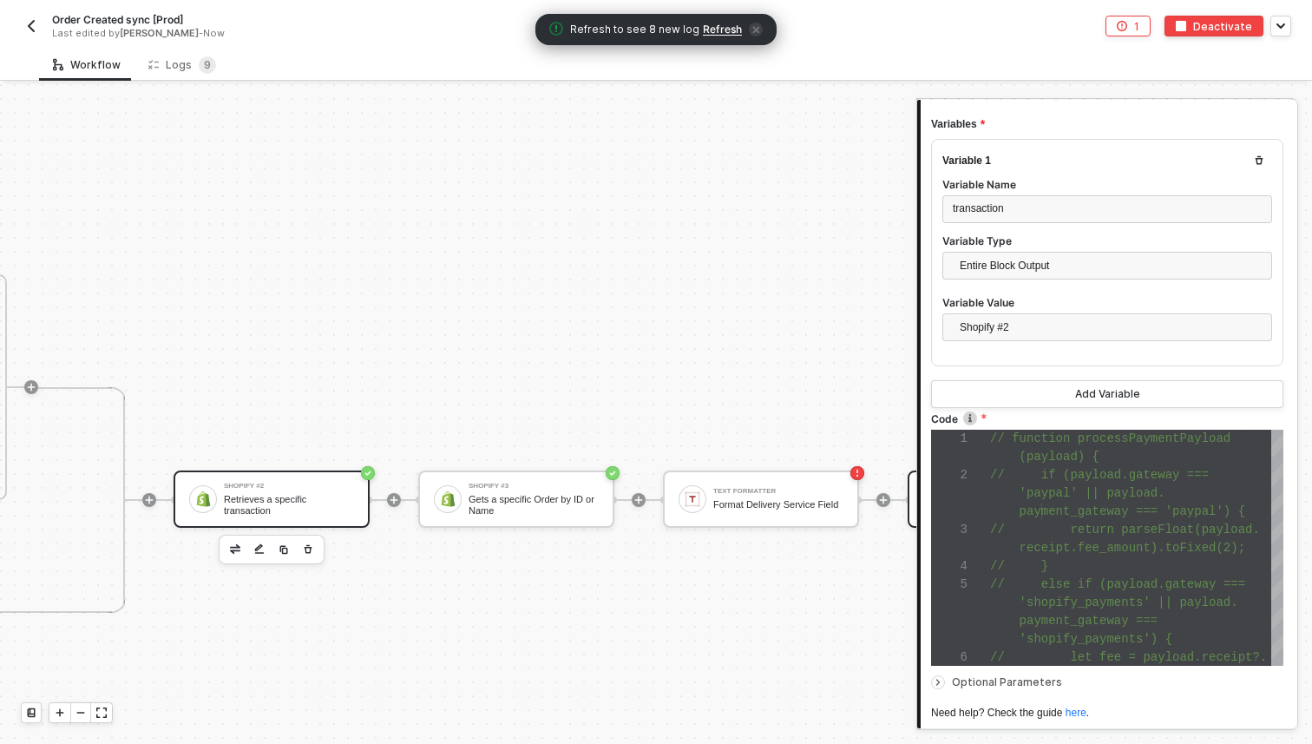
click at [323, 484] on div "Shopify #2" at bounding box center [289, 486] width 130 height 7
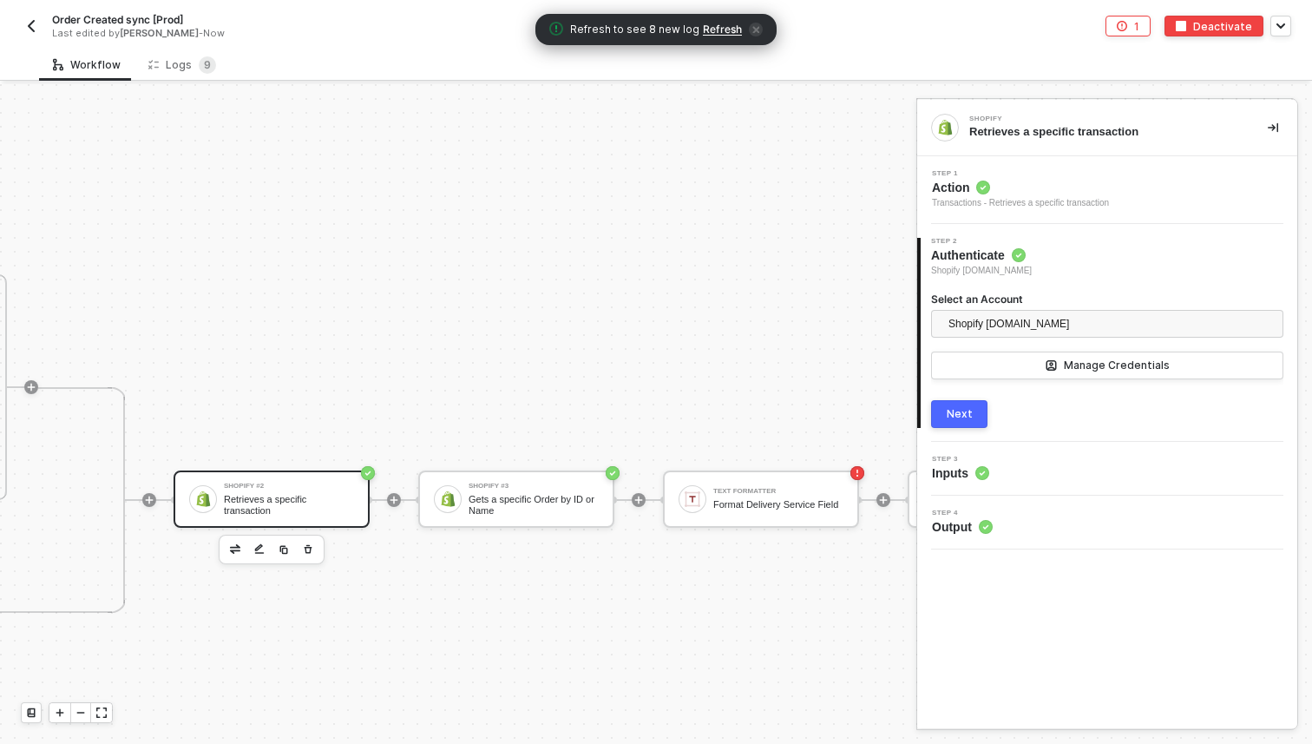
click at [1024, 188] on span "Action" at bounding box center [1020, 187] width 177 height 17
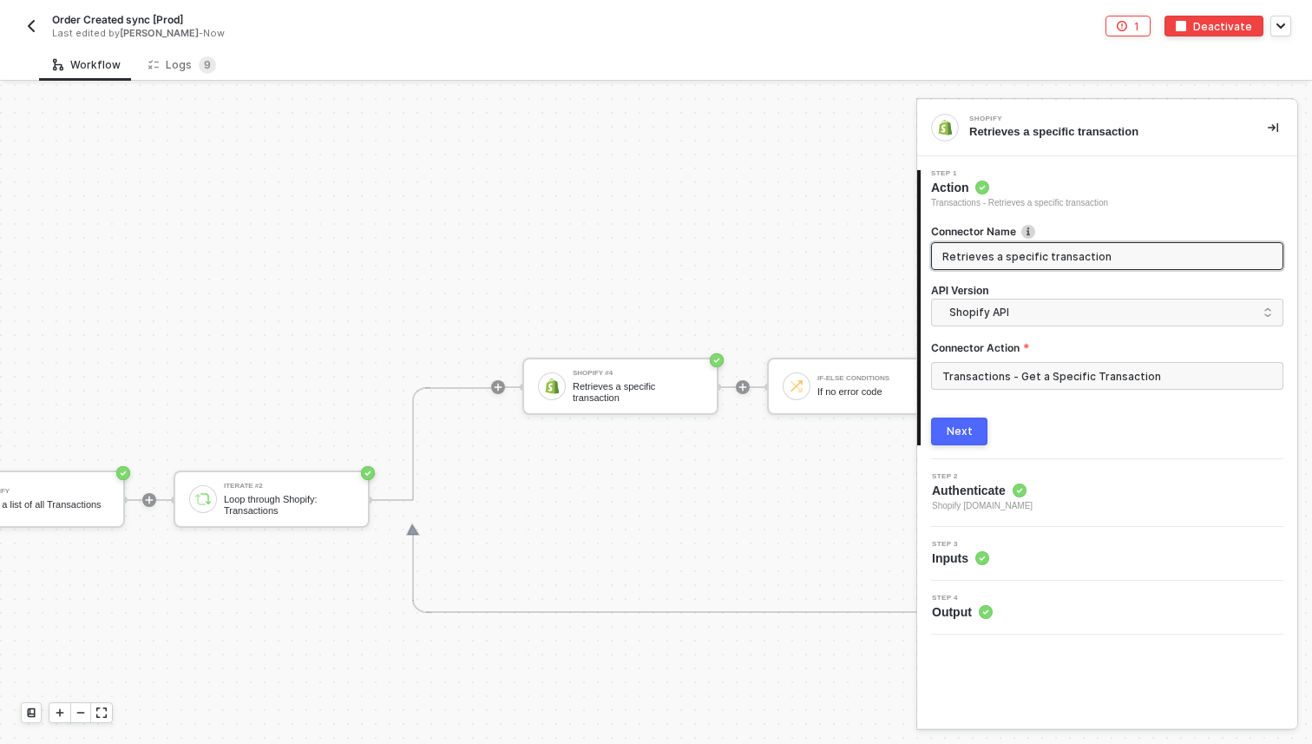
scroll to position [6900, 339]
click at [518, 14] on div "Order Created sync [Prod]" at bounding box center [334, 19] width 564 height 15
